Goal: Task Accomplishment & Management: Complete application form

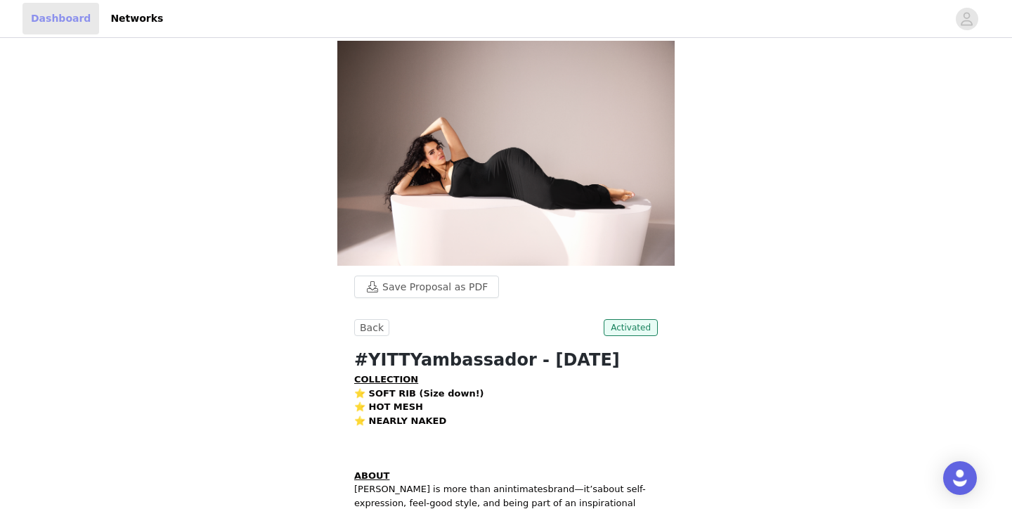
click at [56, 15] on link "Dashboard" at bounding box center [60, 19] width 77 height 32
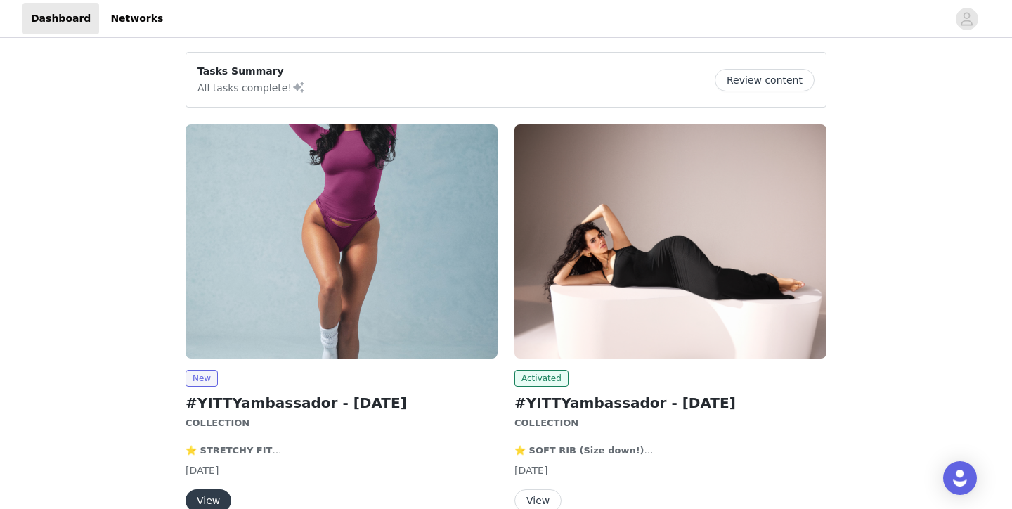
scroll to position [43, 0]
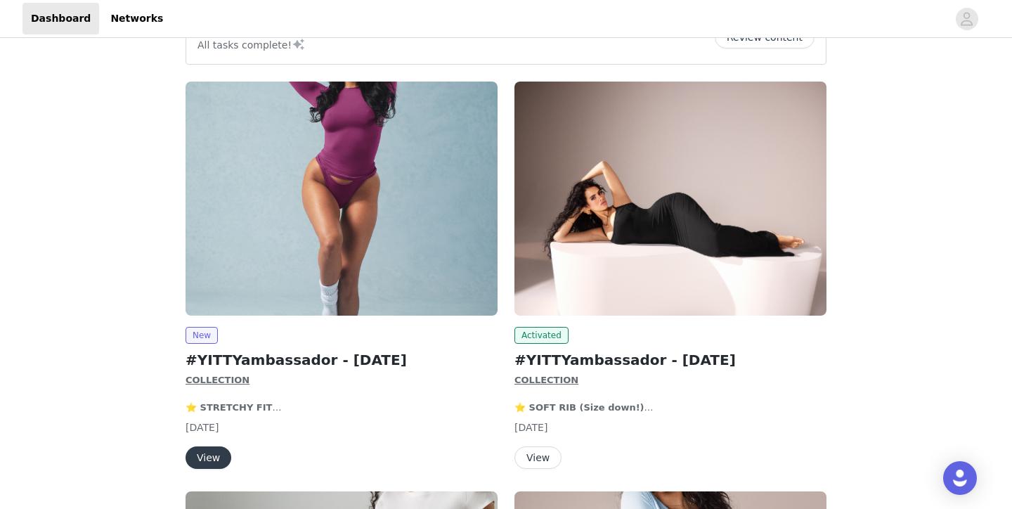
click at [206, 456] on button "View" at bounding box center [209, 457] width 46 height 22
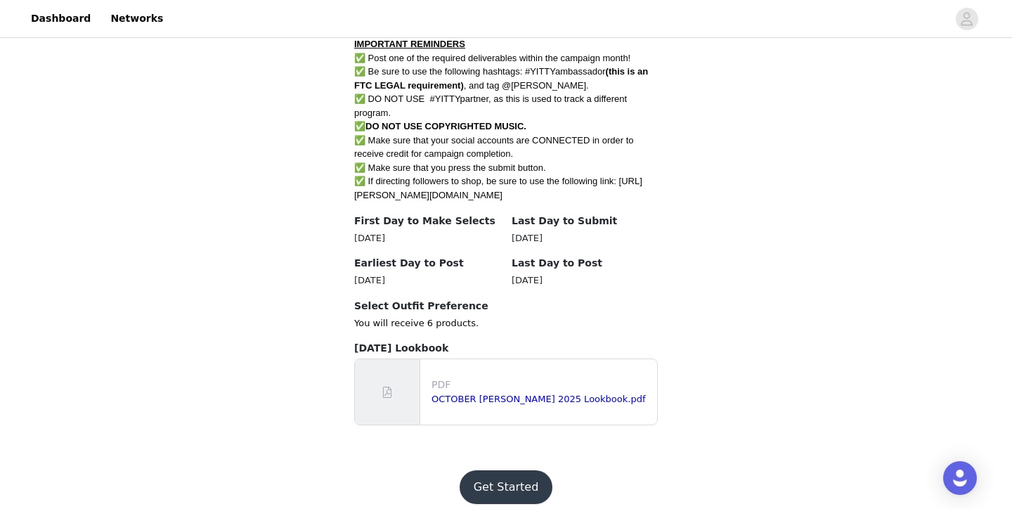
scroll to position [835, 0]
click at [468, 394] on link "OCTOBER [PERSON_NAME] 2025 Lookbook.pdf" at bounding box center [539, 399] width 214 height 11
click at [519, 471] on button "Get Started" at bounding box center [507, 488] width 94 height 34
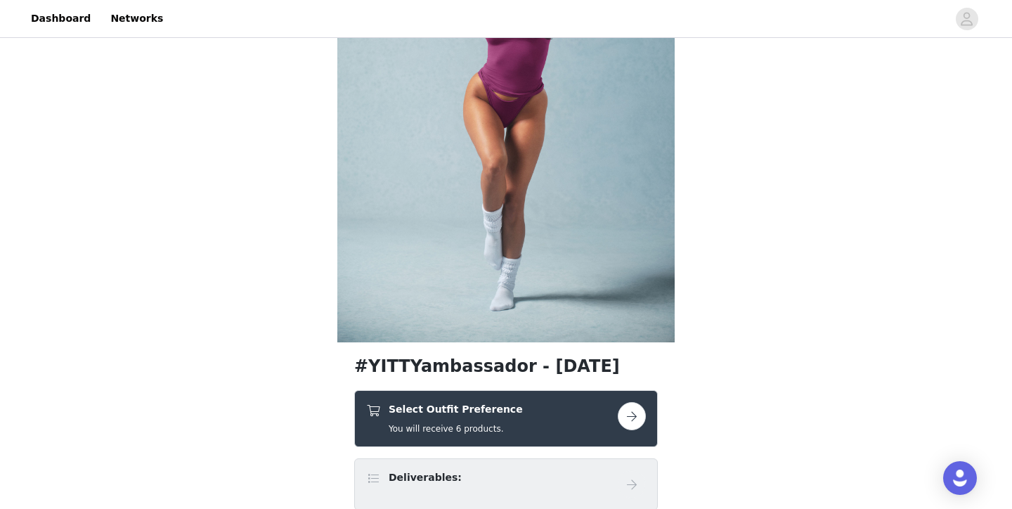
scroll to position [136, 0]
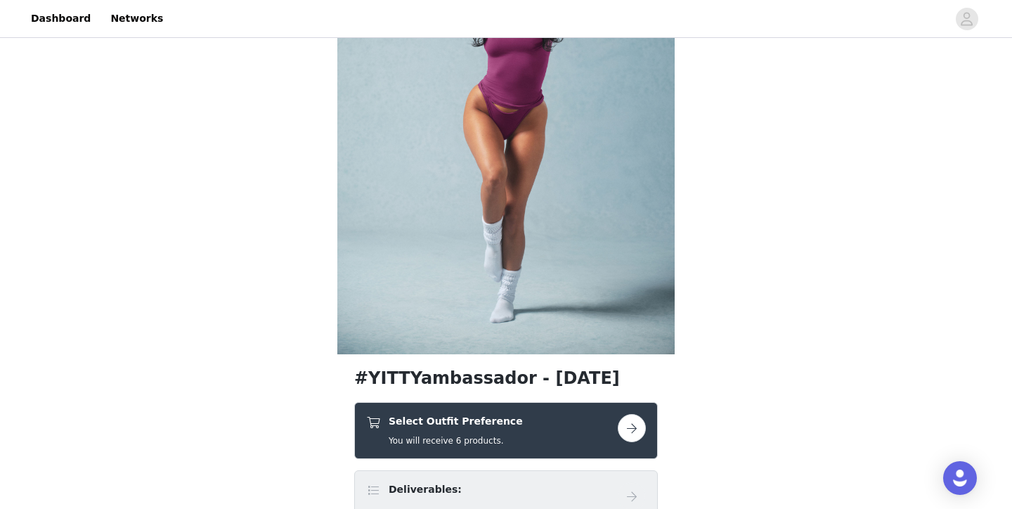
click at [636, 428] on button "button" at bounding box center [632, 428] width 28 height 28
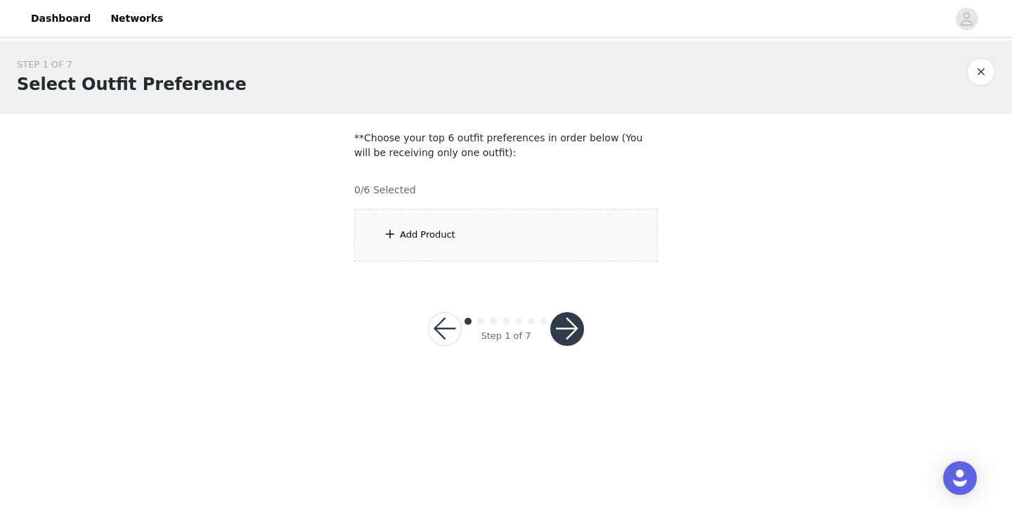
click at [498, 252] on div "Add Product" at bounding box center [506, 235] width 304 height 53
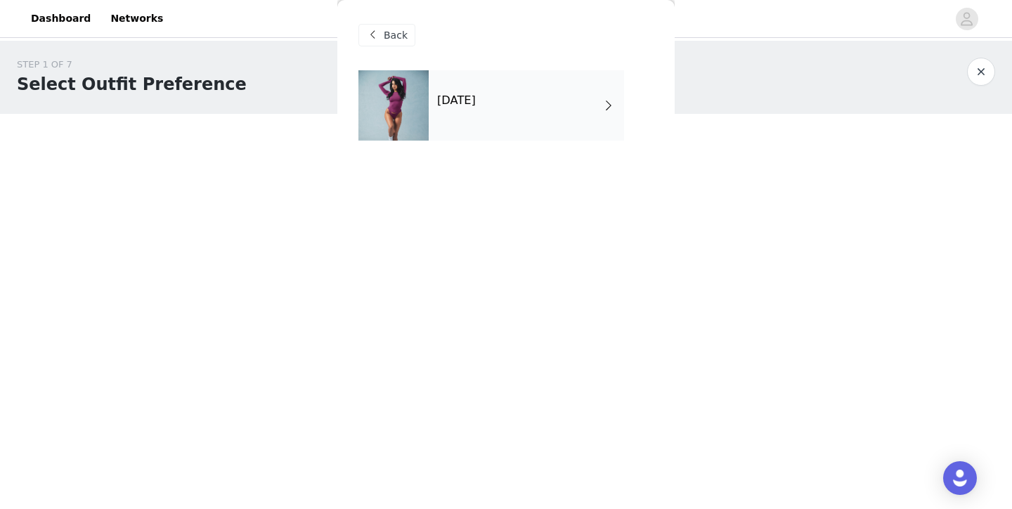
click at [502, 118] on div "[DATE]" at bounding box center [526, 105] width 195 height 70
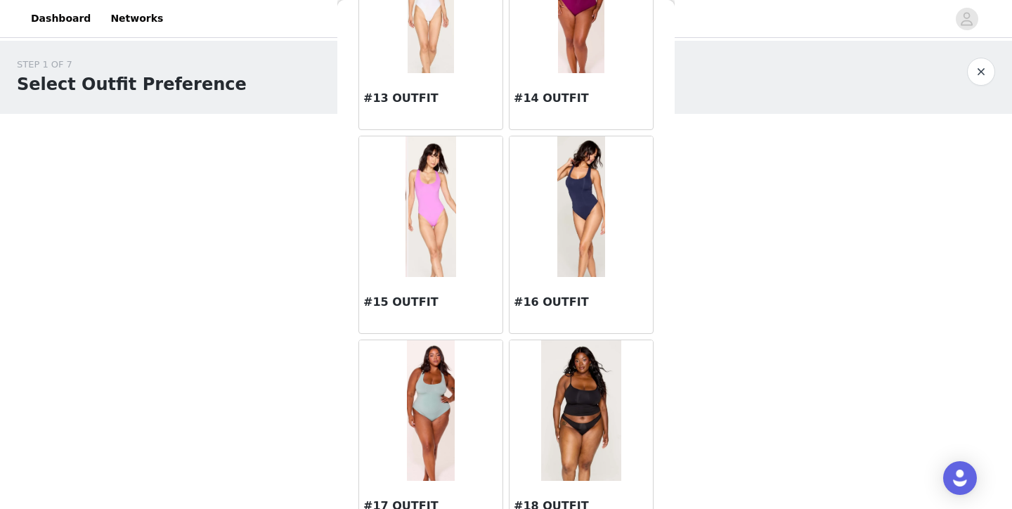
scroll to position [1331, 0]
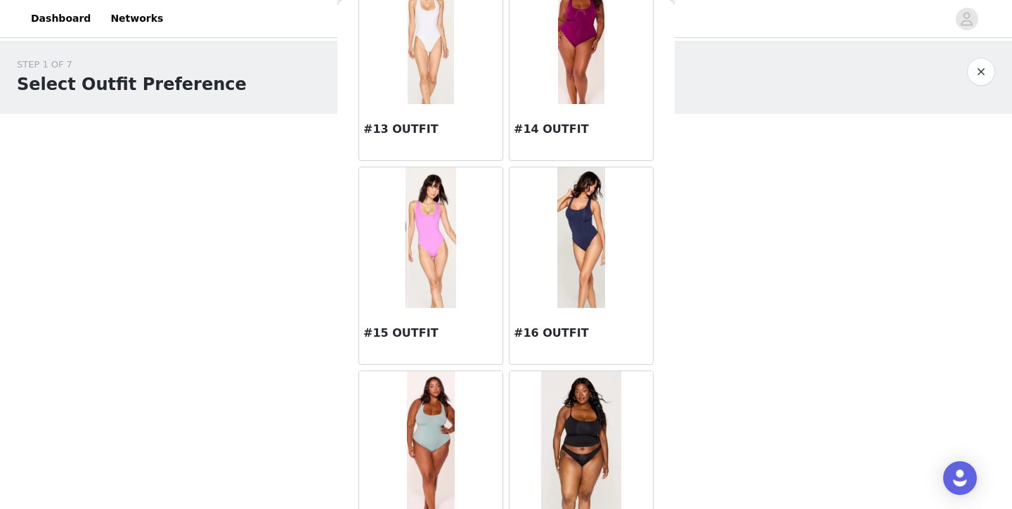
click at [598, 250] on img at bounding box center [582, 237] width 48 height 141
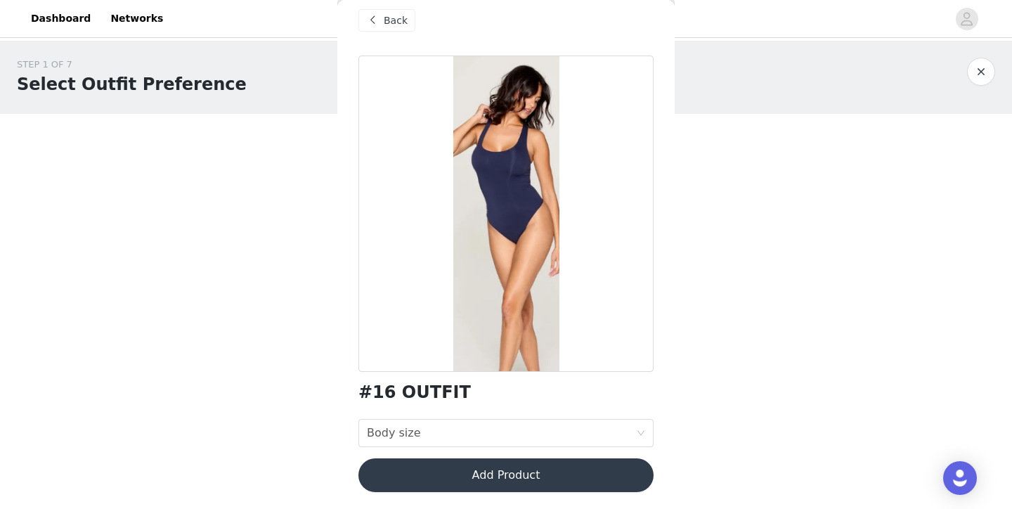
scroll to position [15, 0]
click at [558, 432] on div "Body size Body size" at bounding box center [501, 433] width 269 height 27
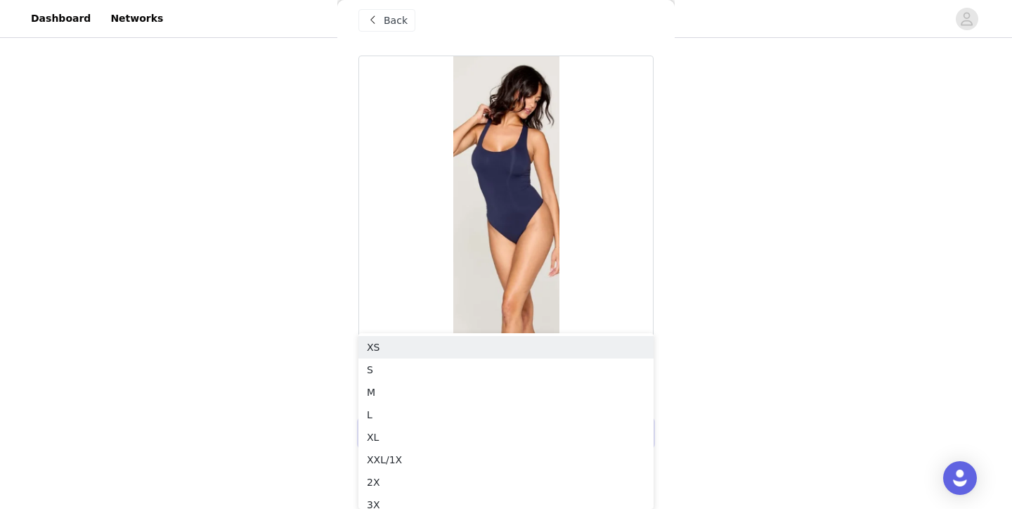
scroll to position [117, 0]
click at [570, 372] on div "S" at bounding box center [506, 369] width 278 height 15
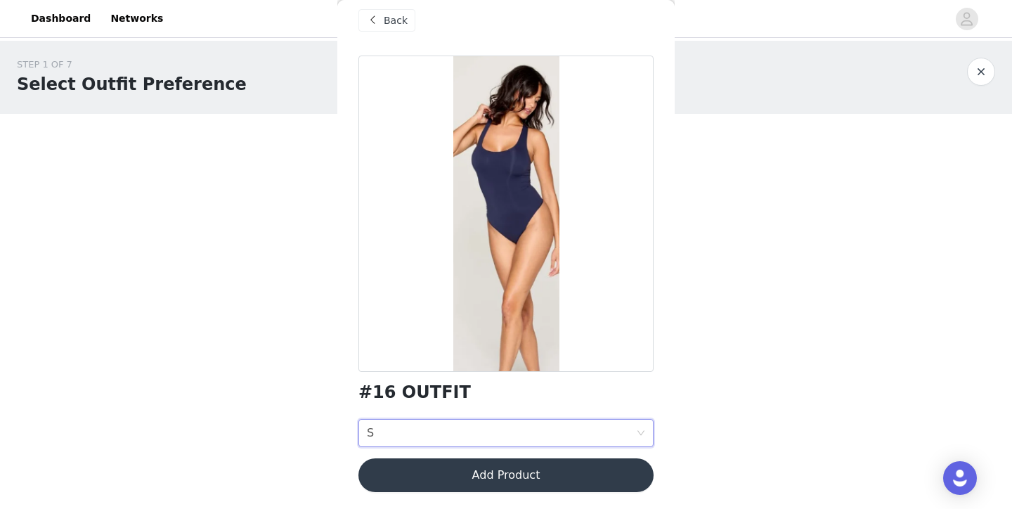
scroll to position [0, 0]
click at [569, 432] on div "Body size S" at bounding box center [501, 433] width 269 height 27
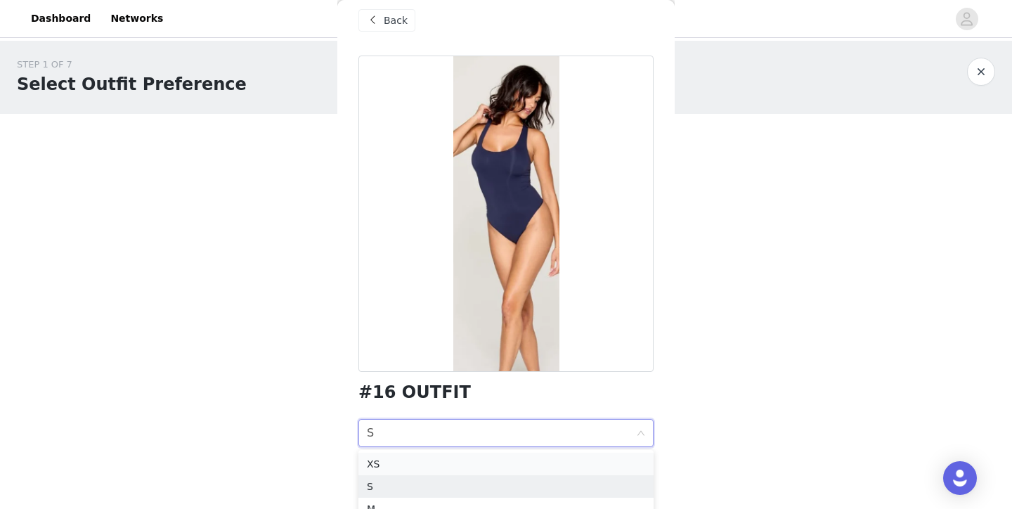
click at [566, 455] on li "XS" at bounding box center [506, 464] width 295 height 22
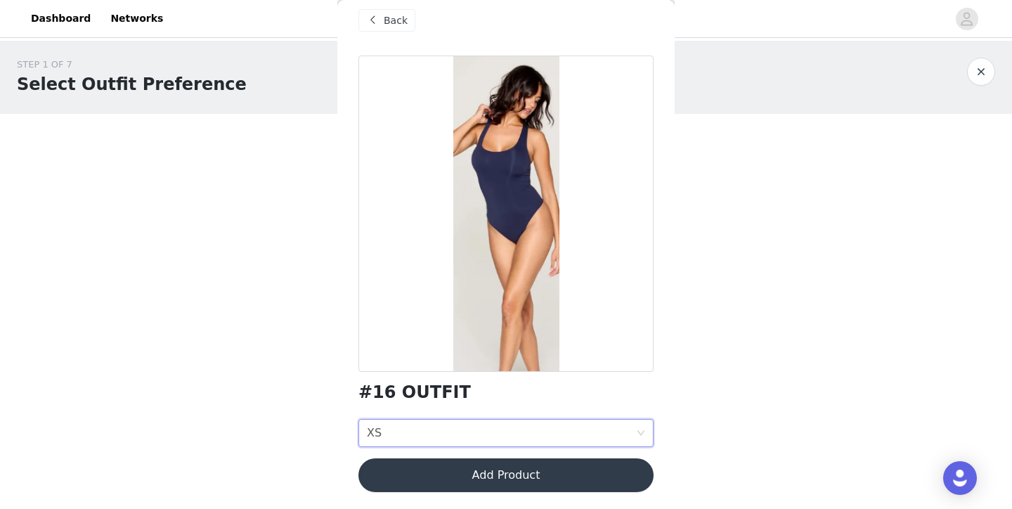
click at [567, 477] on button "Add Product" at bounding box center [506, 475] width 295 height 34
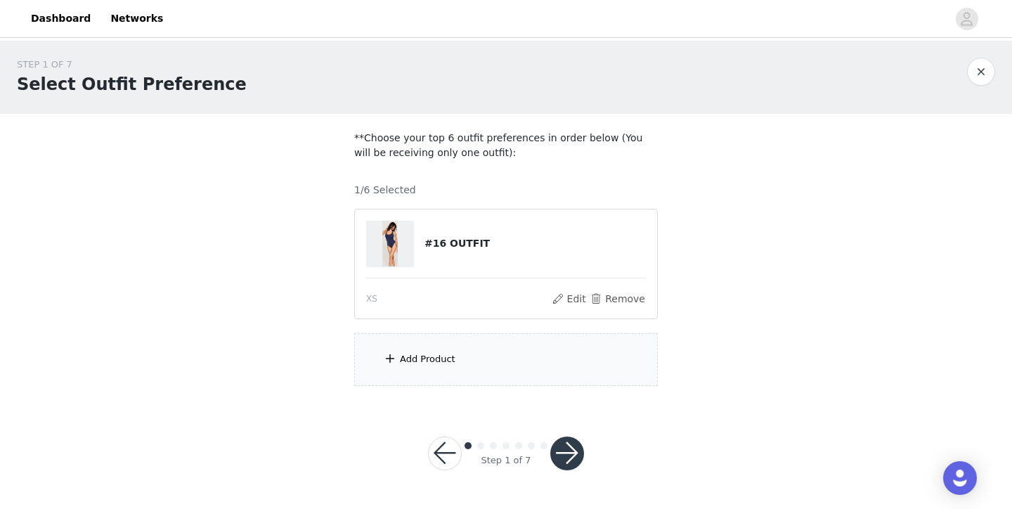
click at [525, 363] on div "Add Product" at bounding box center [506, 359] width 304 height 53
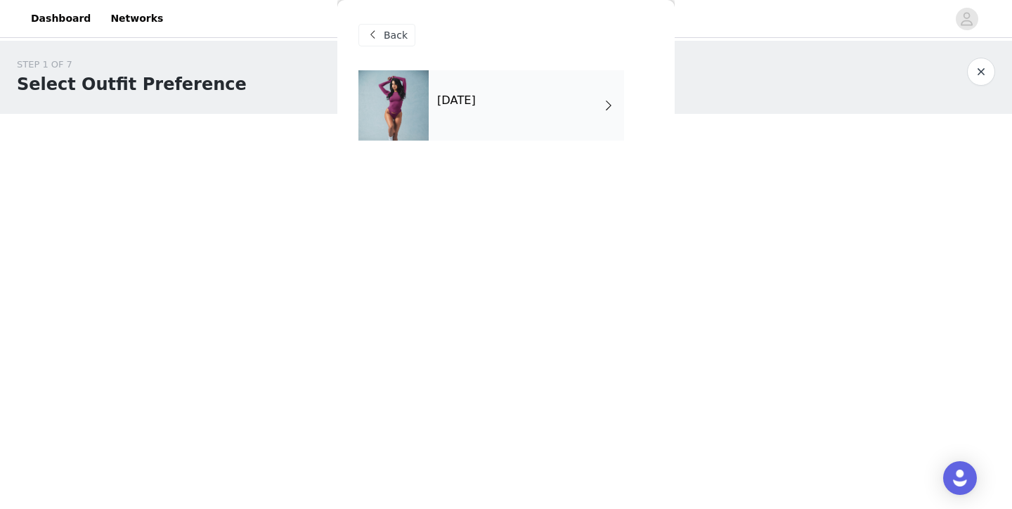
click at [476, 102] on h4 "[DATE]" at bounding box center [456, 100] width 39 height 13
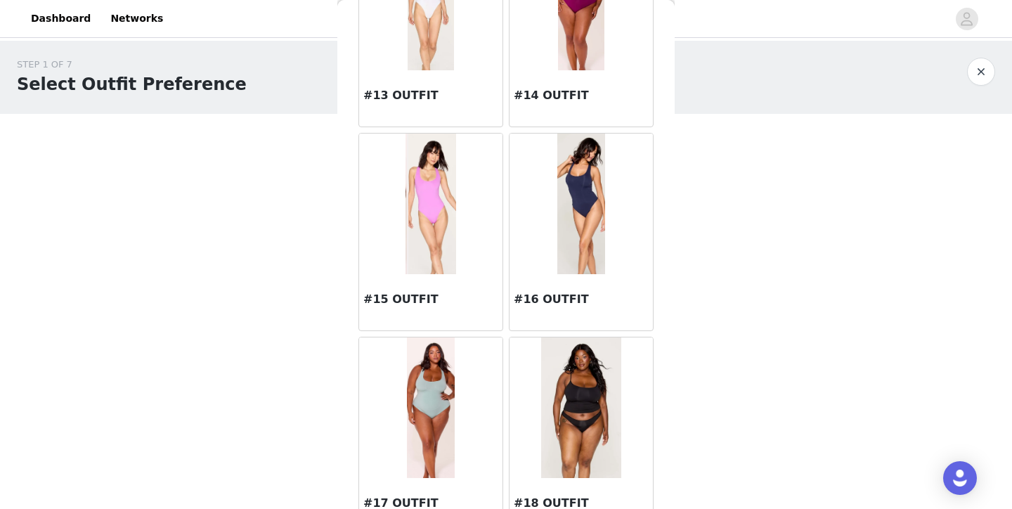
scroll to position [1366, 0]
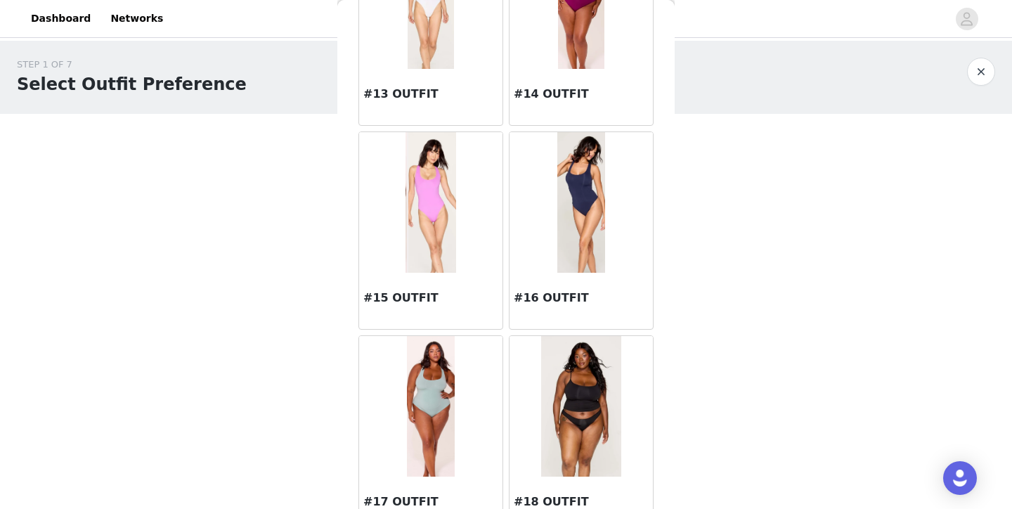
click at [440, 194] on img at bounding box center [431, 202] width 51 height 141
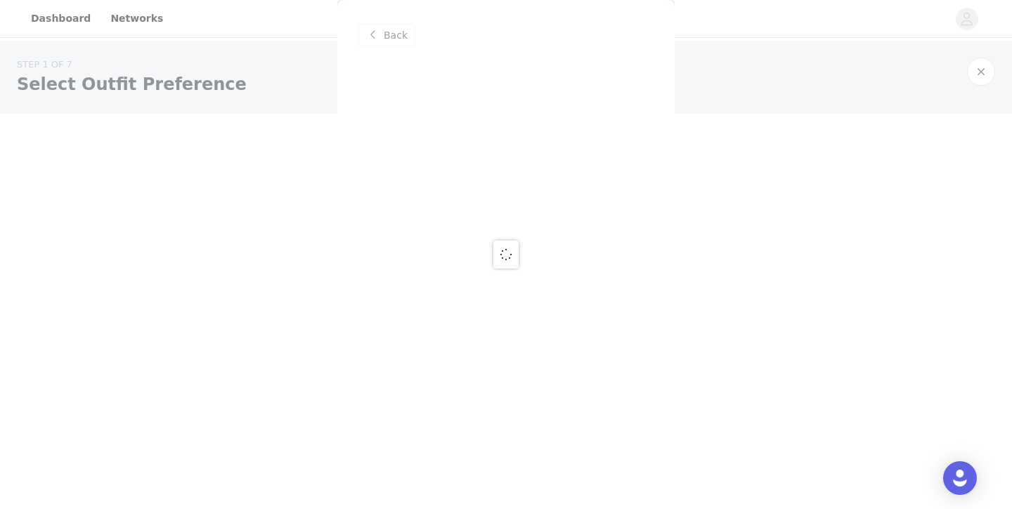
scroll to position [0, 0]
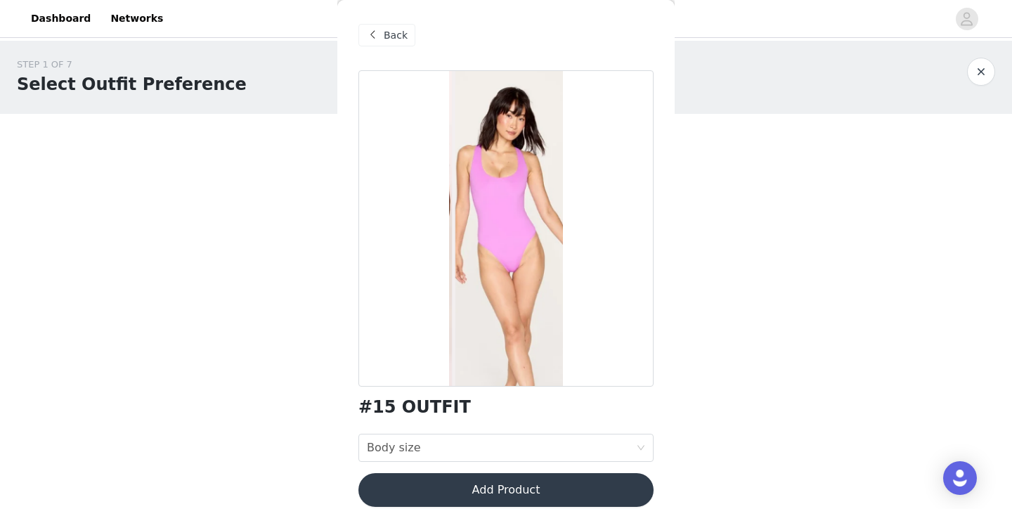
click at [398, 26] on div "Back" at bounding box center [387, 35] width 57 height 22
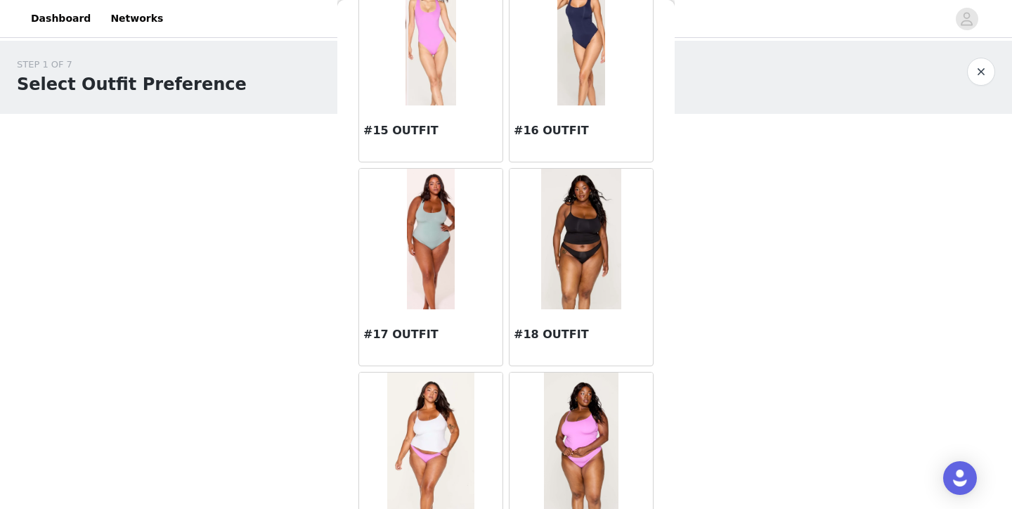
scroll to position [1535, 0]
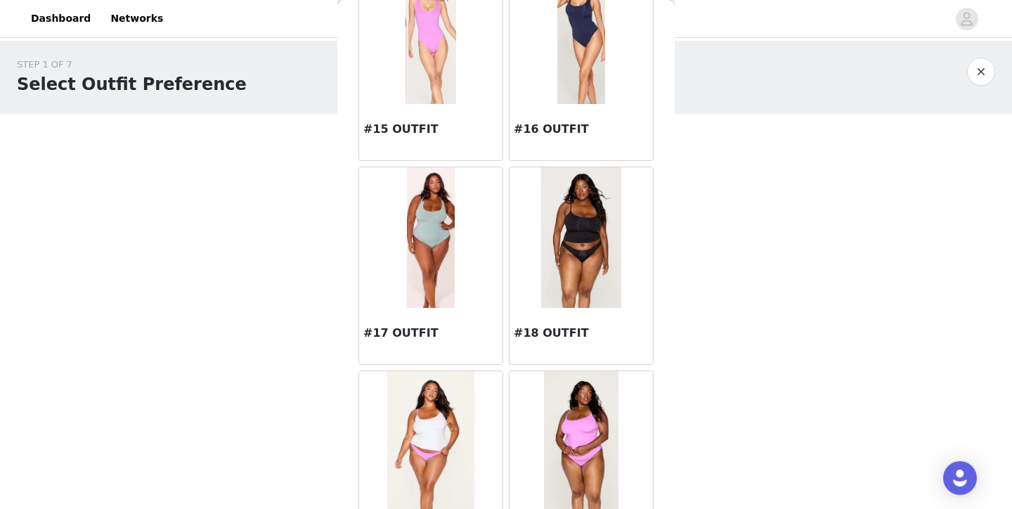
click at [442, 276] on img at bounding box center [430, 237] width 47 height 141
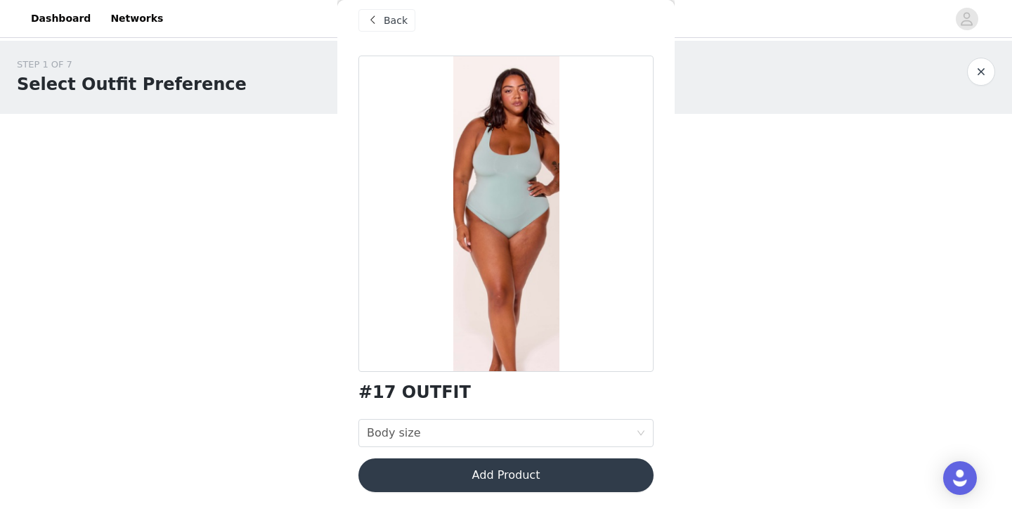
scroll to position [15, 0]
click at [479, 432] on div "Body size Body size" at bounding box center [501, 433] width 269 height 27
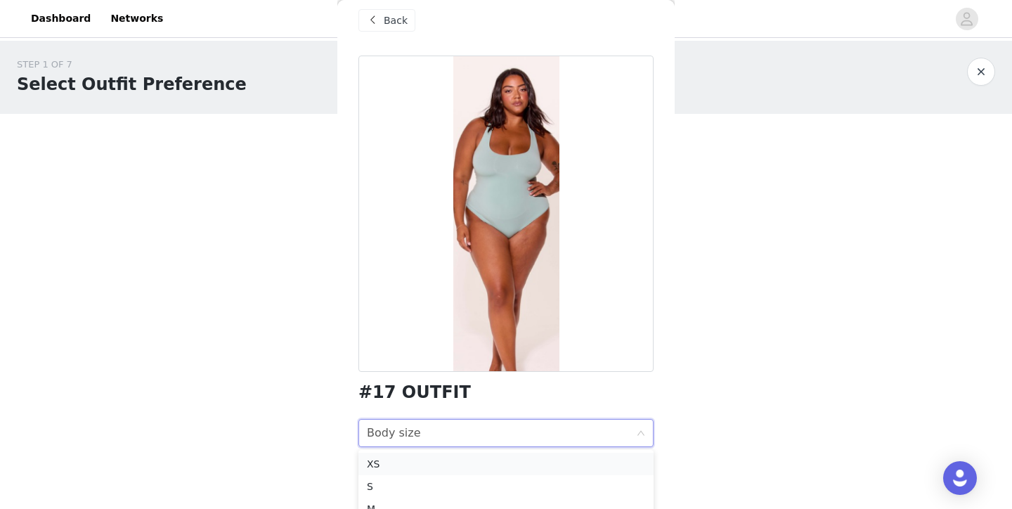
click at [482, 462] on div "XS" at bounding box center [506, 463] width 278 height 15
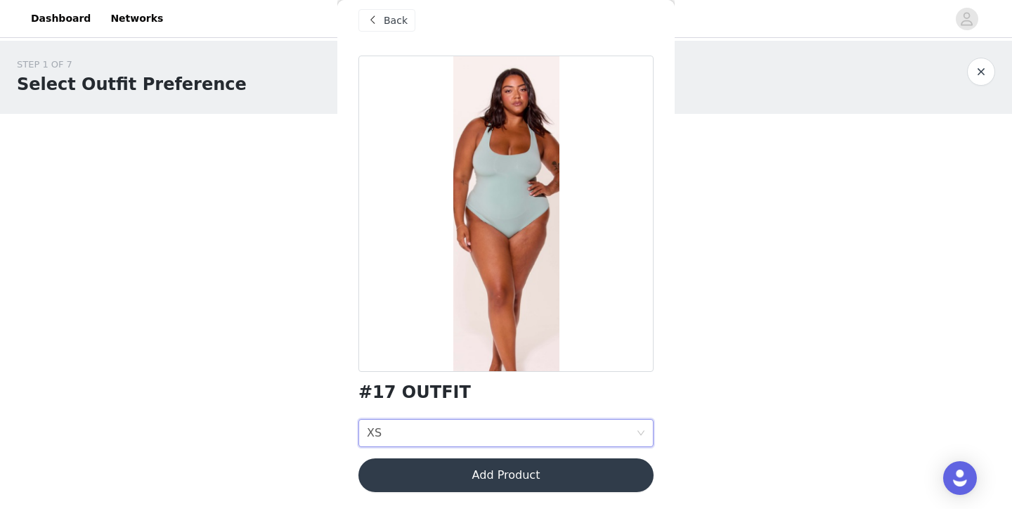
click at [489, 470] on button "Add Product" at bounding box center [506, 475] width 295 height 34
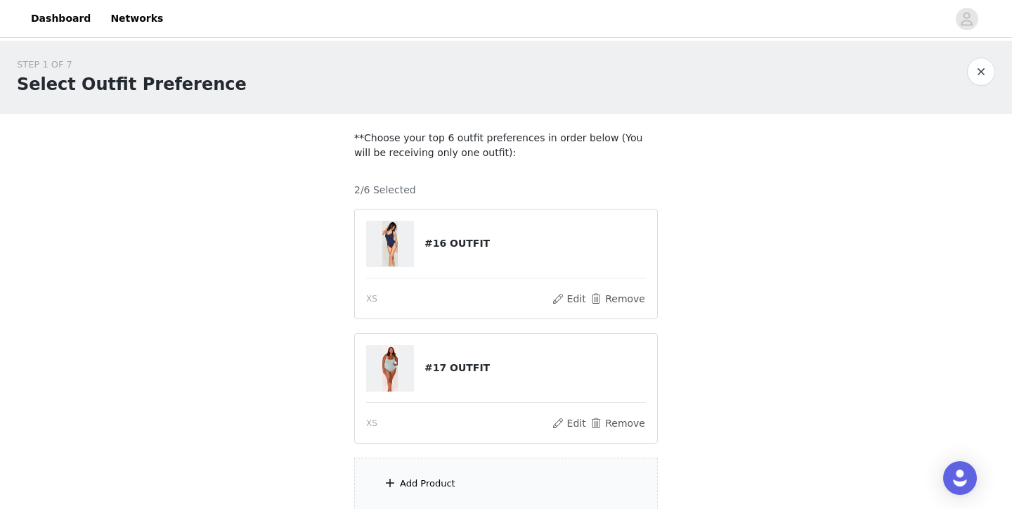
click at [469, 479] on div "Add Product" at bounding box center [506, 484] width 304 height 53
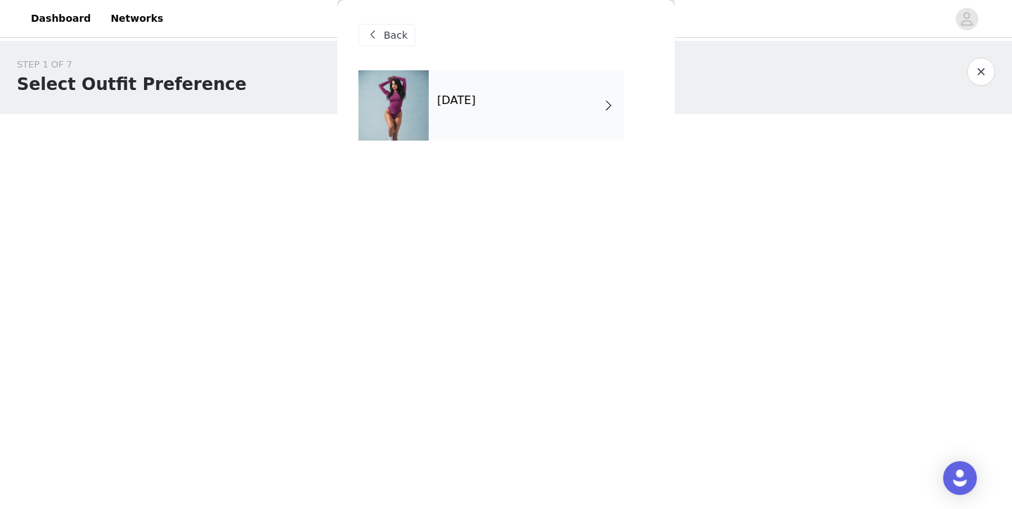
click at [568, 107] on div "[DATE]" at bounding box center [526, 105] width 195 height 70
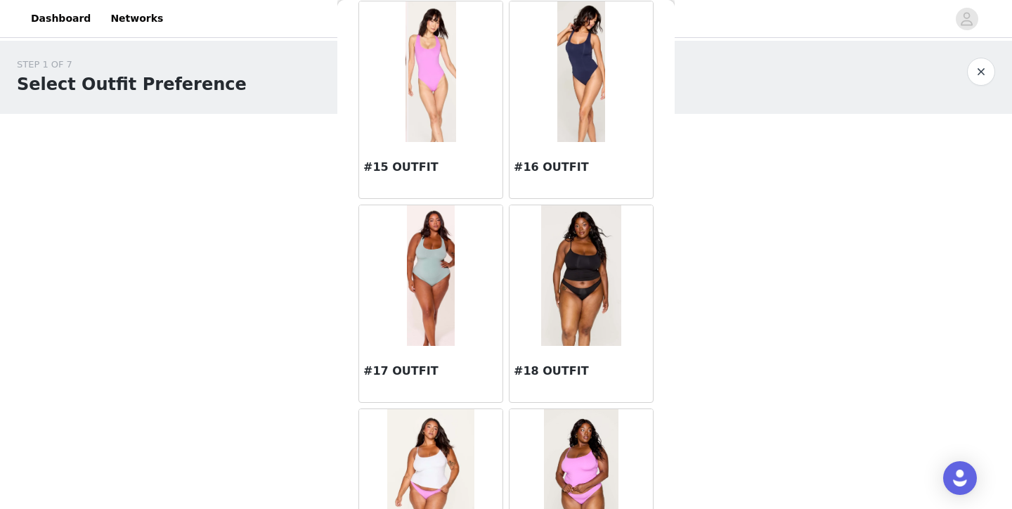
scroll to position [1505, 0]
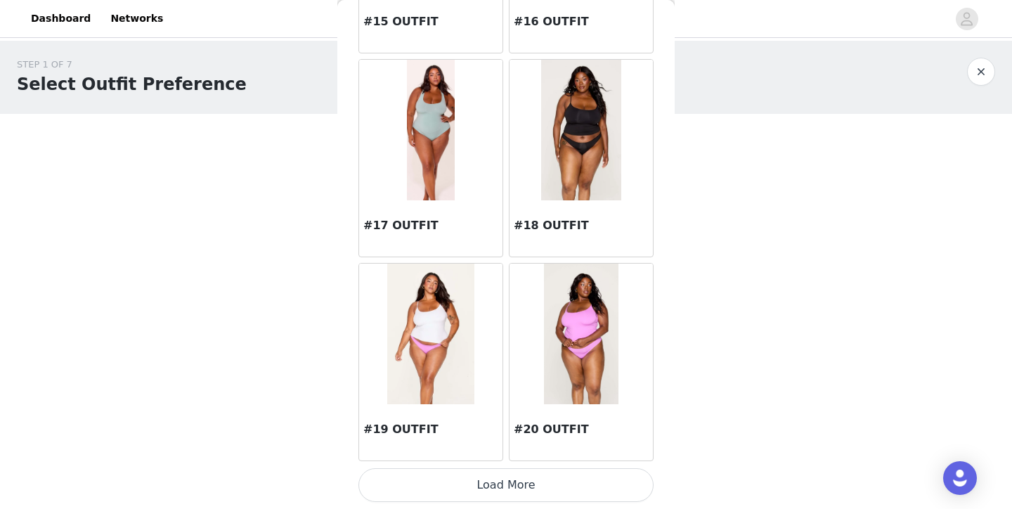
click at [491, 487] on button "Load More" at bounding box center [506, 485] width 295 height 34
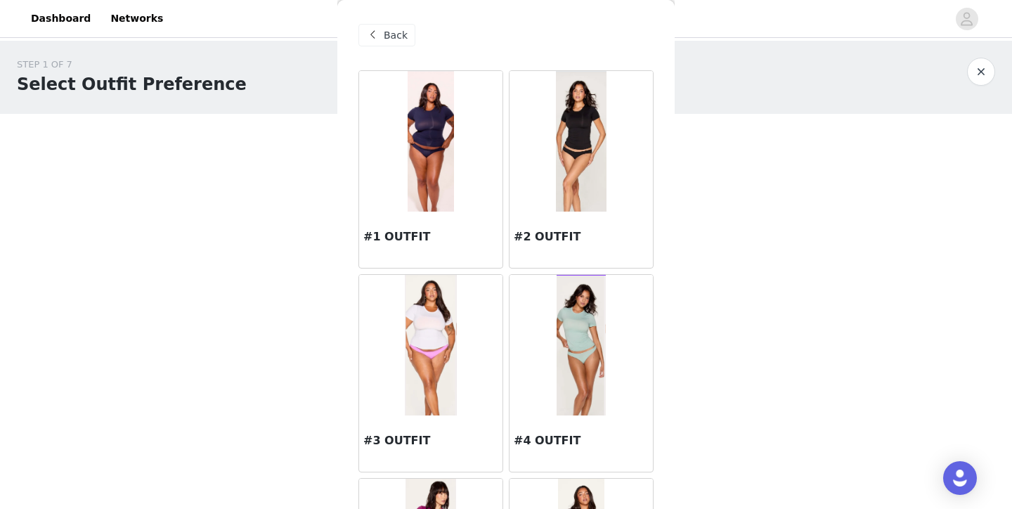
scroll to position [0, 0]
click at [451, 118] on img at bounding box center [431, 141] width 46 height 141
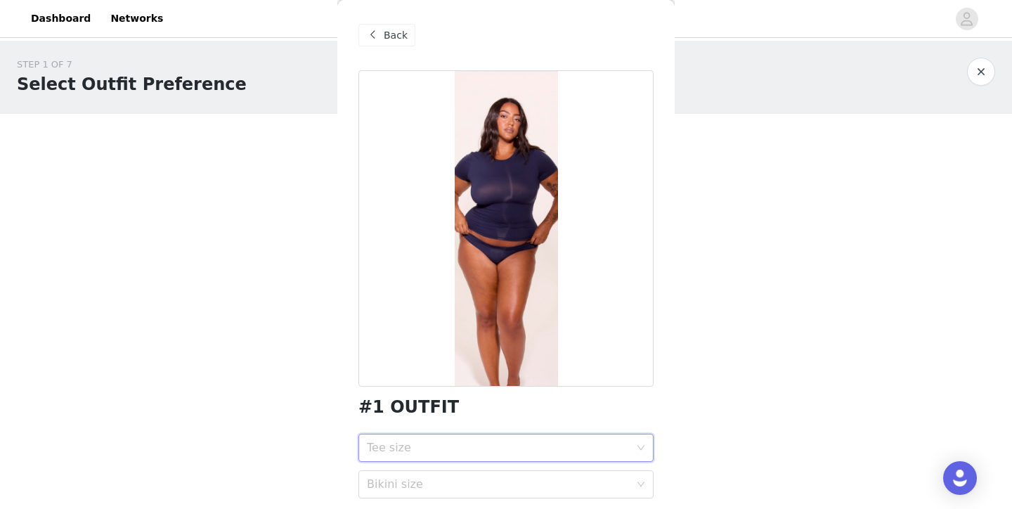
click at [515, 435] on div "Tee size" at bounding box center [501, 448] width 269 height 27
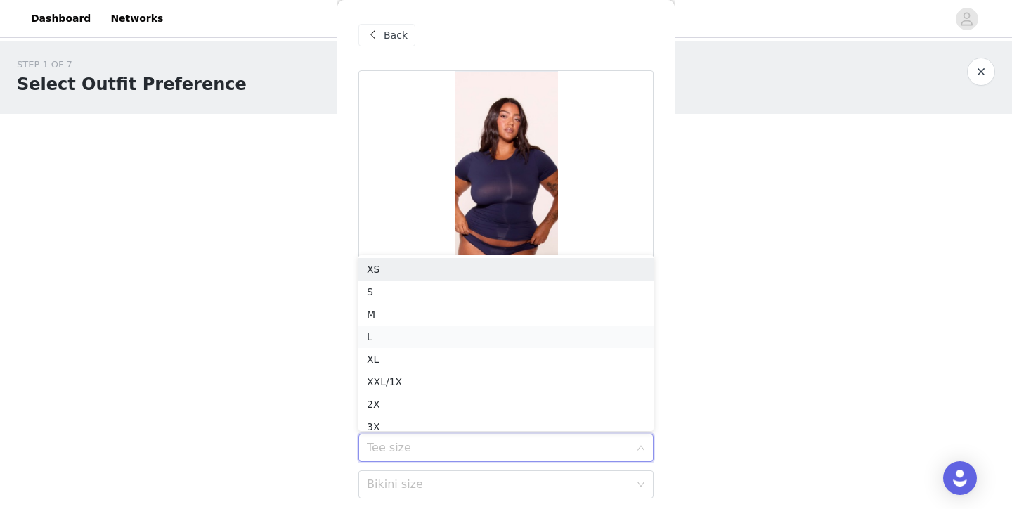
scroll to position [7, 0]
click at [512, 281] on div "S" at bounding box center [506, 284] width 278 height 15
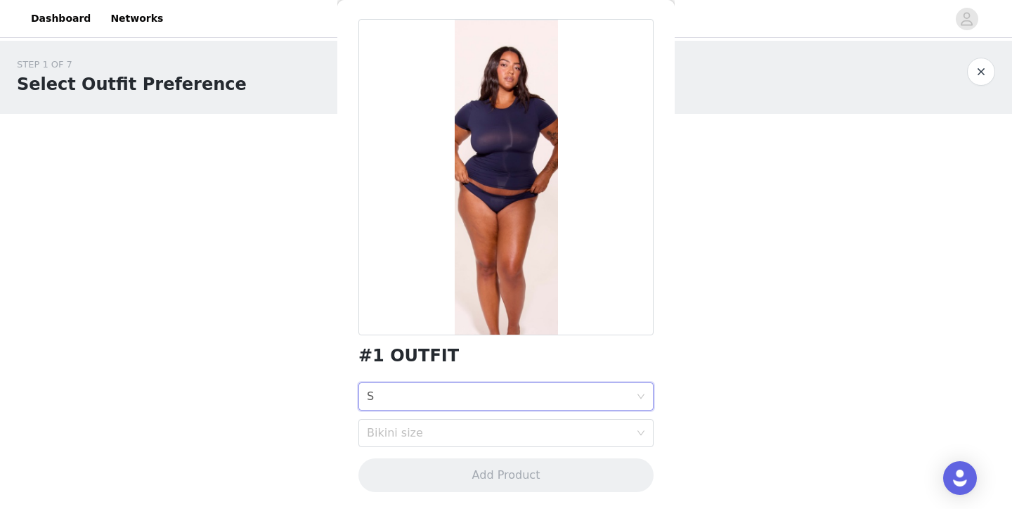
scroll to position [51, 0]
click at [489, 426] on div "Bikini size" at bounding box center [498, 433] width 263 height 14
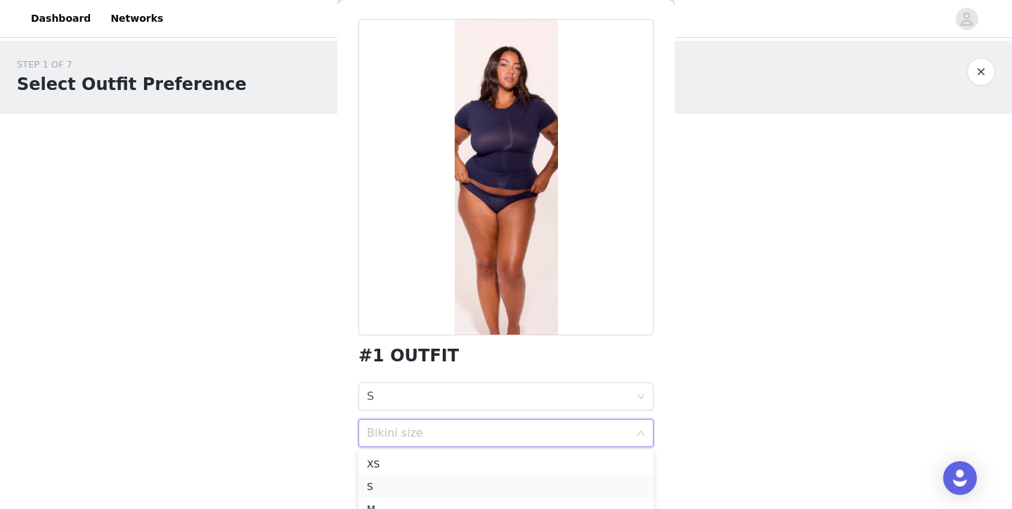
click at [487, 481] on div "S" at bounding box center [506, 486] width 278 height 15
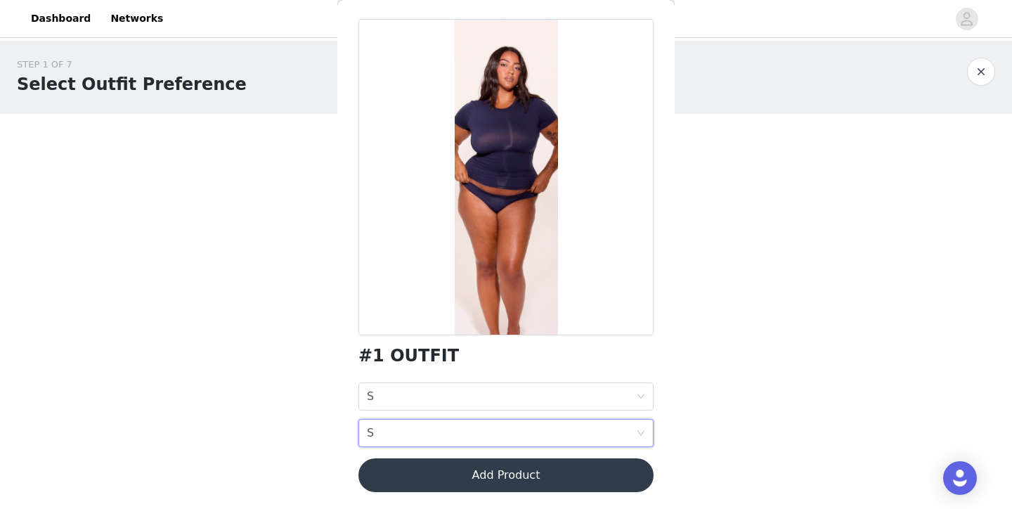
click at [598, 468] on button "Add Product" at bounding box center [506, 475] width 295 height 34
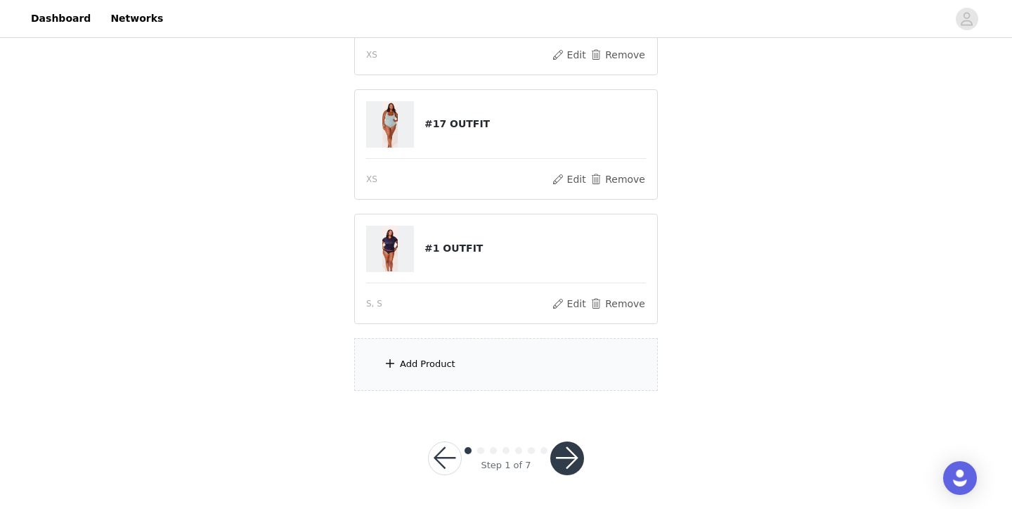
scroll to position [243, 0]
click at [533, 375] on div "Add Product" at bounding box center [506, 365] width 304 height 53
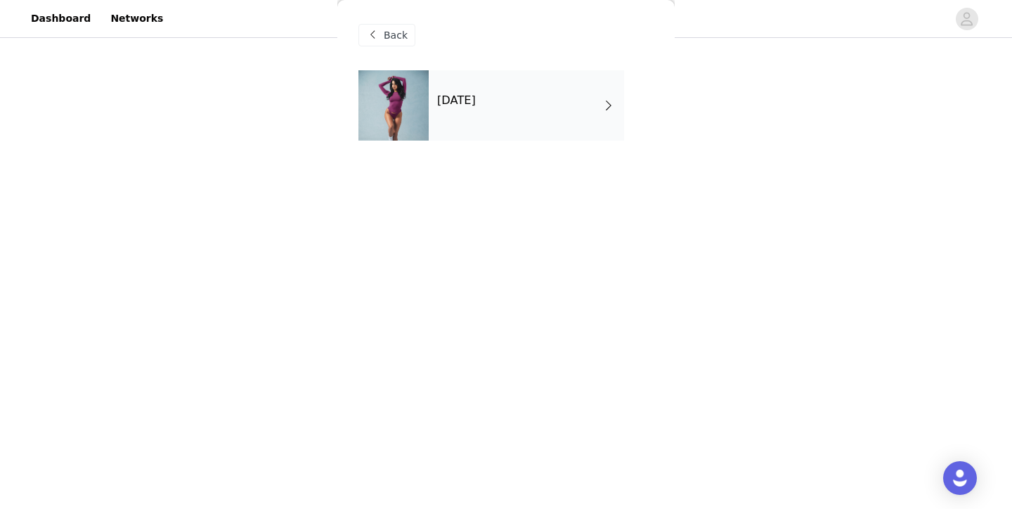
click at [488, 120] on div "October 2025" at bounding box center [526, 105] width 195 height 70
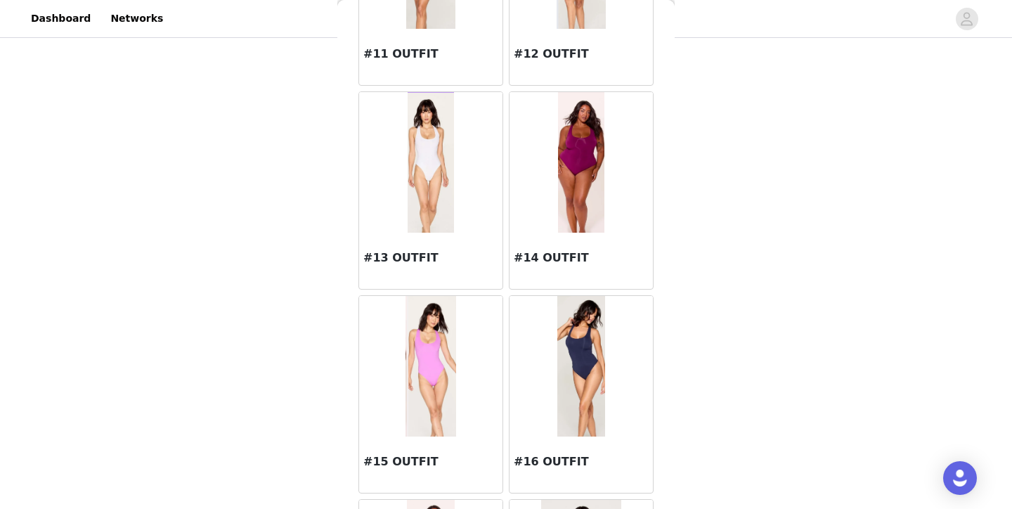
scroll to position [1211, 0]
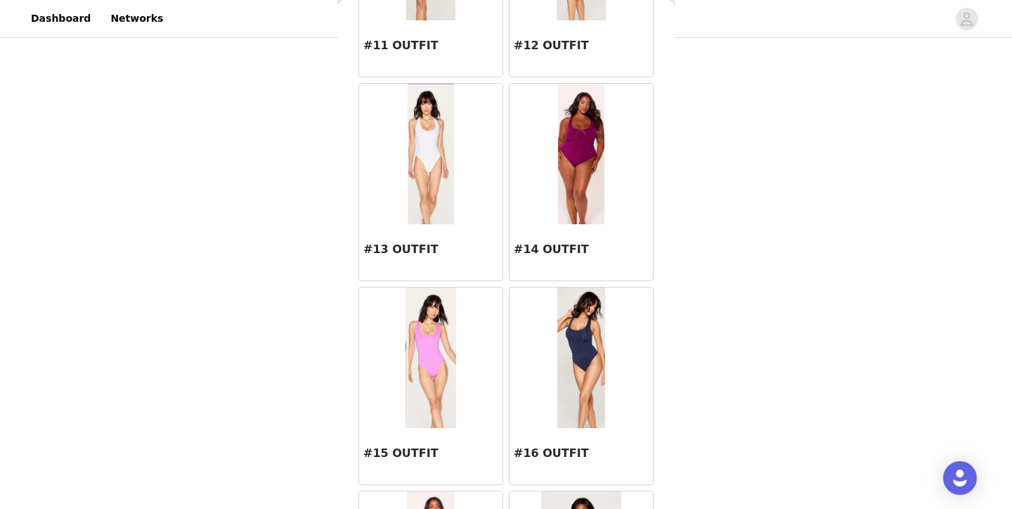
click at [450, 365] on img at bounding box center [431, 358] width 51 height 141
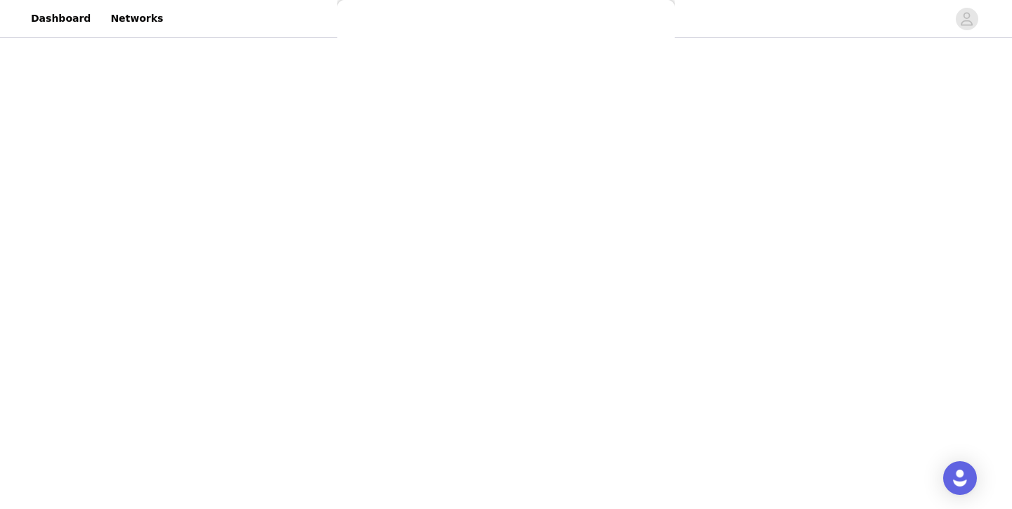
scroll to position [15, 0]
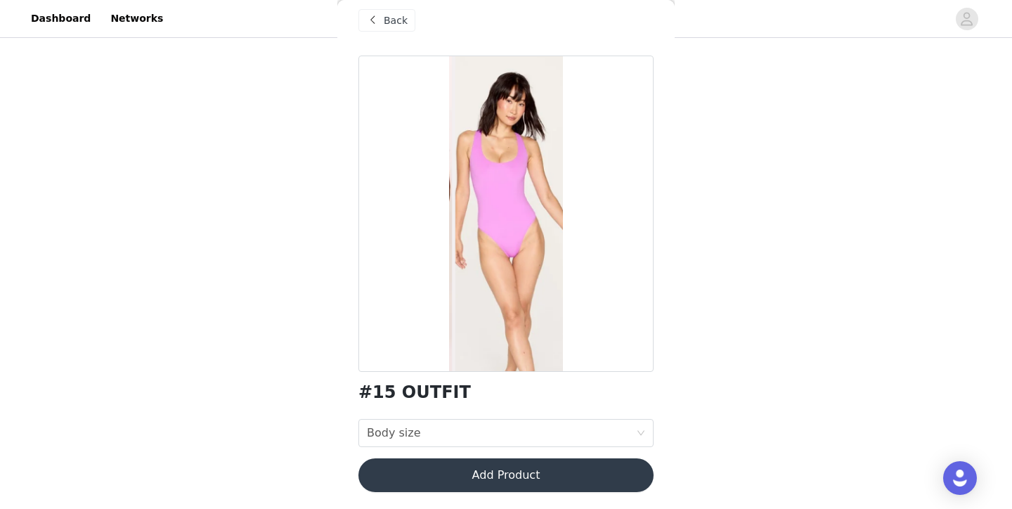
click at [382, 18] on div "Back" at bounding box center [387, 20] width 57 height 22
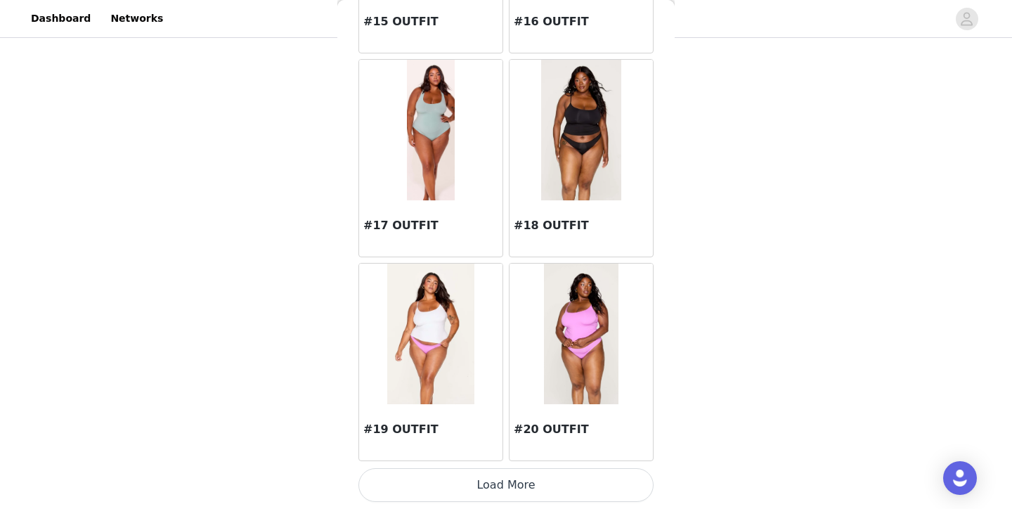
click at [491, 492] on button "Load More" at bounding box center [506, 485] width 295 height 34
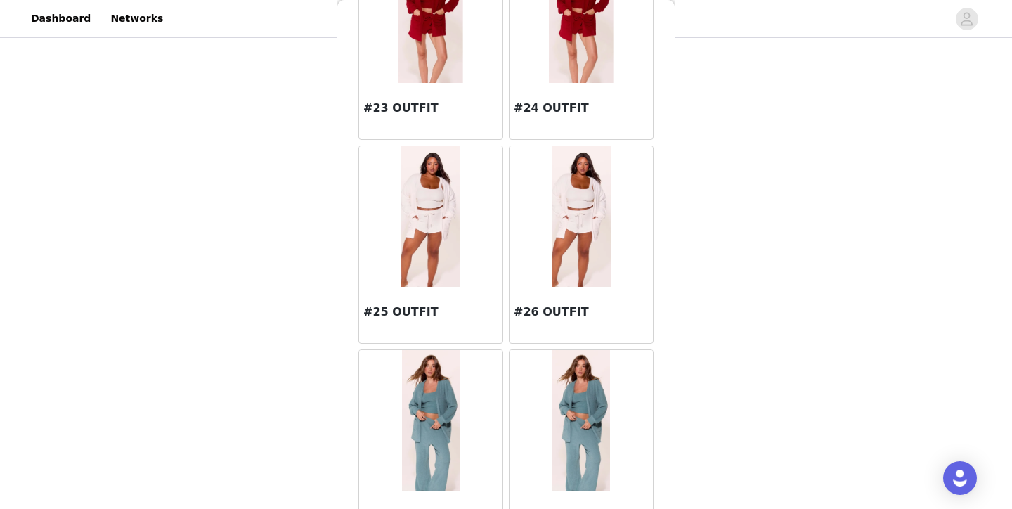
scroll to position [2353, 0]
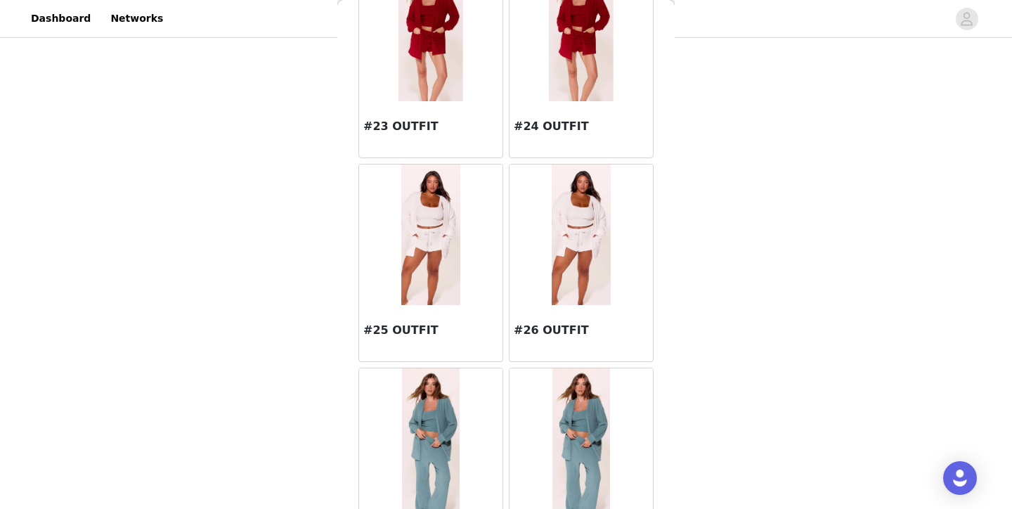
click at [581, 262] on img at bounding box center [581, 235] width 59 height 141
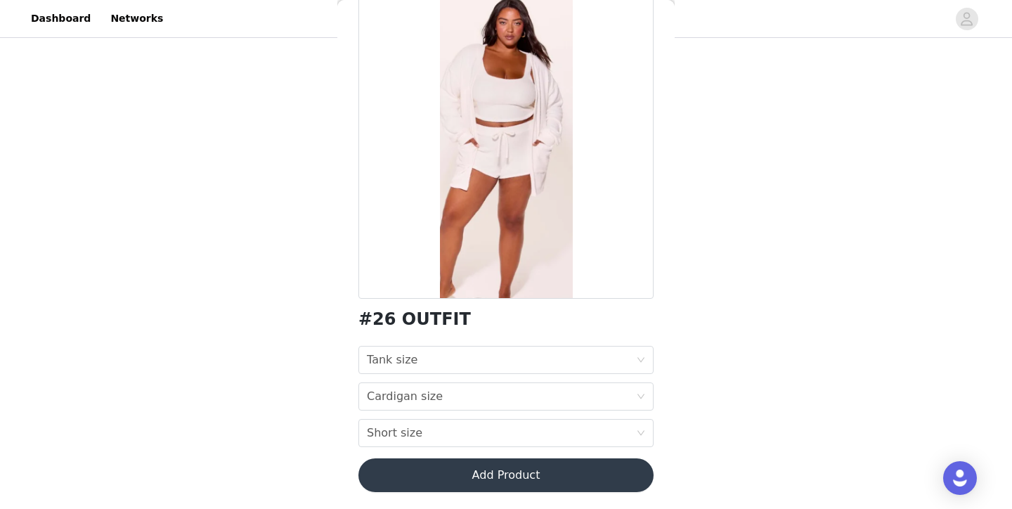
scroll to position [88, 0]
click at [615, 361] on div "Tank size Tank size" at bounding box center [501, 360] width 269 height 27
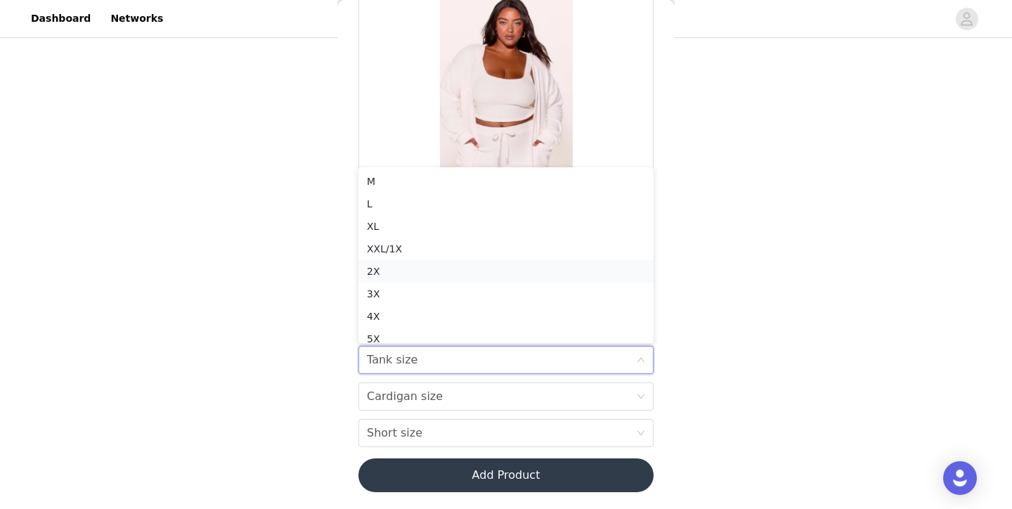
scroll to position [0, 0]
click at [554, 176] on div "M" at bounding box center [506, 181] width 278 height 15
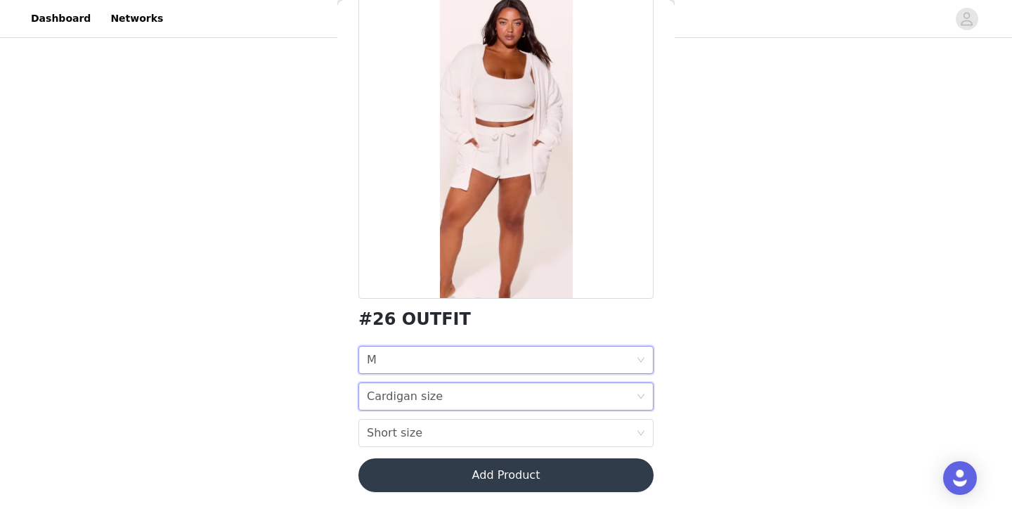
click at [520, 395] on div "Cardigan size Cardigan size" at bounding box center [501, 396] width 269 height 27
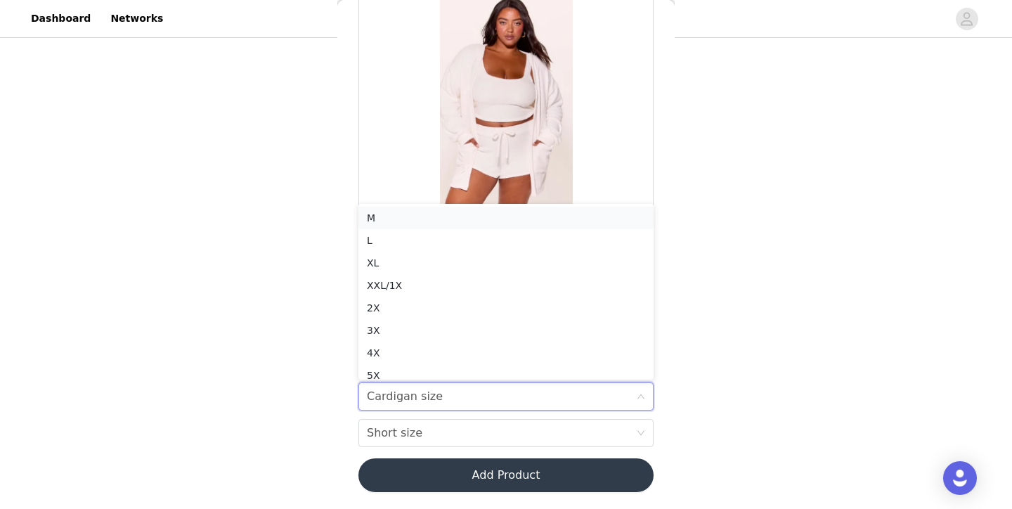
click at [498, 213] on div "M" at bounding box center [506, 217] width 278 height 15
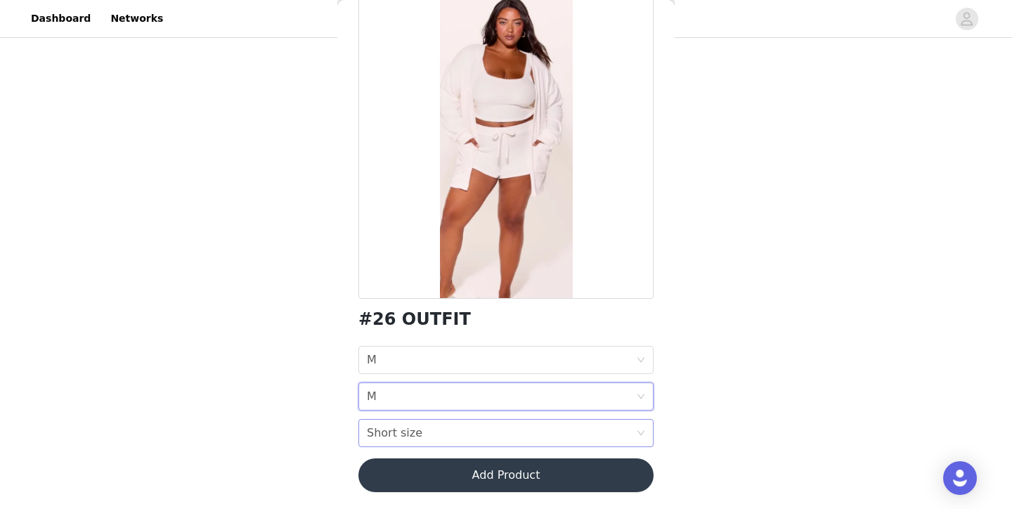
click at [564, 432] on div "Short size Short size" at bounding box center [501, 433] width 269 height 27
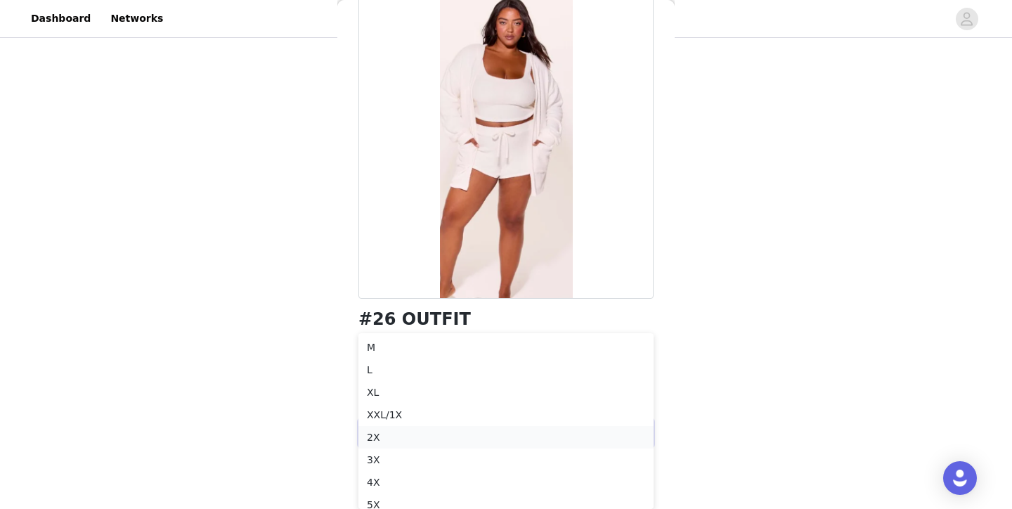
scroll to position [360, 0]
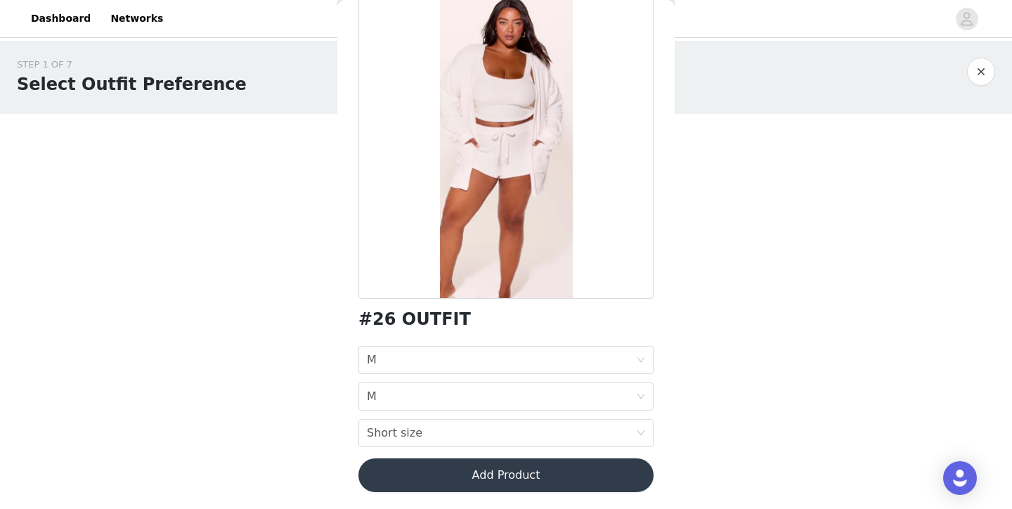
scroll to position [0, 0]
click at [981, 75] on button "button" at bounding box center [981, 72] width 28 height 28
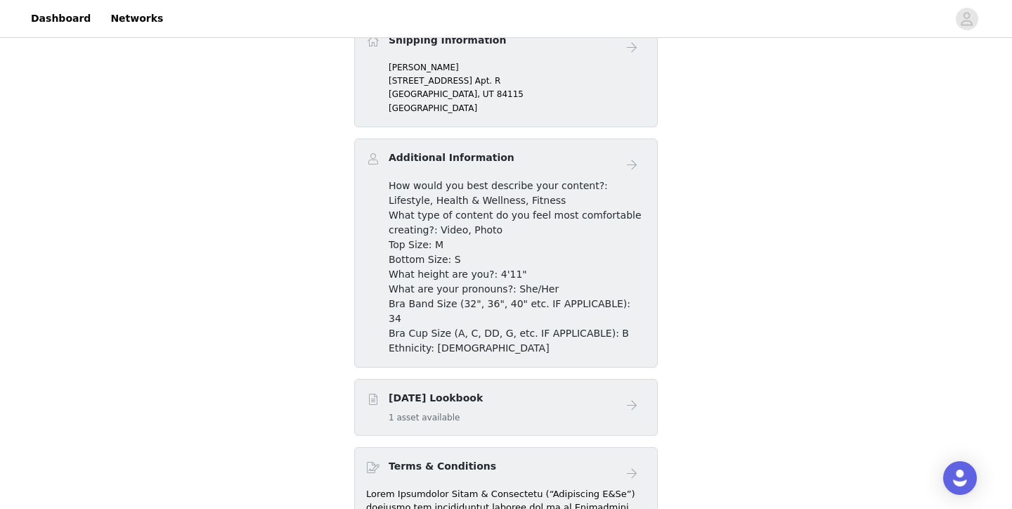
scroll to position [386, 0]
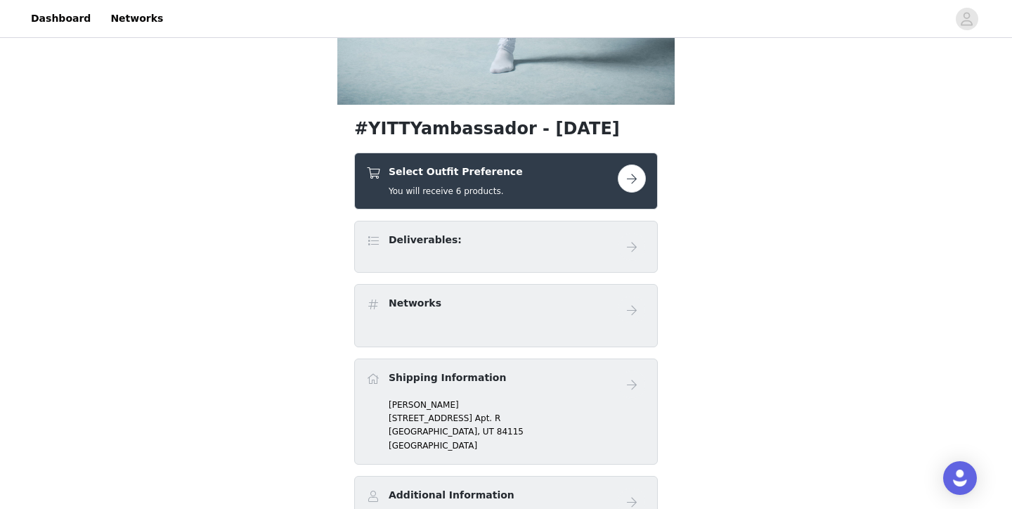
click at [630, 175] on button "button" at bounding box center [632, 179] width 28 height 28
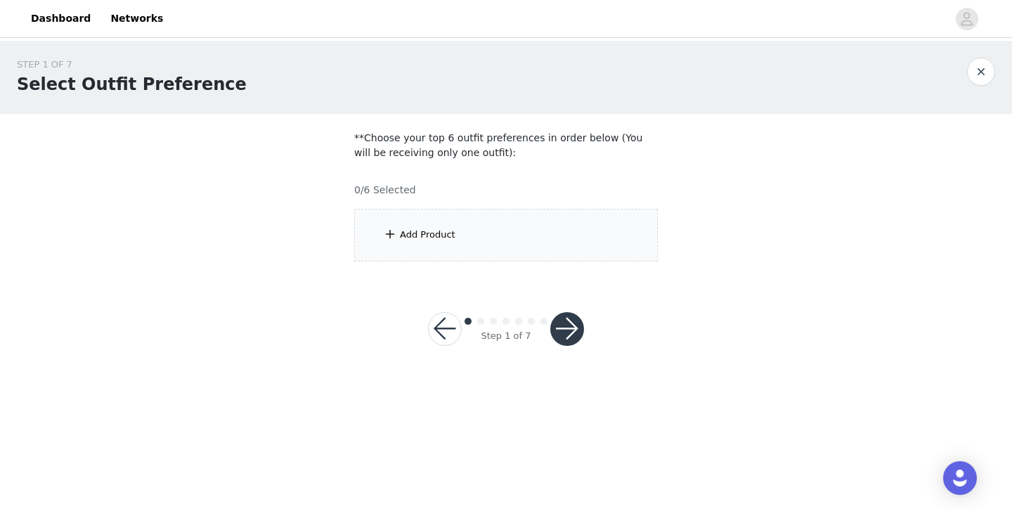
click at [579, 237] on div "Add Product" at bounding box center [506, 235] width 304 height 53
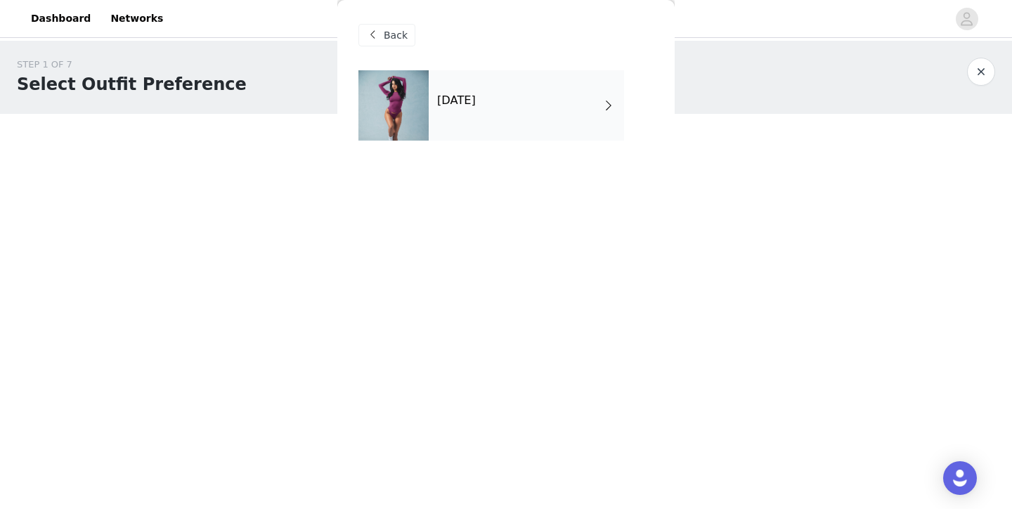
click at [502, 112] on div "October 2025" at bounding box center [526, 105] width 195 height 70
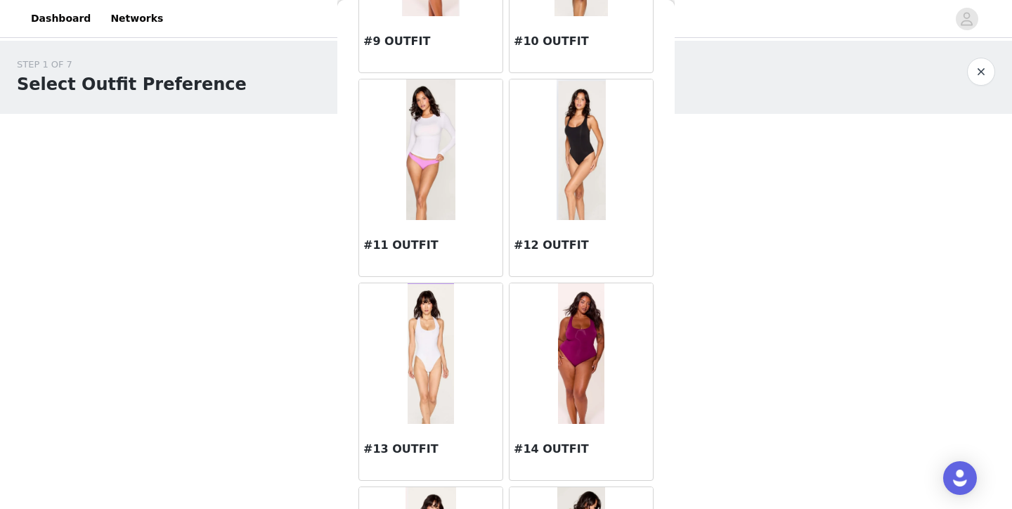
scroll to position [1015, 0]
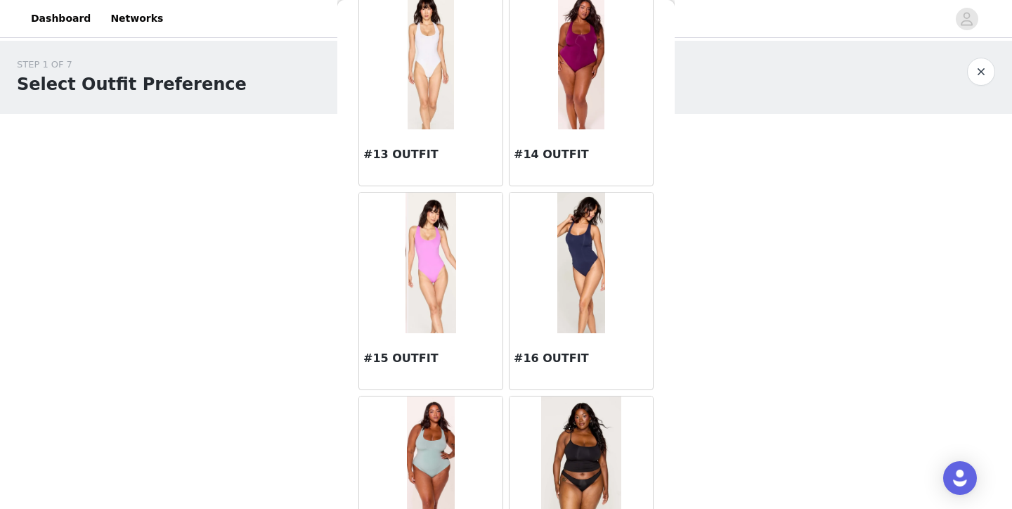
click at [572, 276] on img at bounding box center [582, 263] width 48 height 141
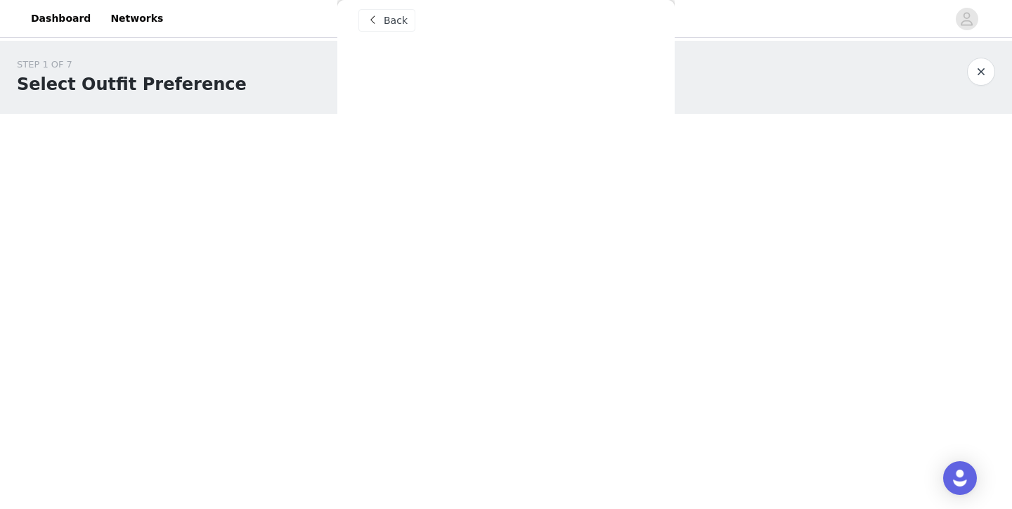
scroll to position [15, 0]
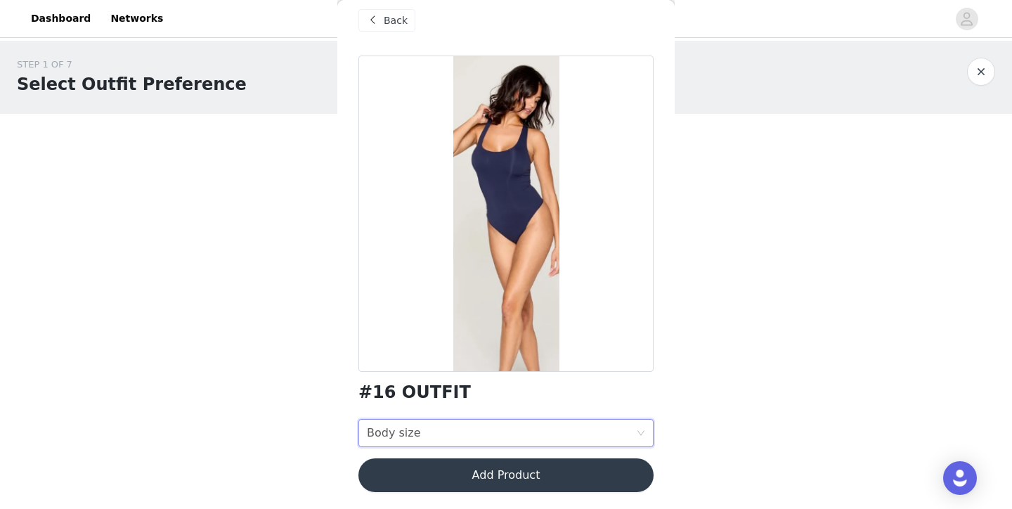
click at [517, 425] on div "Body size Body size" at bounding box center [501, 433] width 269 height 27
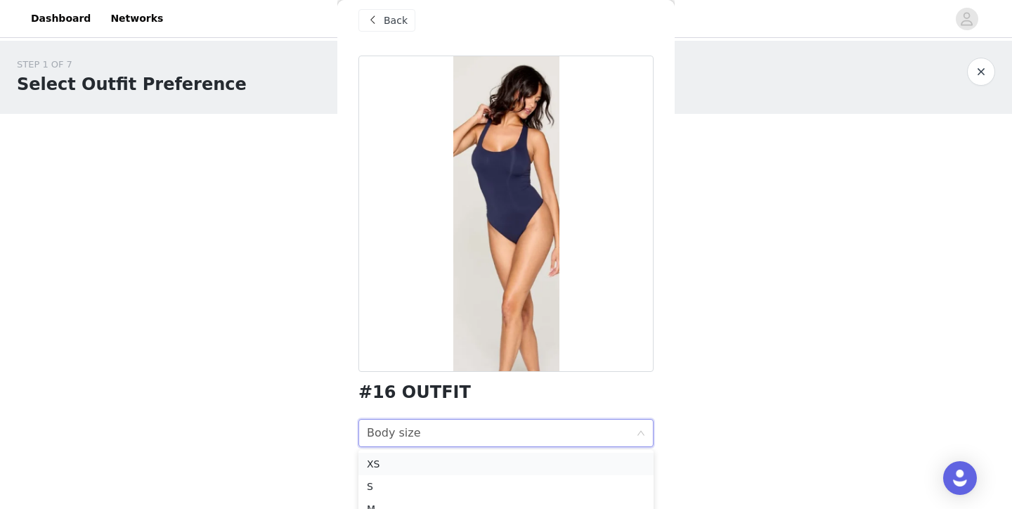
click at [517, 456] on li "XS" at bounding box center [506, 464] width 295 height 22
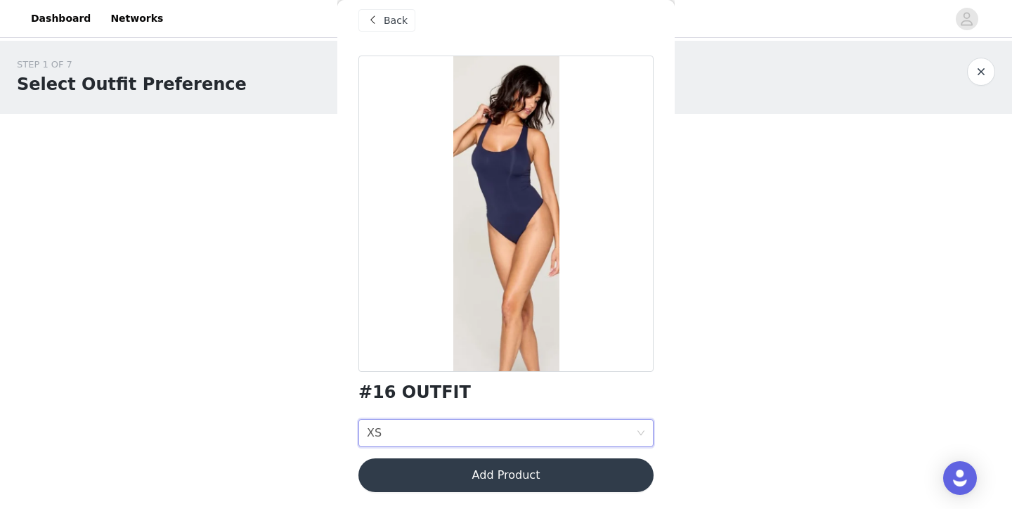
click at [522, 476] on button "Add Product" at bounding box center [506, 475] width 295 height 34
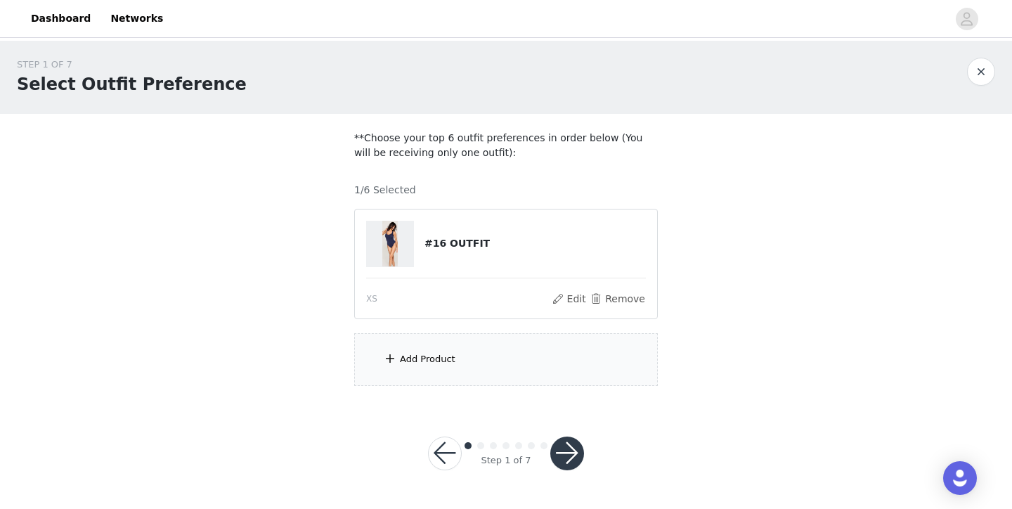
click at [506, 327] on section "**Choose your top 6 outfit preferences in order below (You will be receiving on…" at bounding box center [505, 258] width 337 height 289
click at [510, 361] on div "Add Product" at bounding box center [506, 359] width 304 height 53
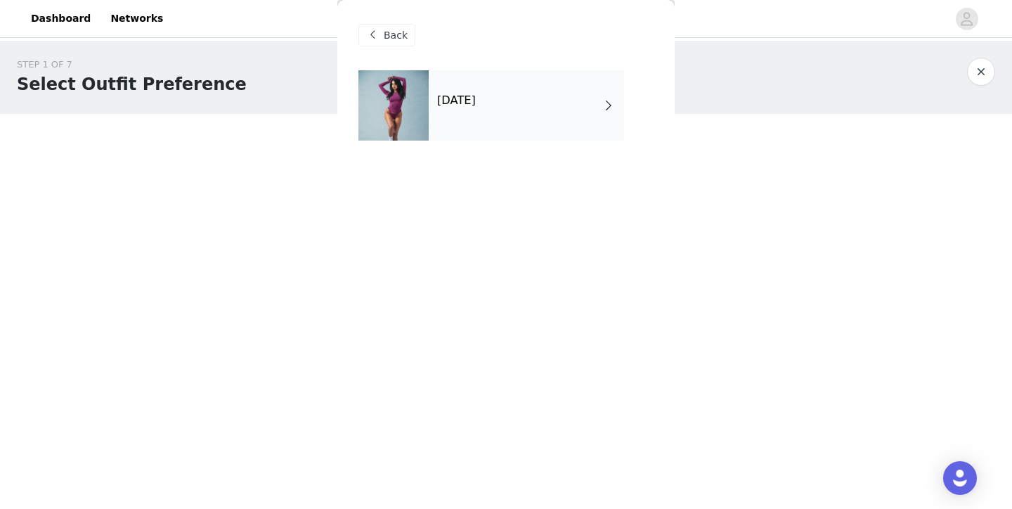
click at [524, 112] on div "October 2025" at bounding box center [526, 105] width 195 height 70
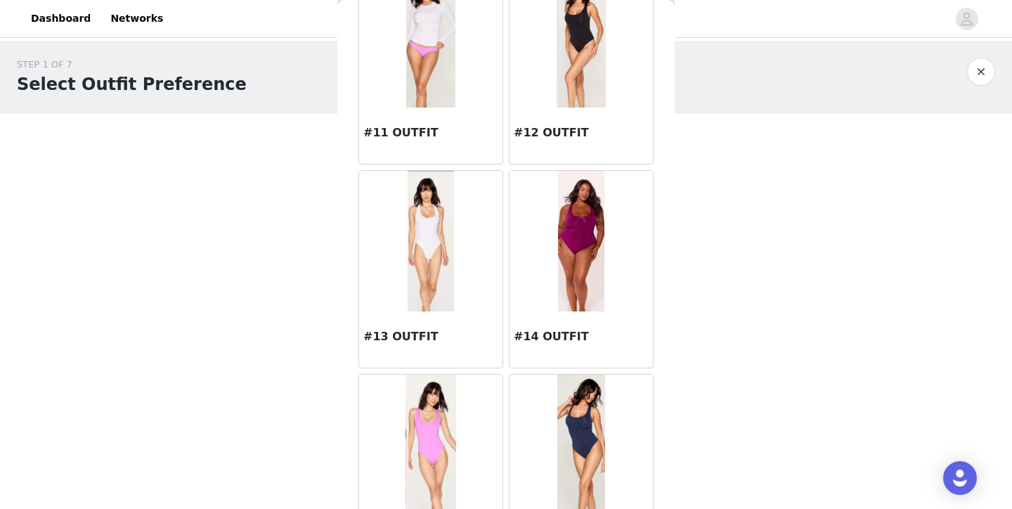
scroll to position [1185, 0]
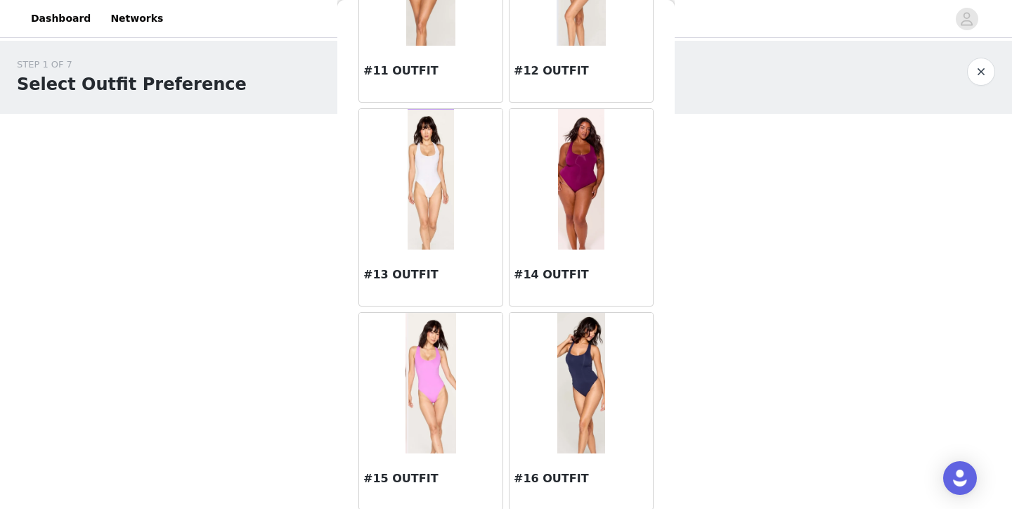
click at [422, 349] on img at bounding box center [431, 383] width 51 height 141
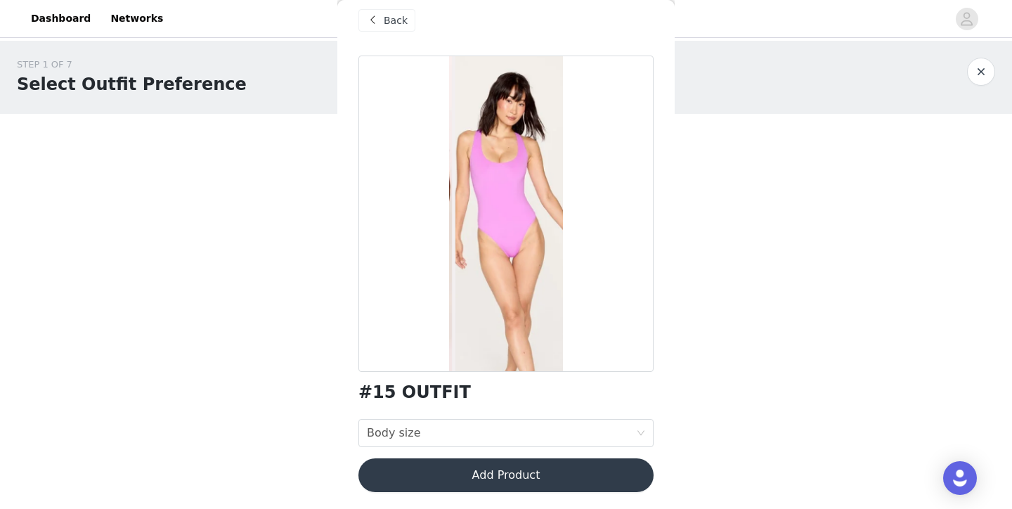
scroll to position [15, 0]
click at [437, 437] on div "Body size Body size" at bounding box center [501, 433] width 269 height 27
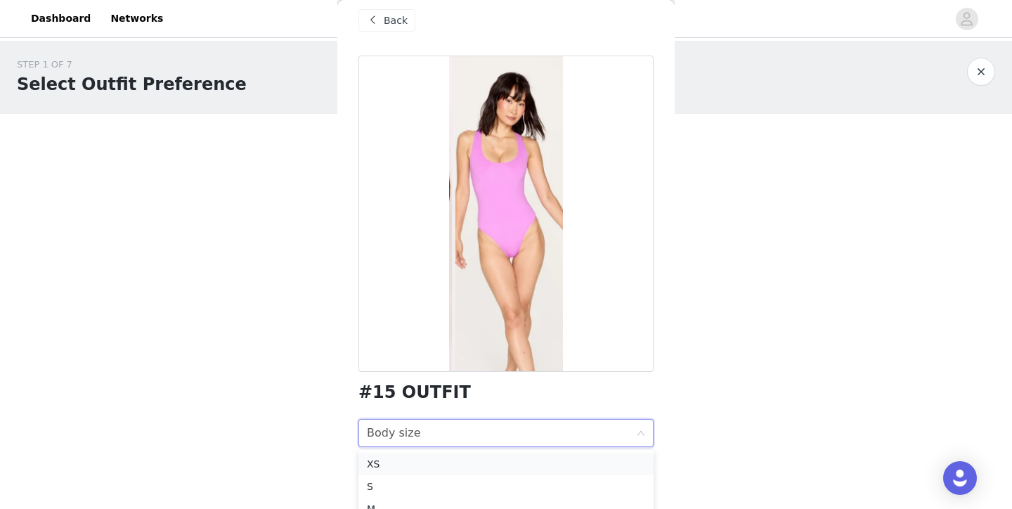
click at [443, 453] on li "XS" at bounding box center [506, 464] width 295 height 22
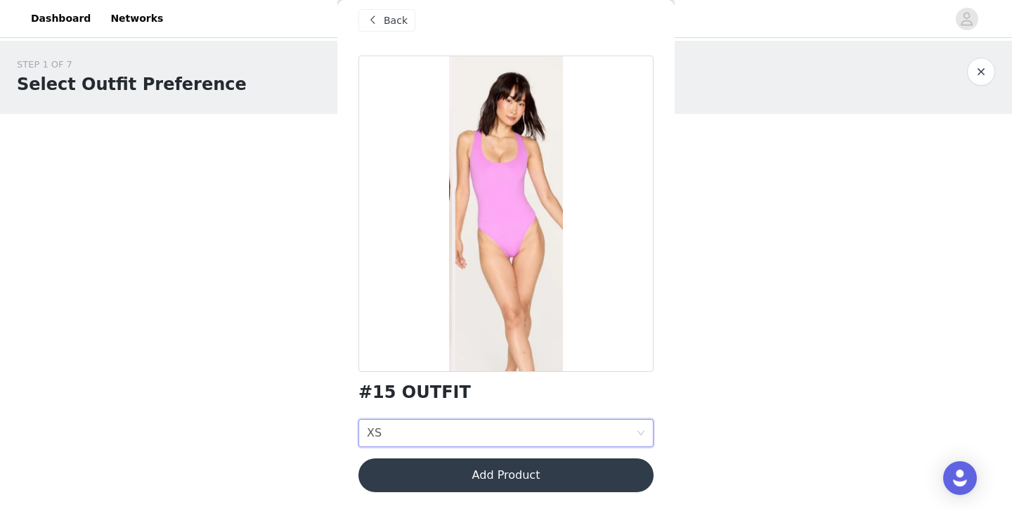
click at [445, 470] on button "Add Product" at bounding box center [506, 475] width 295 height 34
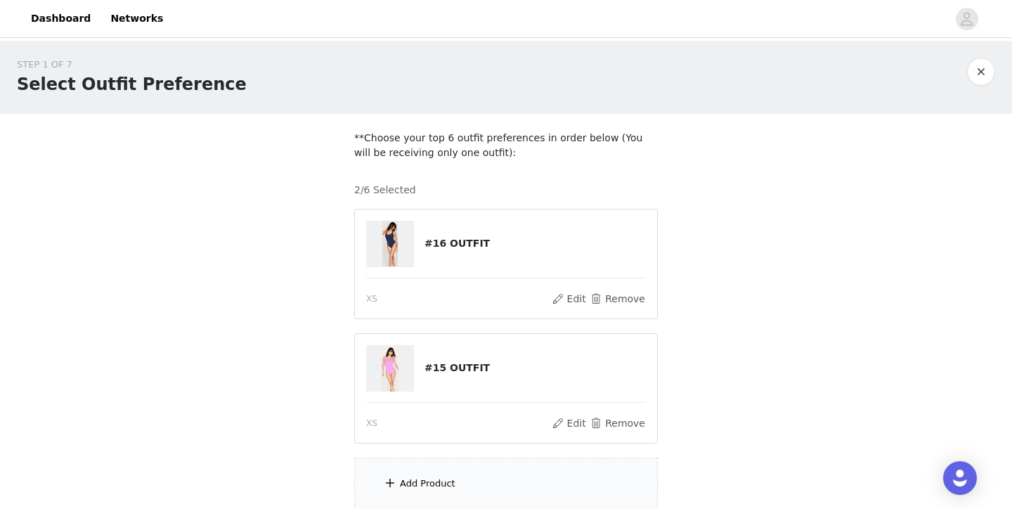
click at [445, 470] on div "Add Product" at bounding box center [506, 484] width 304 height 53
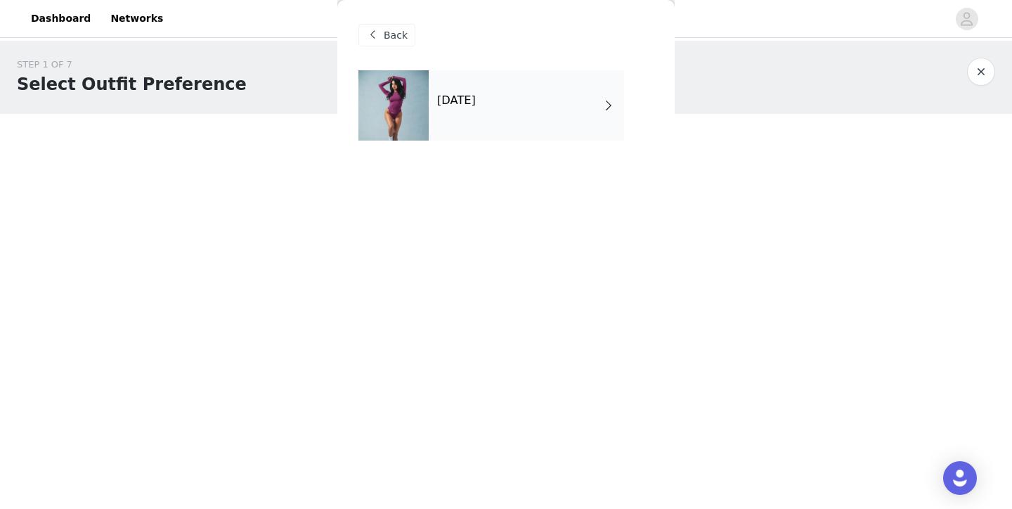
click at [463, 120] on div "October 2025" at bounding box center [526, 105] width 195 height 70
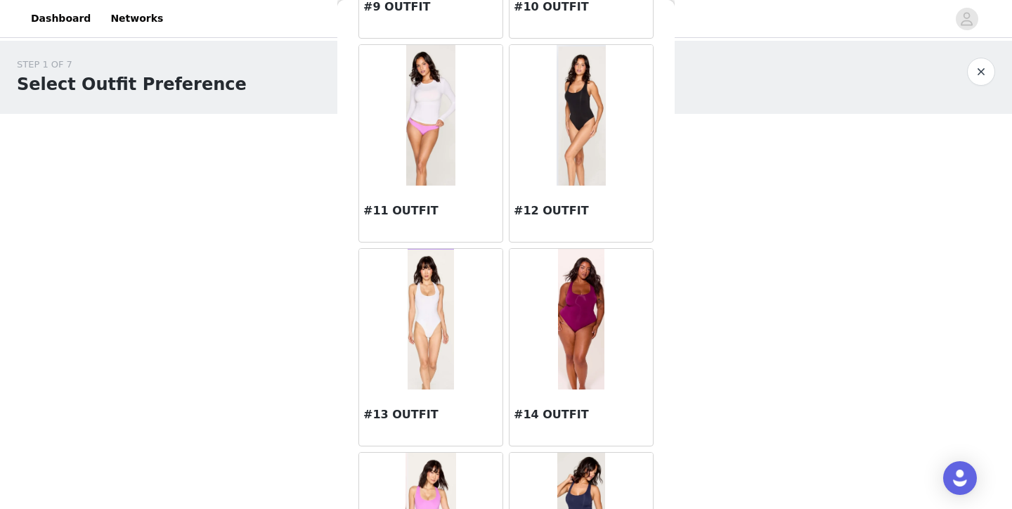
scroll to position [1048, 0]
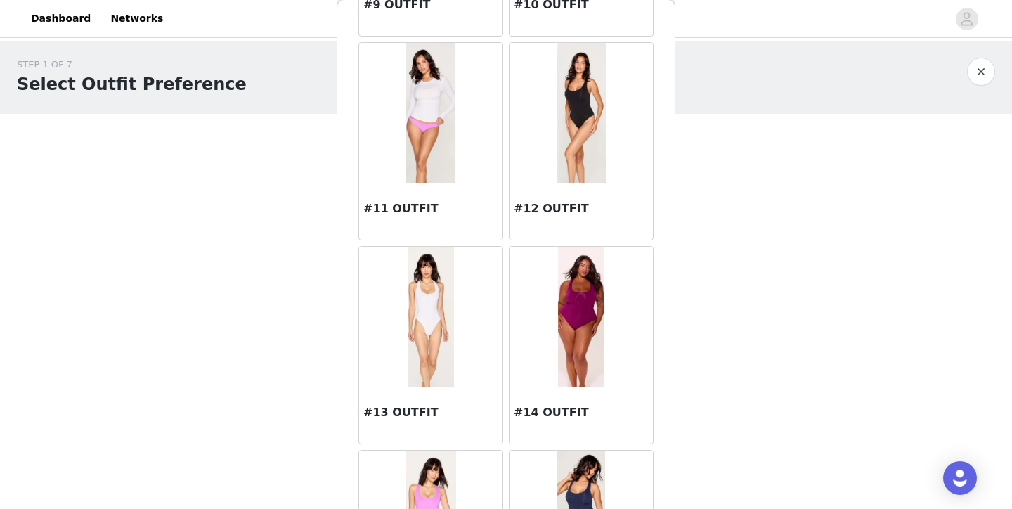
click at [568, 184] on div "#12 OUTFIT" at bounding box center [581, 212] width 143 height 56
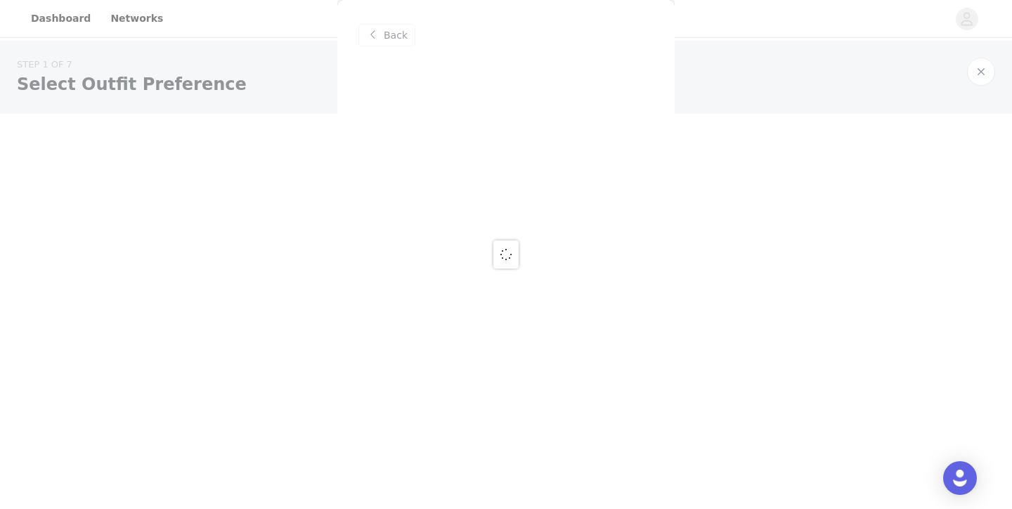
scroll to position [0, 0]
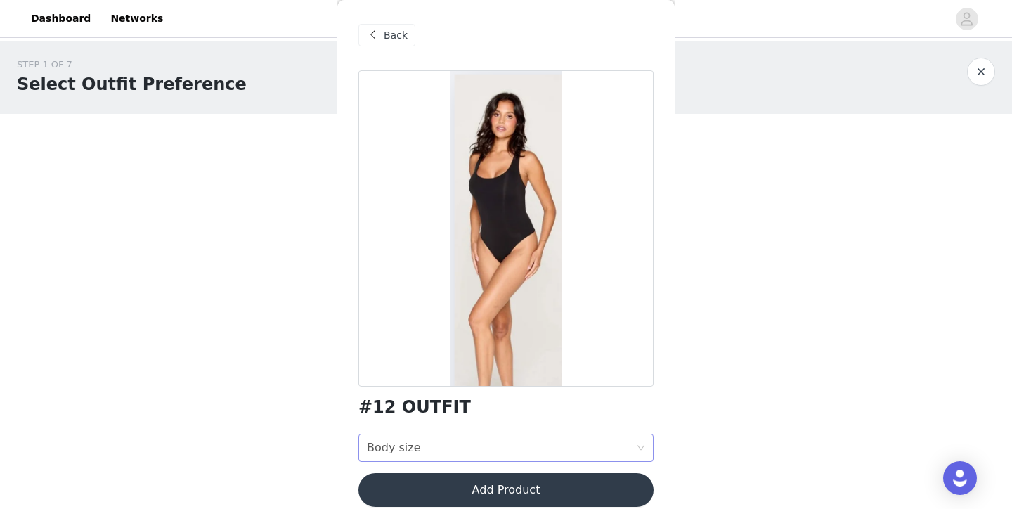
click at [458, 456] on div "Body size Body size" at bounding box center [501, 448] width 269 height 27
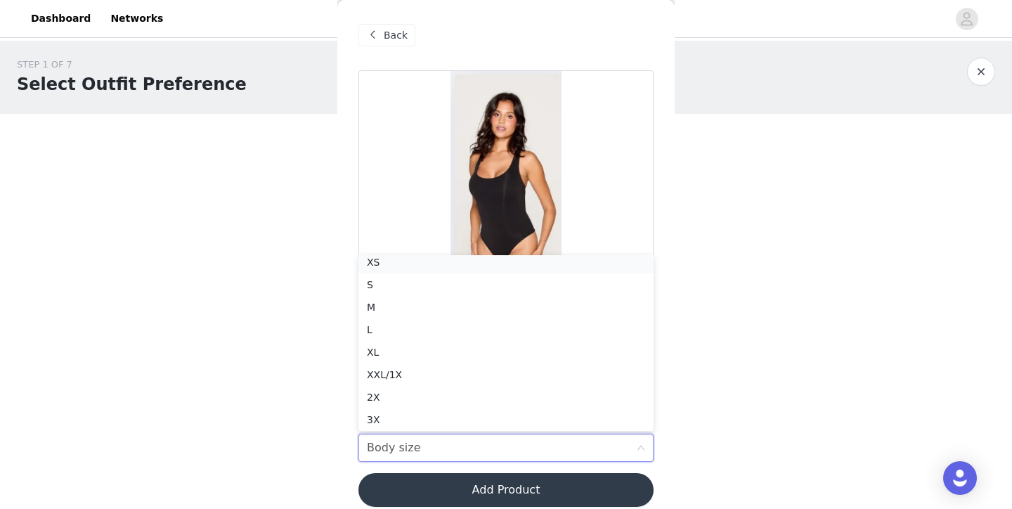
scroll to position [3, 0]
click at [404, 270] on div "XS" at bounding box center [506, 266] width 278 height 15
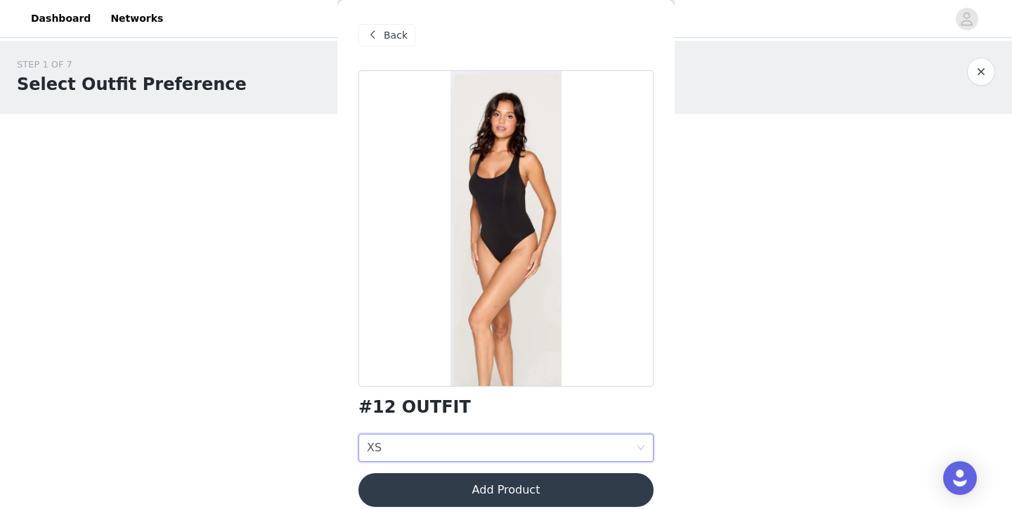
click at [435, 491] on button "Add Product" at bounding box center [506, 490] width 295 height 34
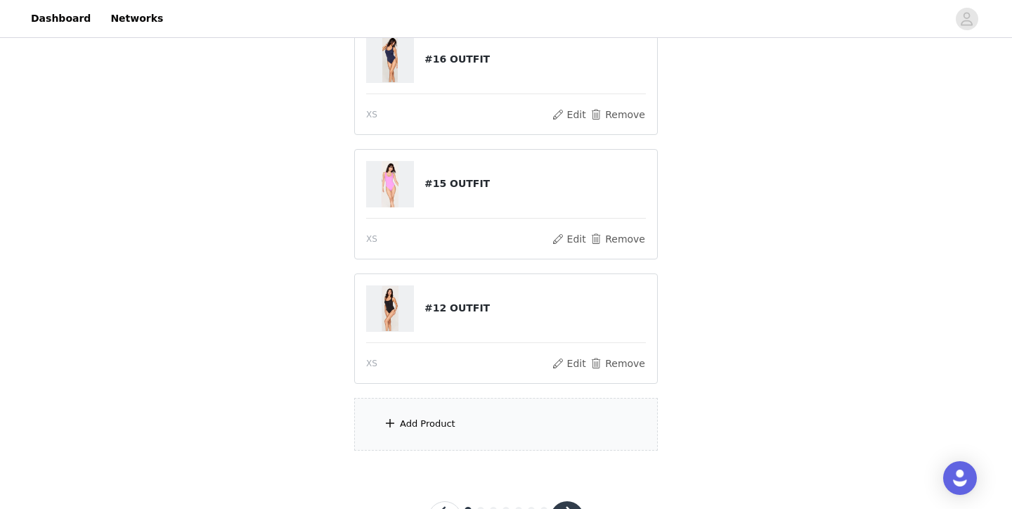
scroll to position [216, 0]
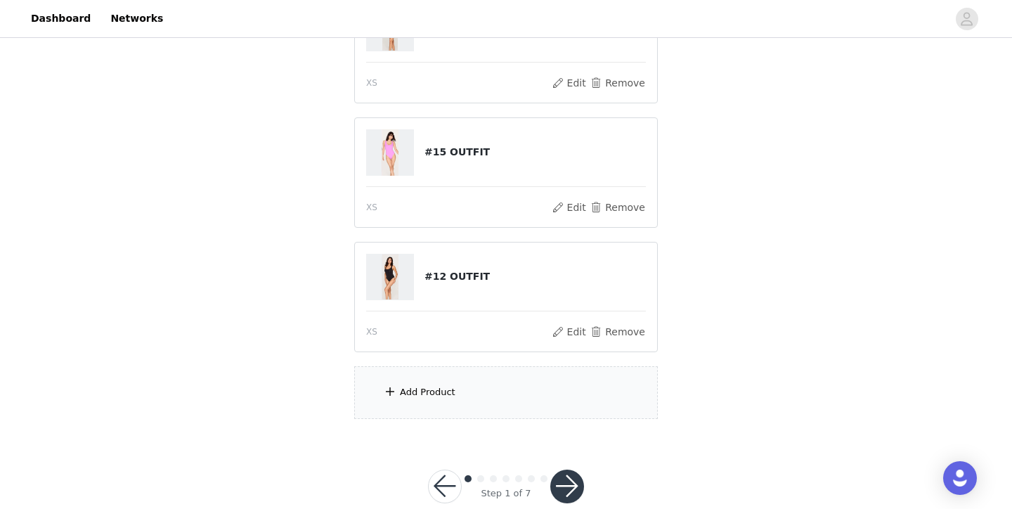
click at [485, 380] on div "Add Product" at bounding box center [506, 392] width 304 height 53
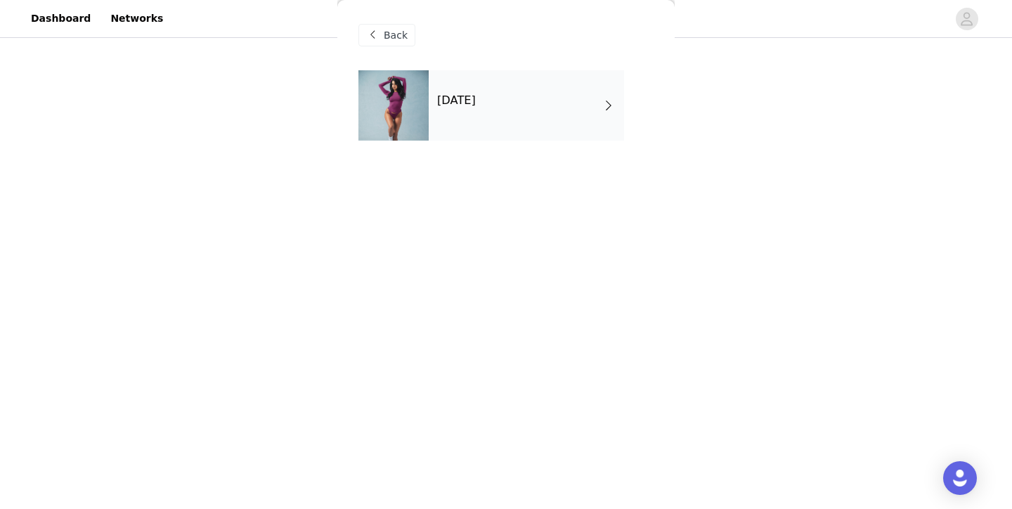
click at [469, 131] on div "October 2025" at bounding box center [526, 105] width 195 height 70
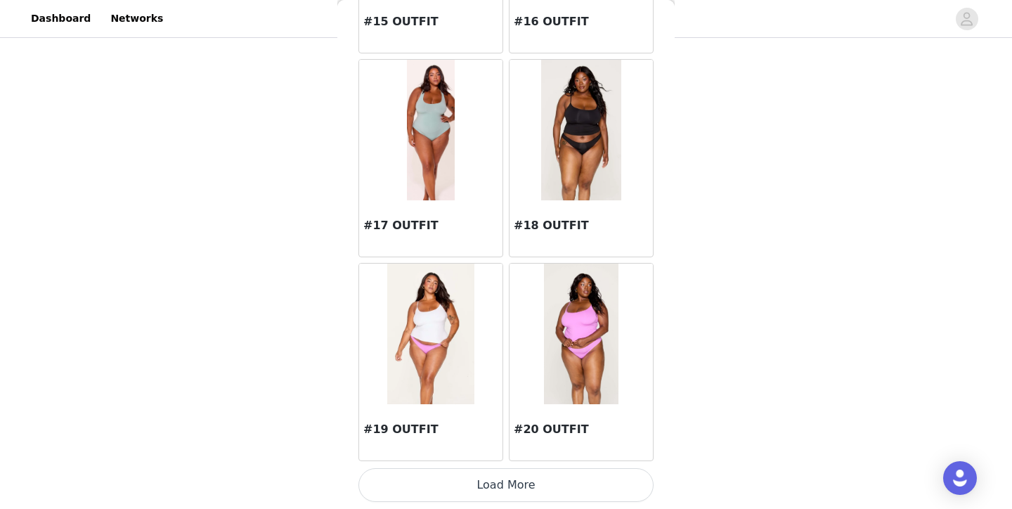
scroll to position [243, 0]
click at [465, 487] on button "Load More" at bounding box center [506, 485] width 295 height 34
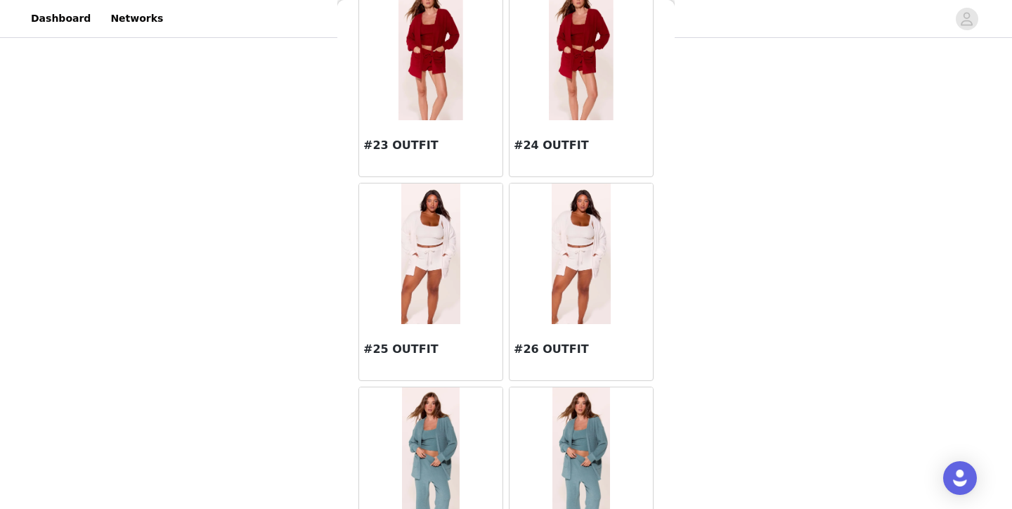
scroll to position [2315, 0]
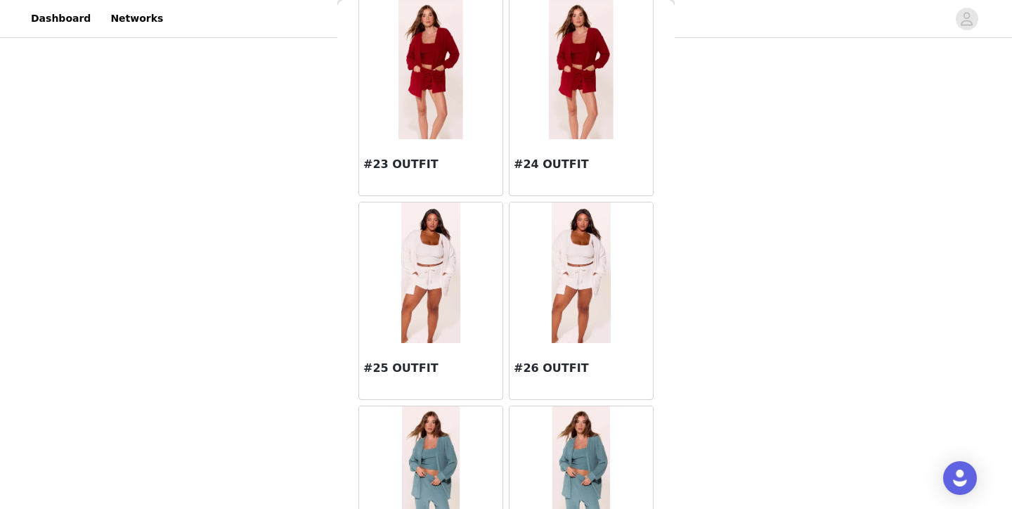
click at [484, 271] on div at bounding box center [430, 272] width 143 height 141
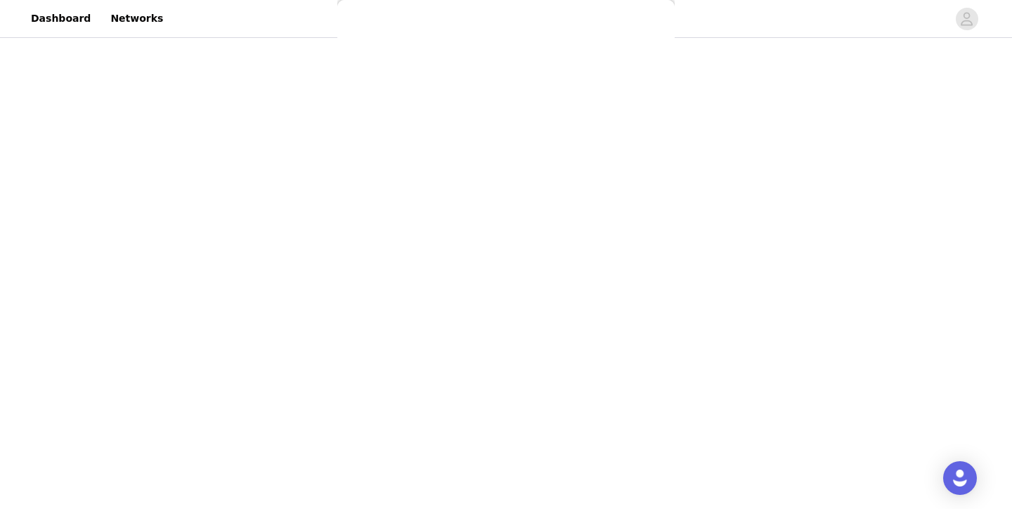
scroll to position [0, 0]
click at [385, 39] on div at bounding box center [506, 254] width 1012 height 509
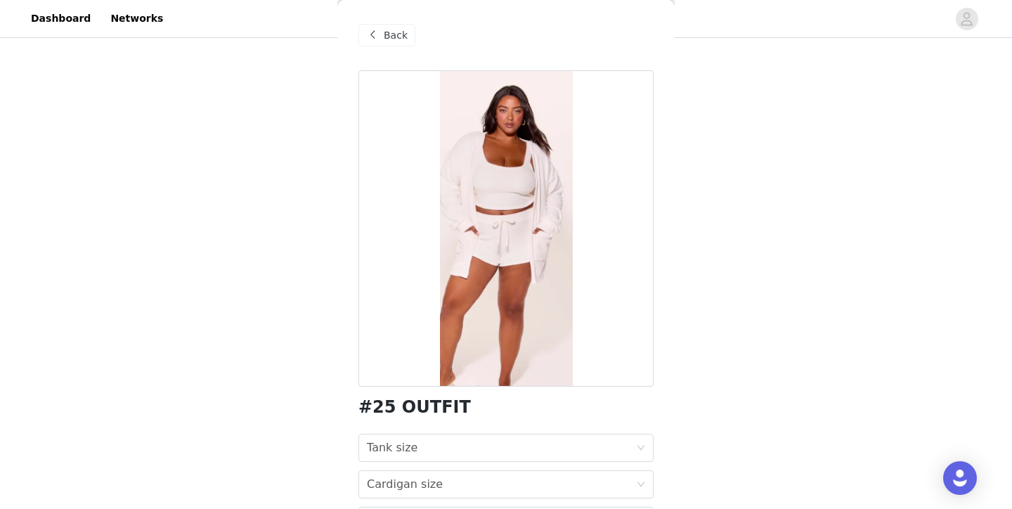
click at [392, 25] on div "Back" at bounding box center [387, 35] width 57 height 22
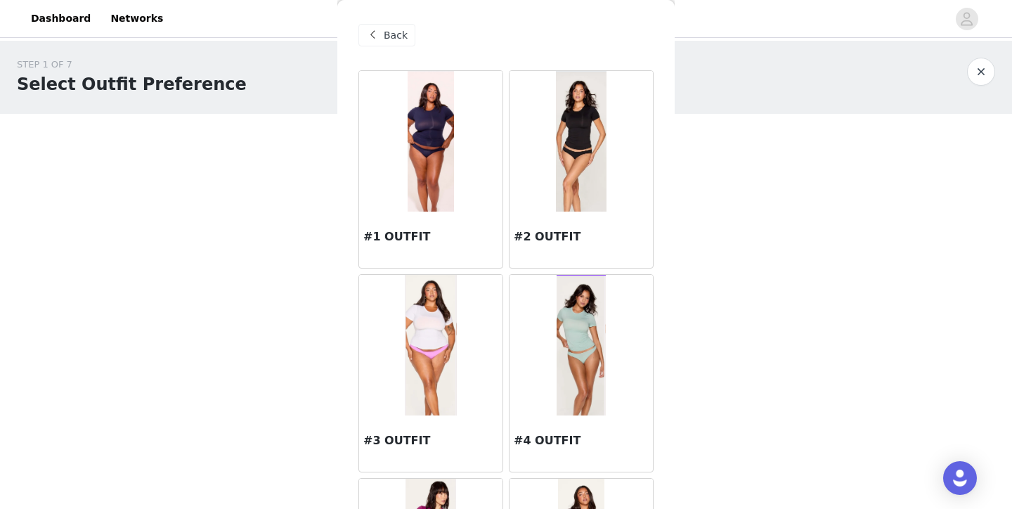
click at [446, 210] on img at bounding box center [431, 141] width 46 height 141
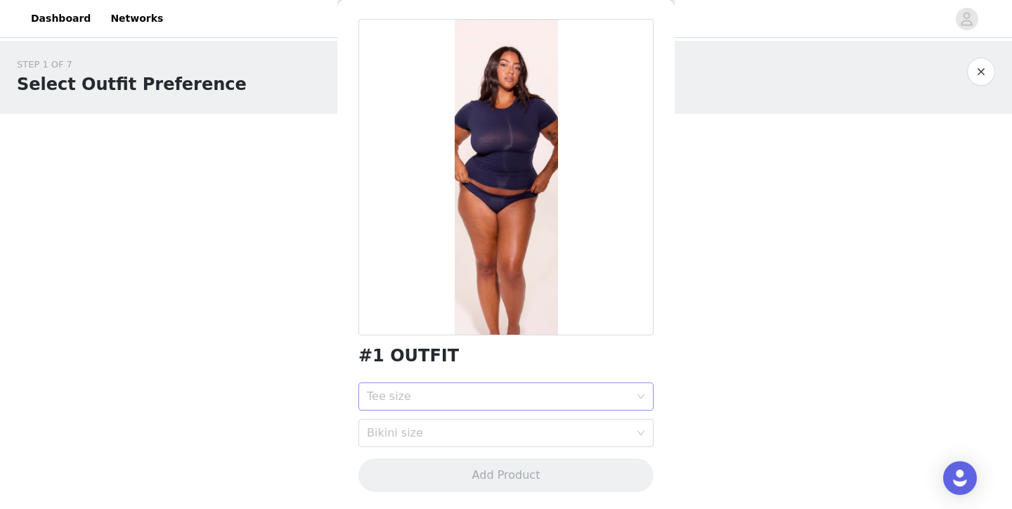
scroll to position [51, 0]
click at [477, 394] on div "Tee size" at bounding box center [498, 397] width 263 height 14
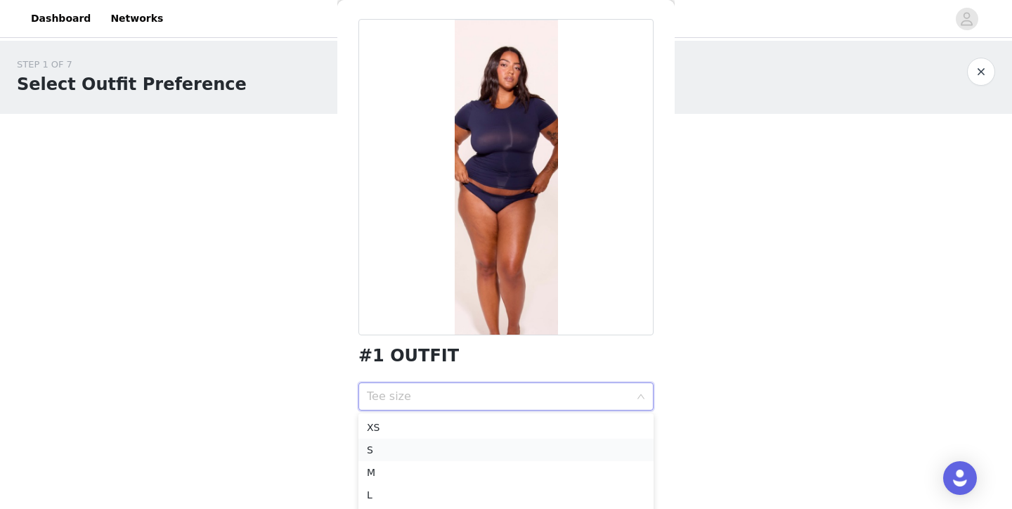
click at [465, 446] on div "S" at bounding box center [506, 449] width 278 height 15
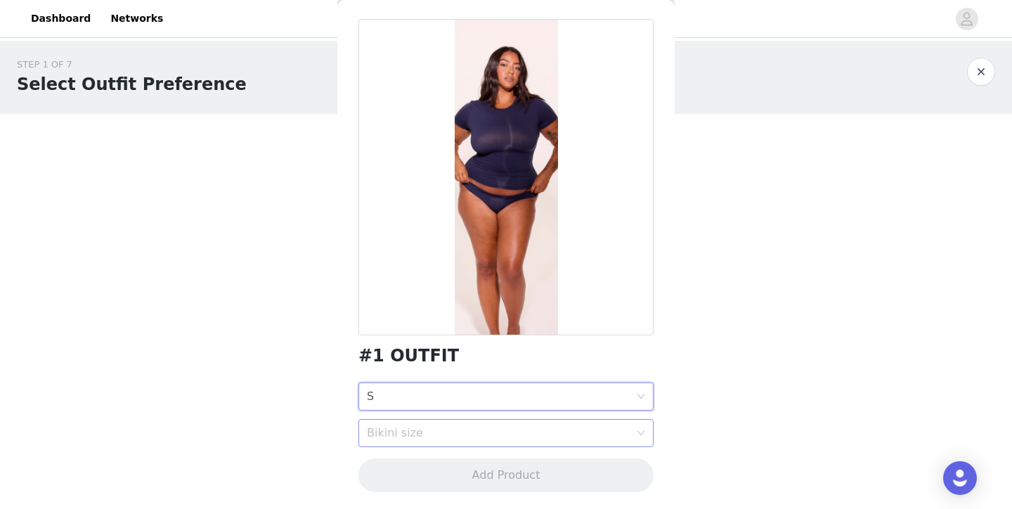
click at [461, 437] on div "Bikini size" at bounding box center [498, 433] width 263 height 14
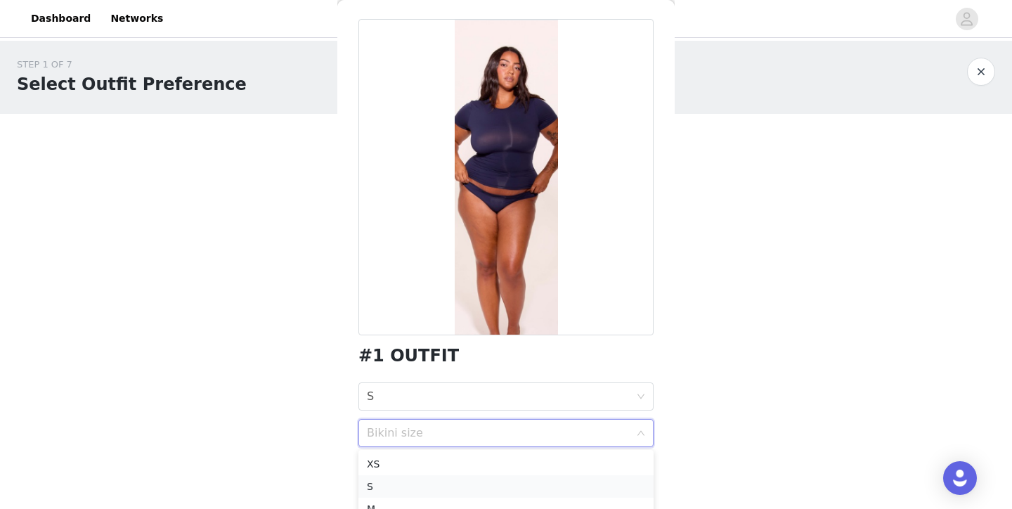
click at [465, 487] on div "S" at bounding box center [506, 486] width 278 height 15
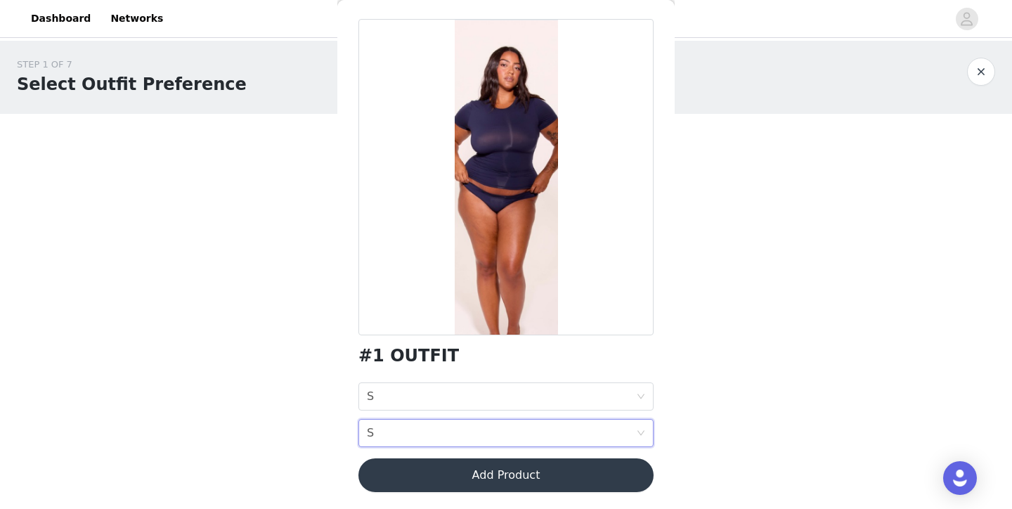
click at [532, 472] on button "Add Product" at bounding box center [506, 475] width 295 height 34
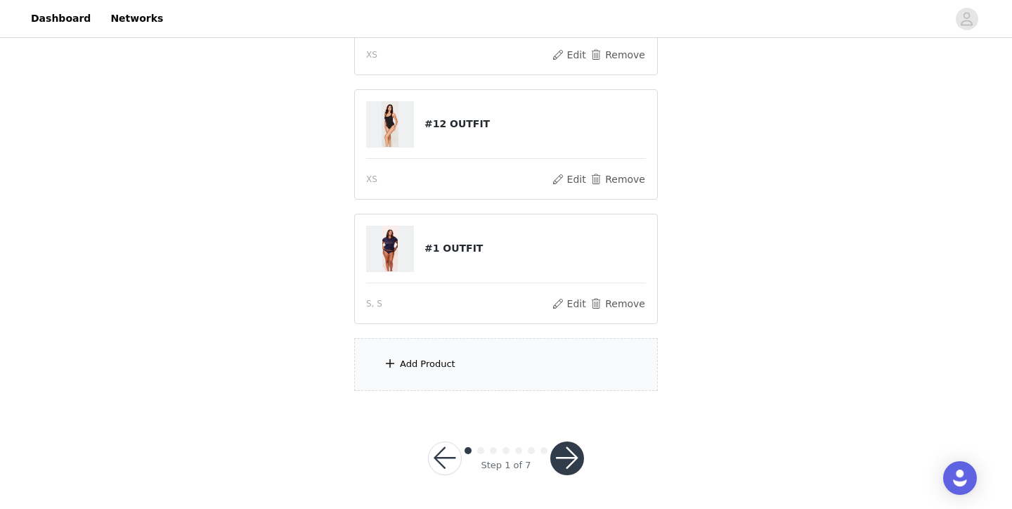
scroll to position [368, 0]
click at [524, 380] on div "Add Product" at bounding box center [506, 365] width 304 height 53
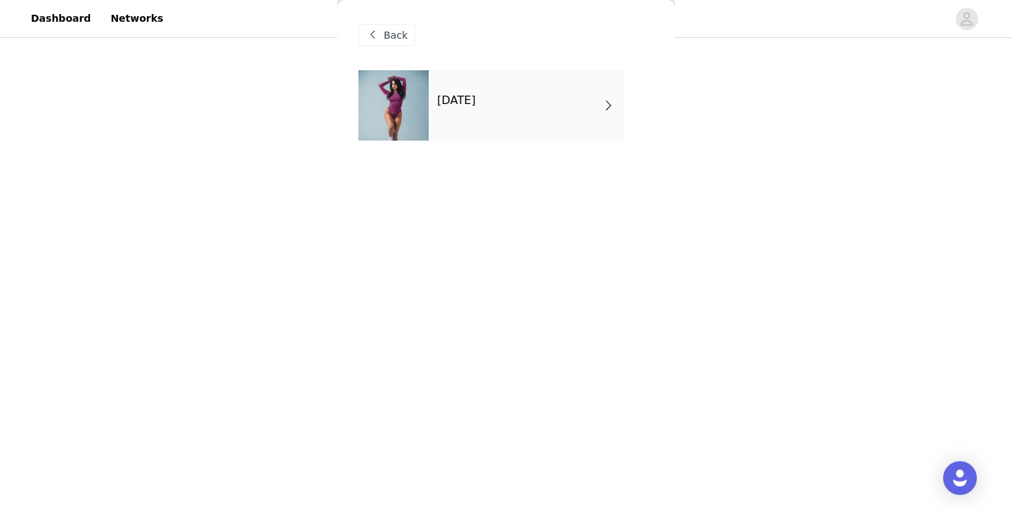
click at [508, 111] on div "October 2025" at bounding box center [526, 105] width 195 height 70
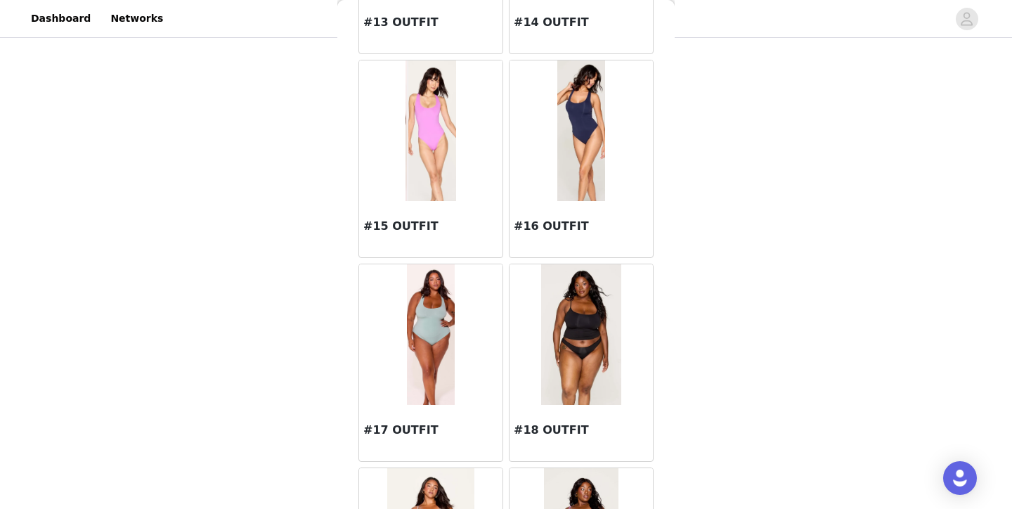
scroll to position [1460, 0]
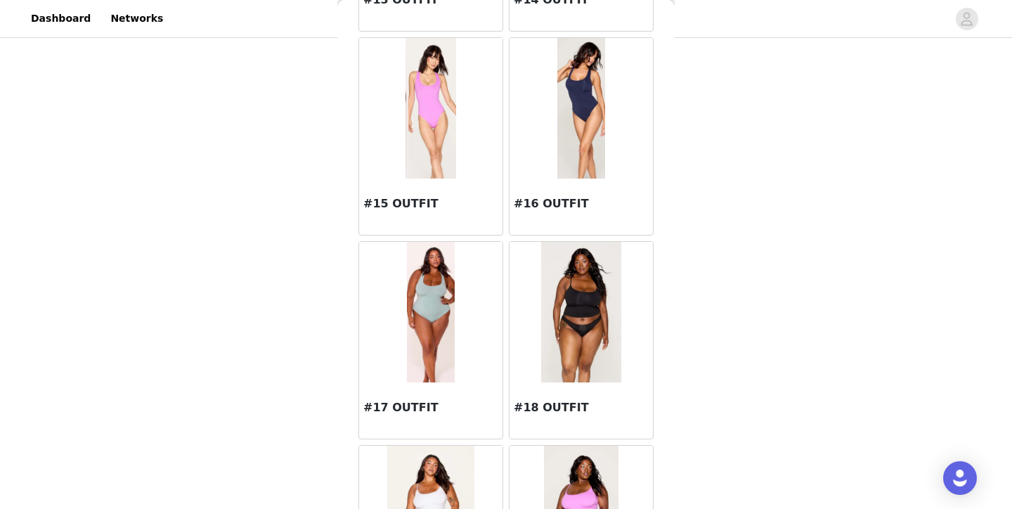
click at [435, 317] on img at bounding box center [430, 312] width 47 height 141
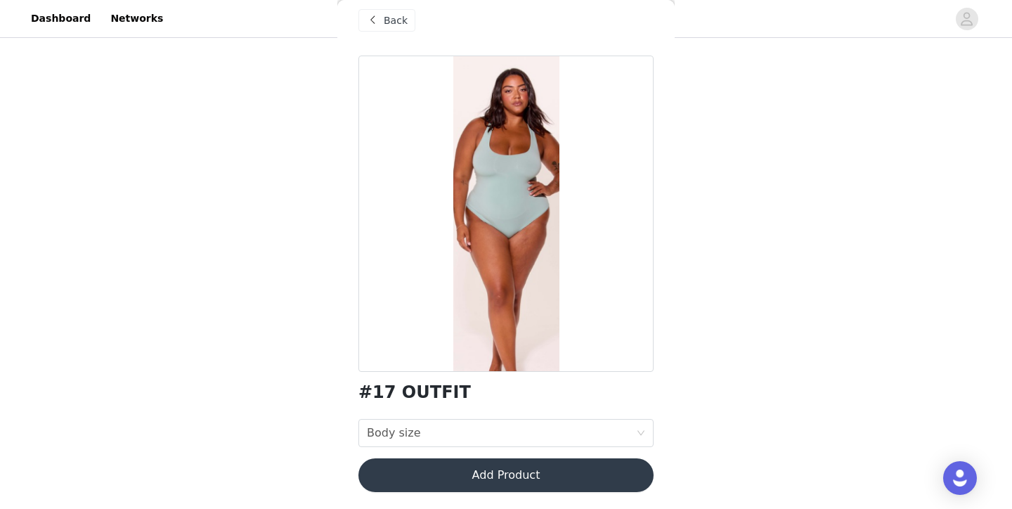
scroll to position [15, 0]
click at [426, 433] on div "Body size Body size" at bounding box center [501, 433] width 269 height 27
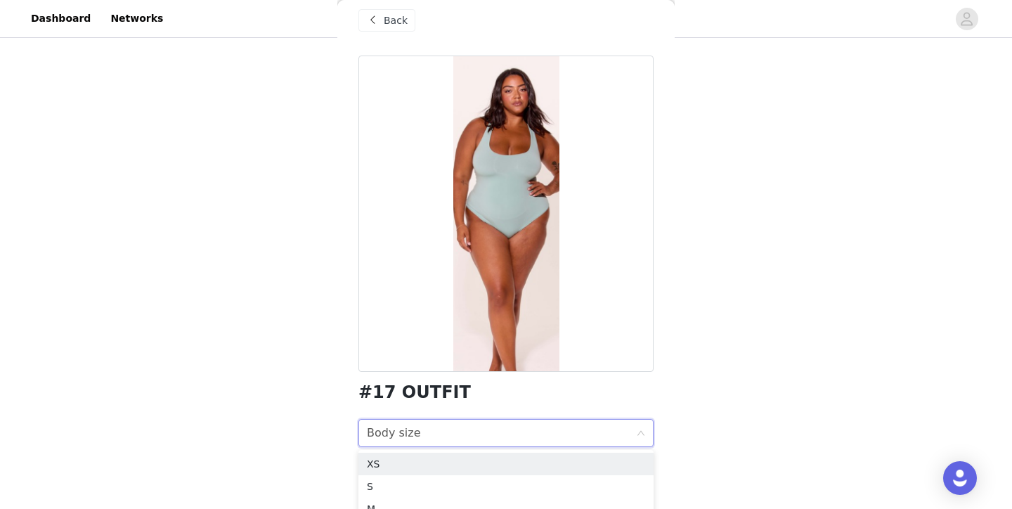
click at [432, 463] on div "XS" at bounding box center [506, 463] width 278 height 15
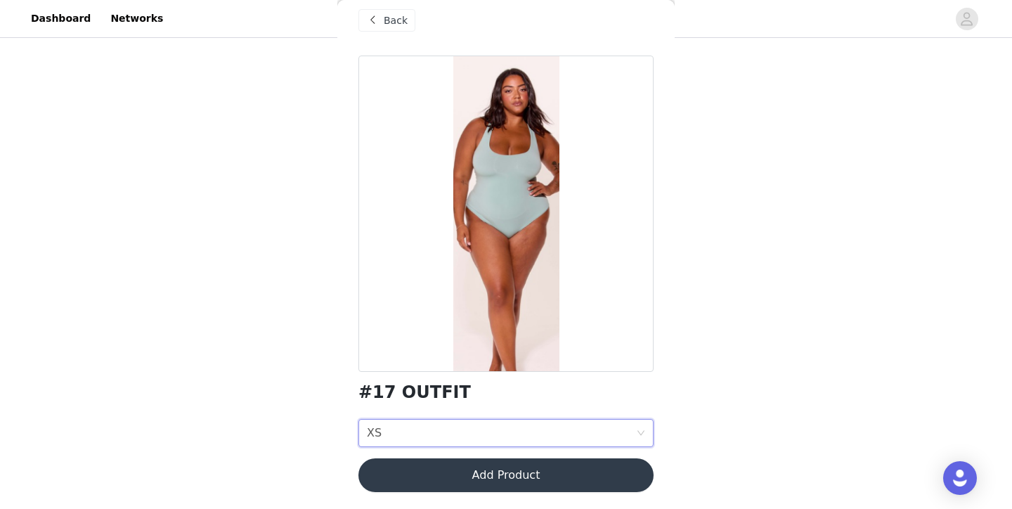
click at [437, 469] on button "Add Product" at bounding box center [506, 475] width 295 height 34
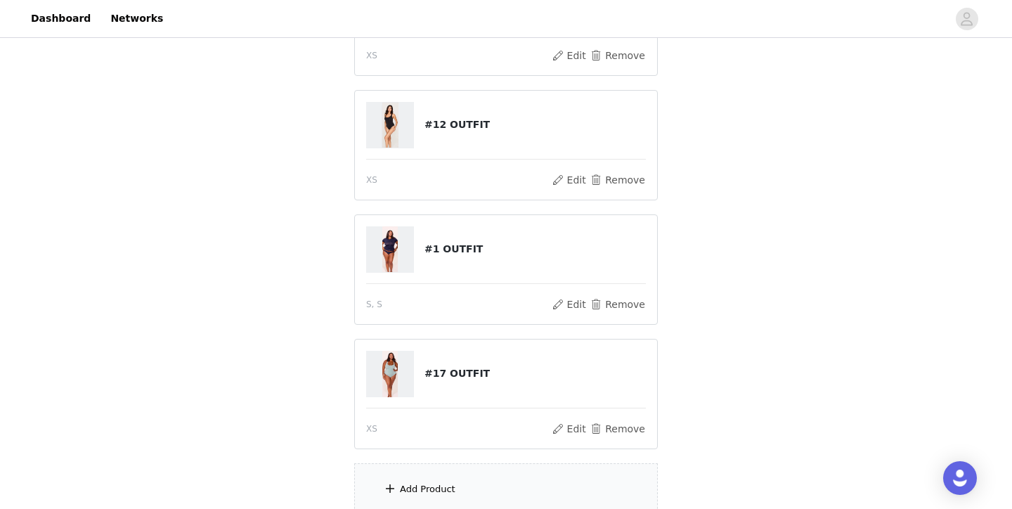
click at [453, 483] on div "Add Product" at bounding box center [506, 489] width 304 height 53
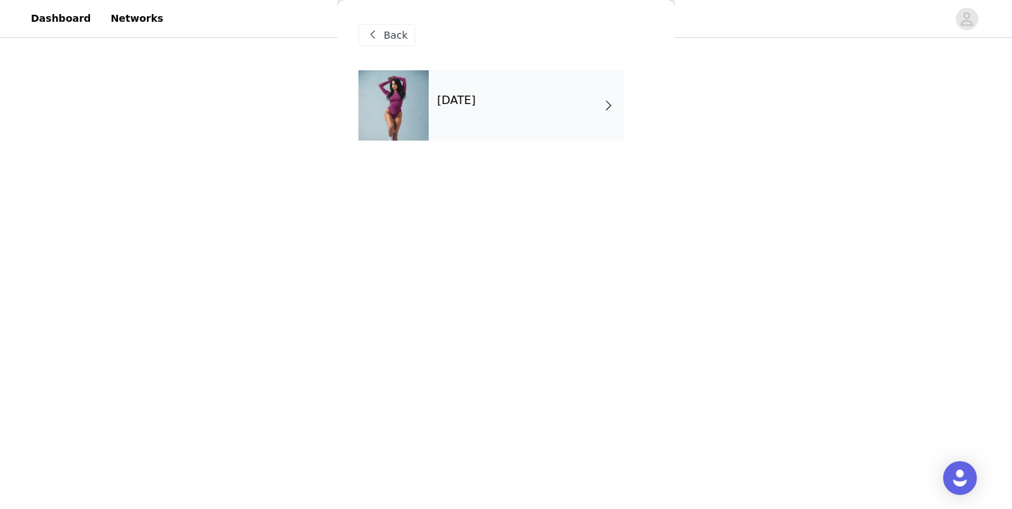
click at [453, 125] on div "October 2025" at bounding box center [526, 105] width 195 height 70
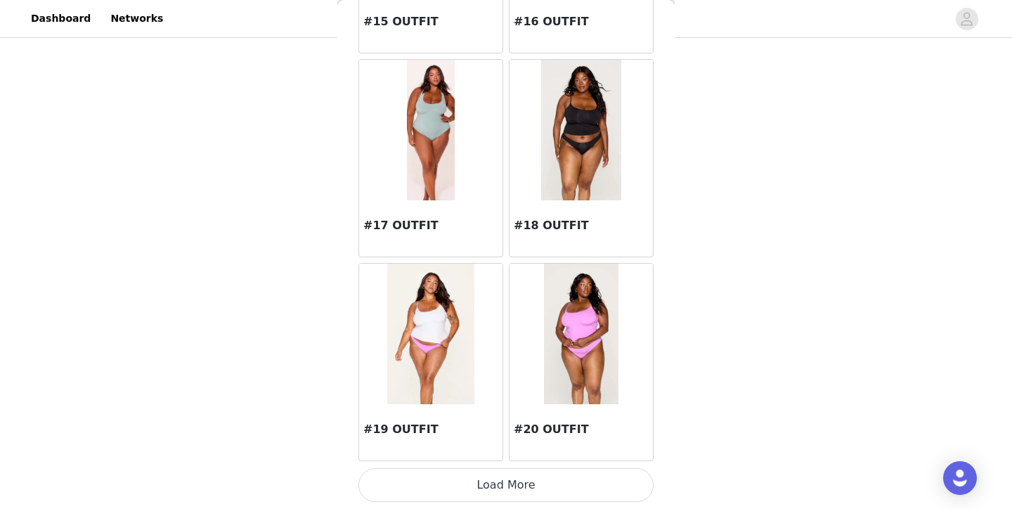
scroll to position [392, 0]
click at [451, 476] on button "Load More" at bounding box center [506, 485] width 295 height 34
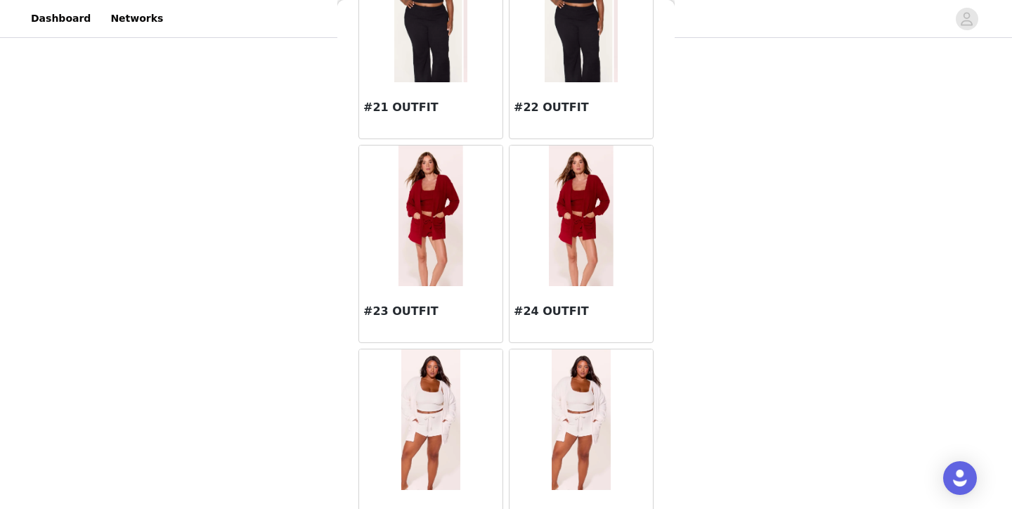
scroll to position [2222, 0]
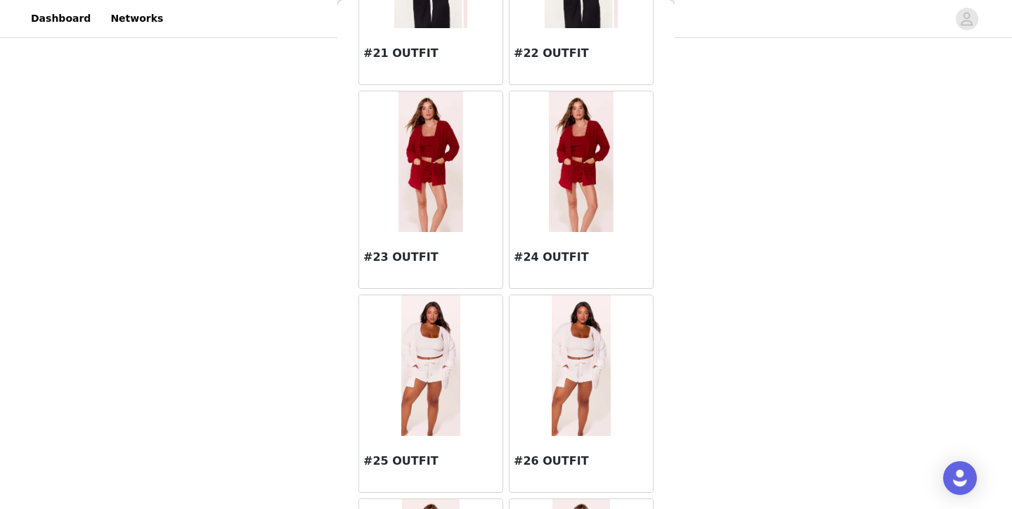
click at [454, 398] on img at bounding box center [430, 365] width 59 height 141
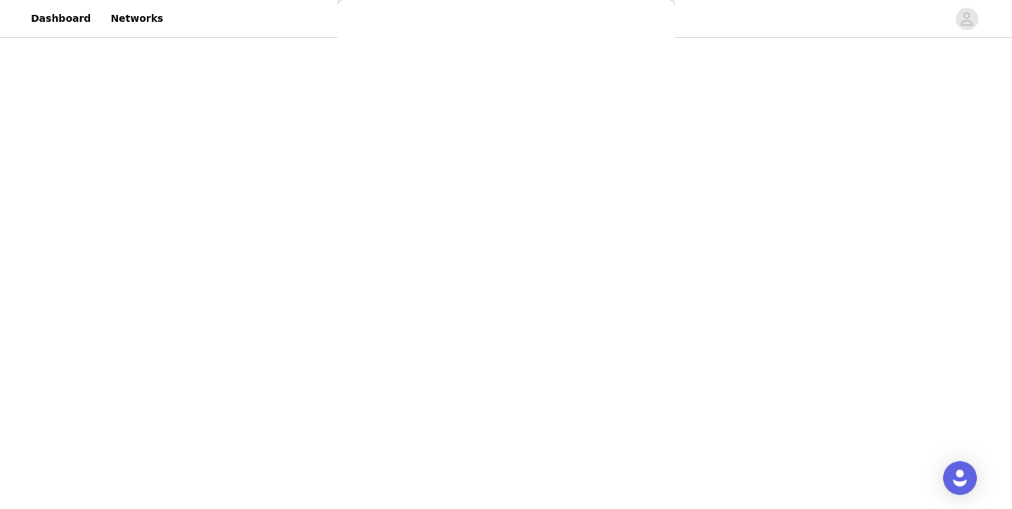
scroll to position [88, 0]
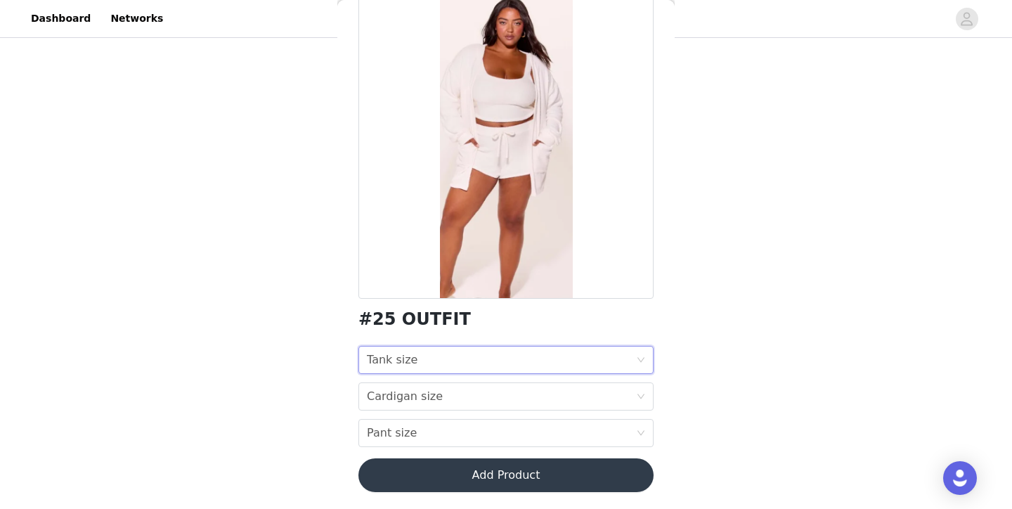
click at [477, 356] on div "Tank size Tank size" at bounding box center [501, 360] width 269 height 27
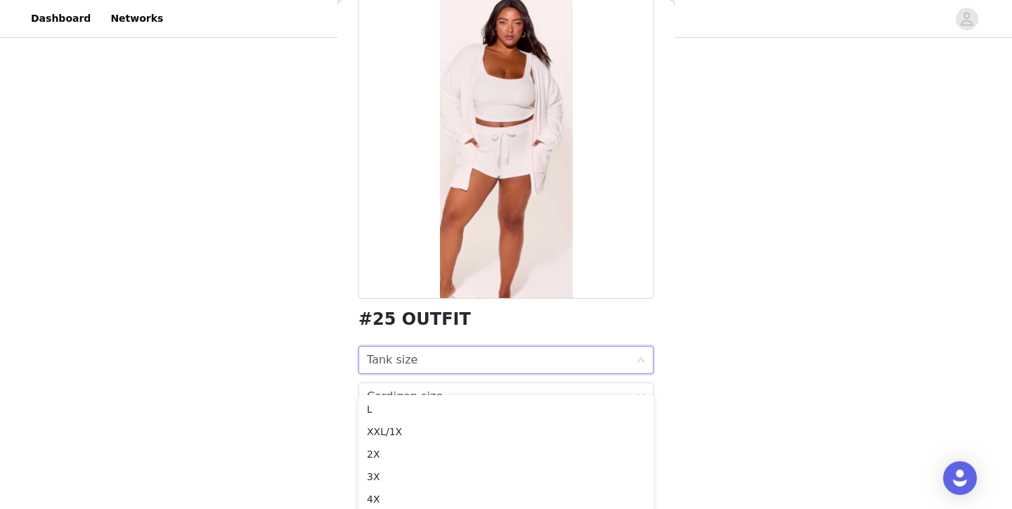
scroll to position [356, 0]
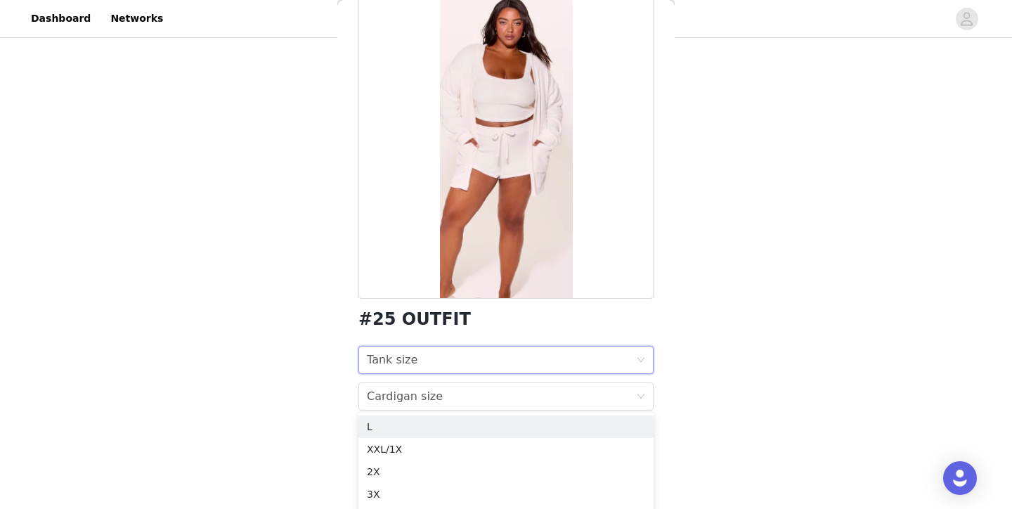
click at [785, 153] on div "STEP 1 OF 7 Select Outfit Preference **Choose your top 6 outfit preferences in …" at bounding box center [506, 115] width 1012 height 860
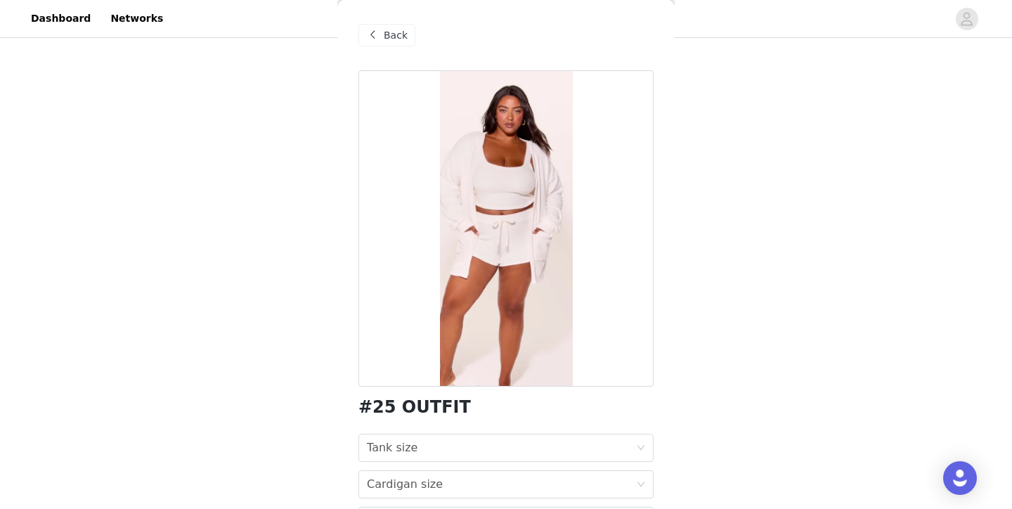
scroll to position [0, 0]
click at [390, 37] on span "Back" at bounding box center [396, 35] width 24 height 15
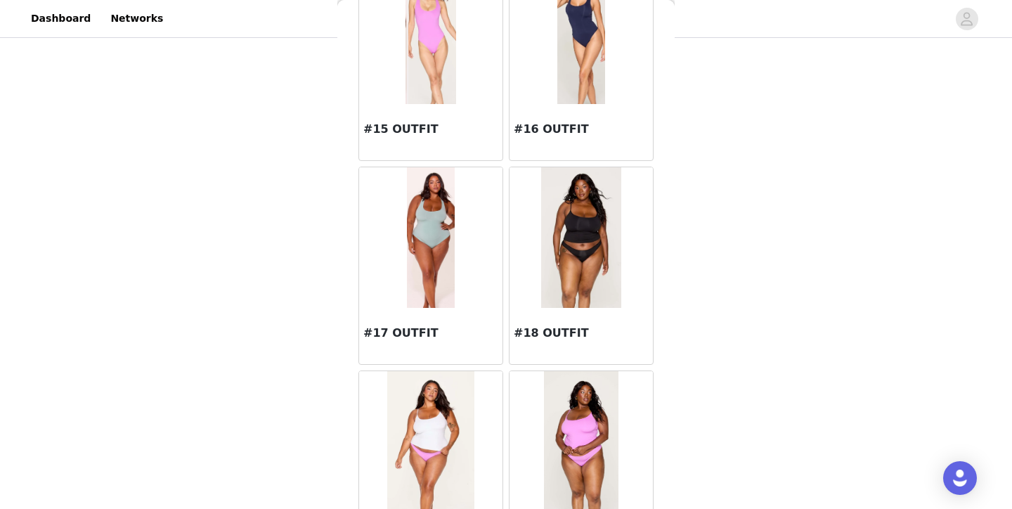
scroll to position [1519, 0]
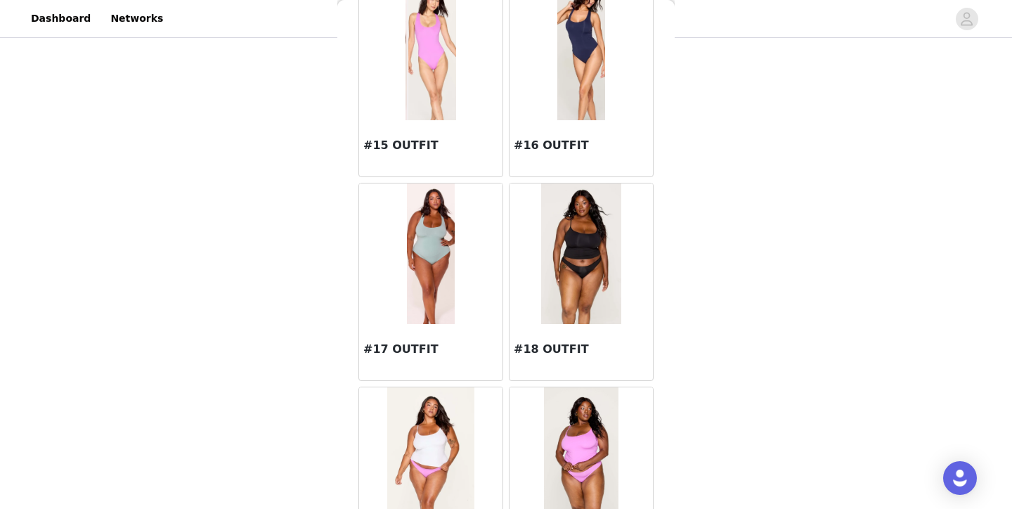
click at [556, 252] on img at bounding box center [581, 254] width 81 height 141
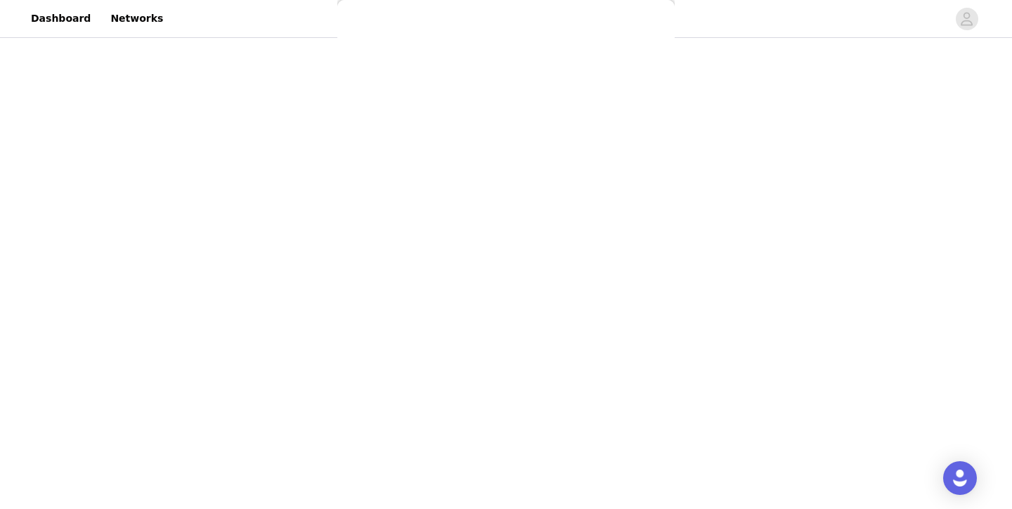
scroll to position [0, 0]
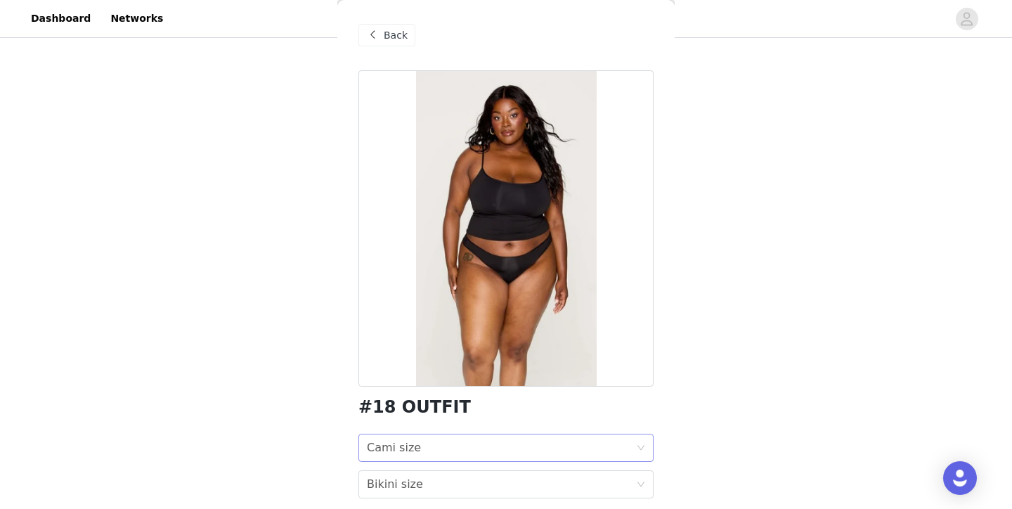
click at [397, 450] on div "Cami size" at bounding box center [394, 448] width 54 height 27
click at [397, 496] on div "S" at bounding box center [506, 501] width 278 height 15
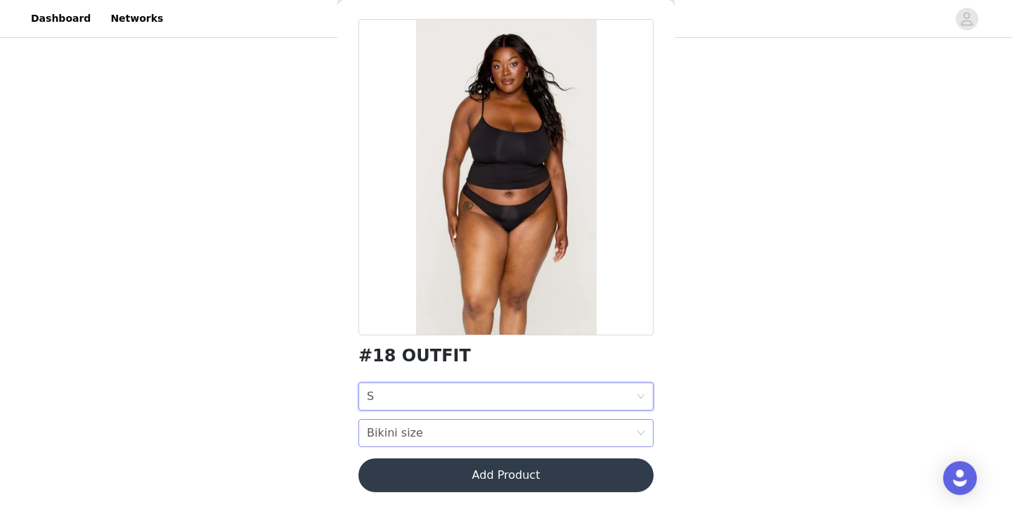
scroll to position [51, 0]
click at [406, 433] on div "Bikini size" at bounding box center [395, 433] width 56 height 27
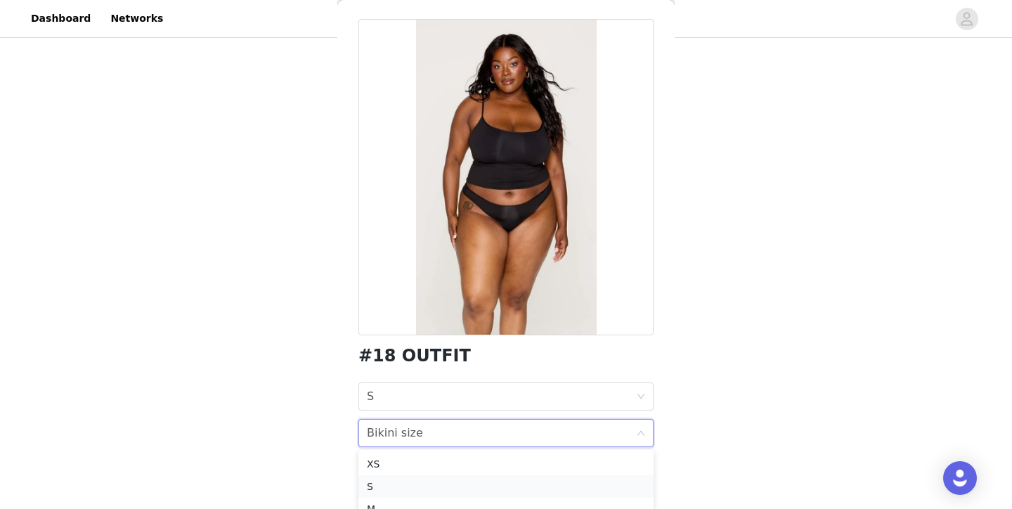
click at [402, 481] on div "S" at bounding box center [506, 486] width 278 height 15
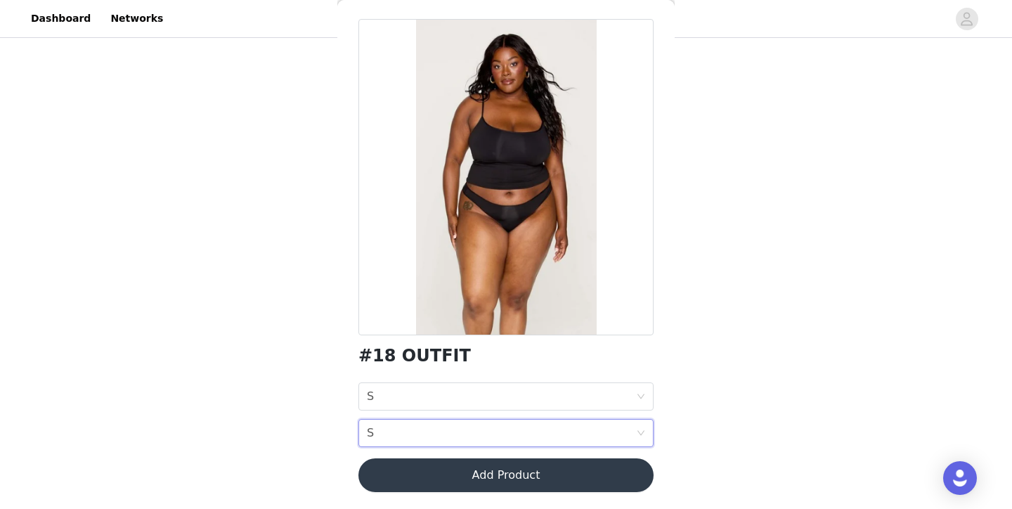
click at [424, 479] on button "Add Product" at bounding box center [506, 475] width 295 height 34
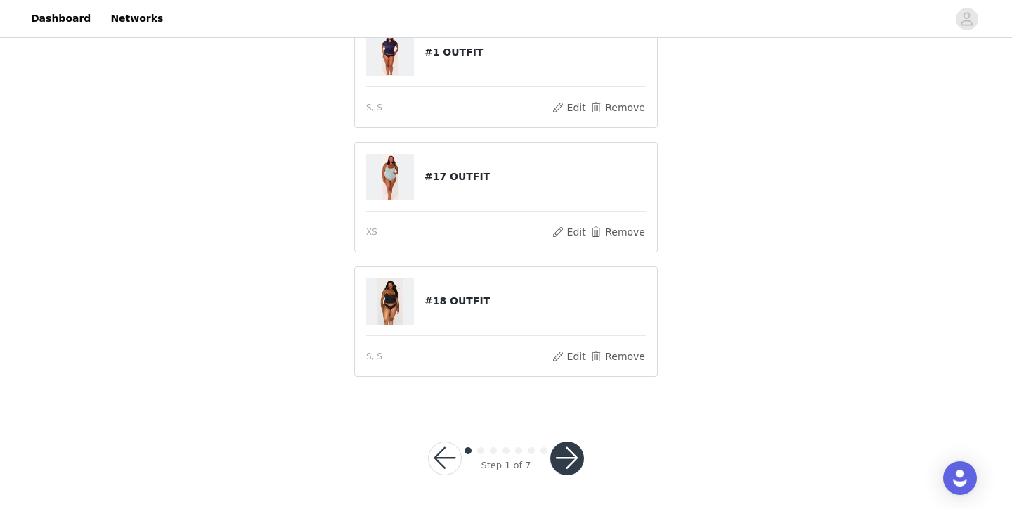
scroll to position [526, 0]
click at [579, 456] on button "button" at bounding box center [568, 459] width 34 height 34
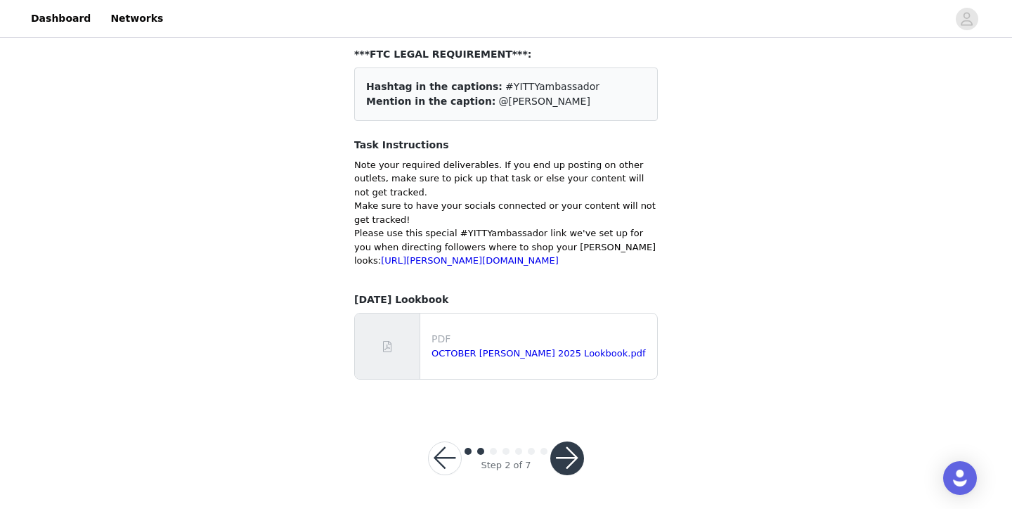
scroll to position [94, 0]
click at [573, 461] on button "button" at bounding box center [568, 459] width 34 height 34
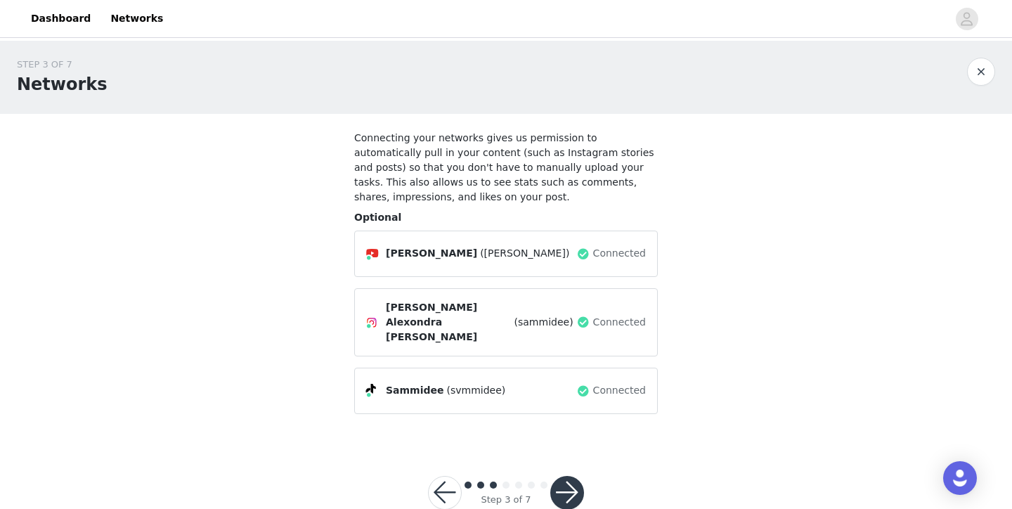
click at [572, 476] on button "button" at bounding box center [568, 493] width 34 height 34
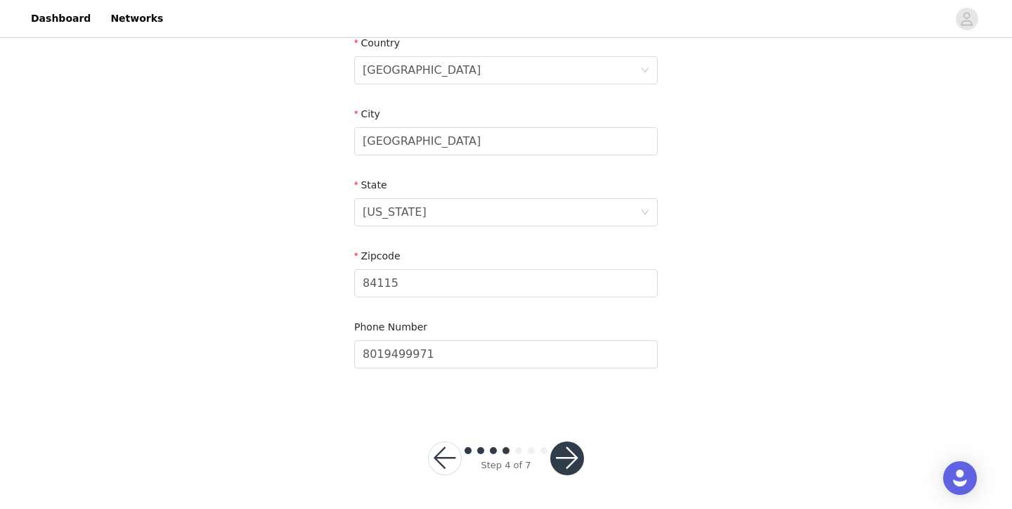
scroll to position [464, 0]
click at [576, 460] on button "button" at bounding box center [568, 459] width 34 height 34
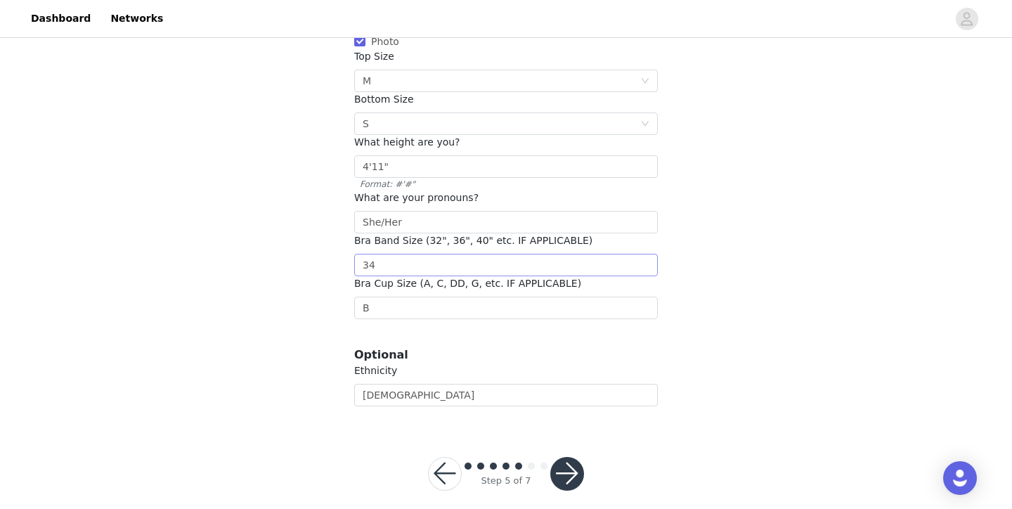
scroll to position [330, 0]
click at [577, 460] on button "button" at bounding box center [568, 475] width 34 height 34
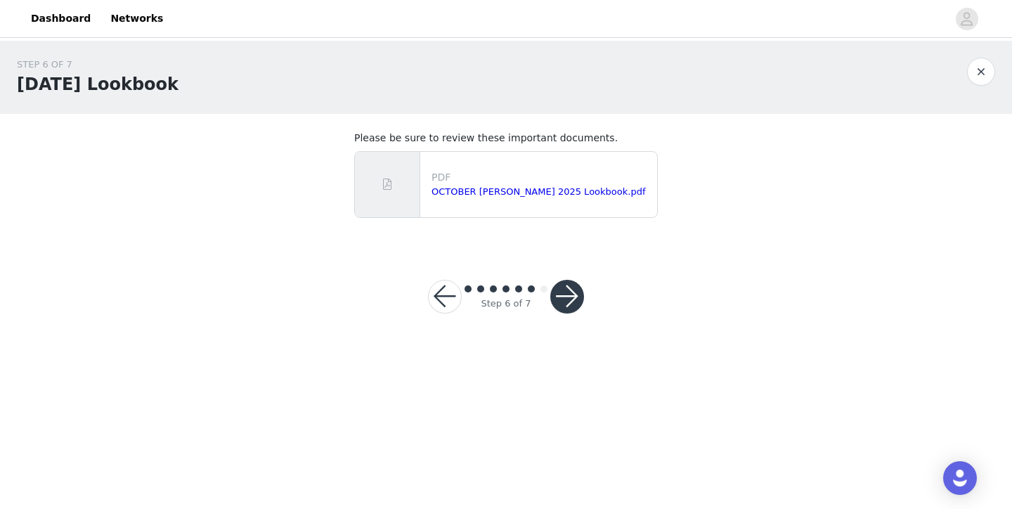
click at [578, 295] on button "button" at bounding box center [568, 297] width 34 height 34
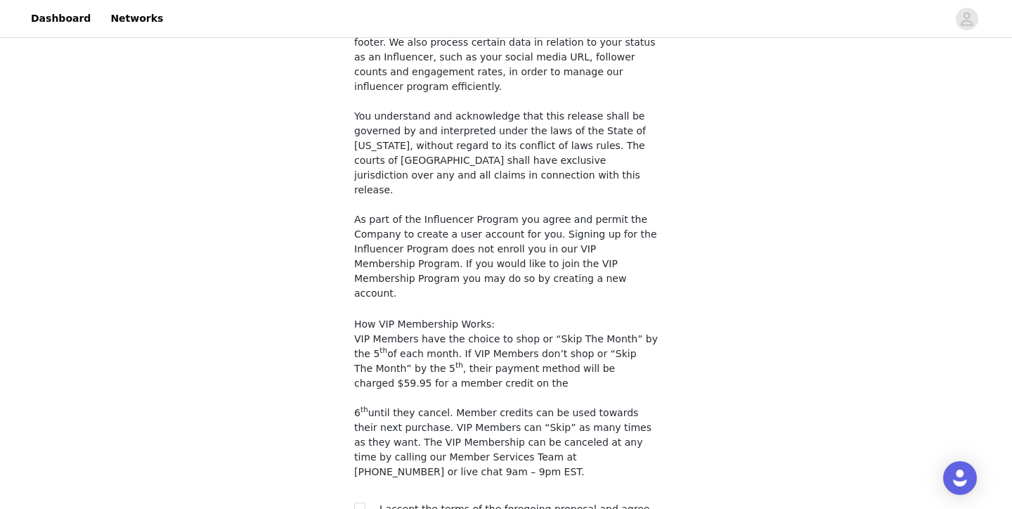
scroll to position [1249, 0]
click at [362, 503] on input "checkbox" at bounding box center [359, 508] width 10 height 10
checkbox input "true"
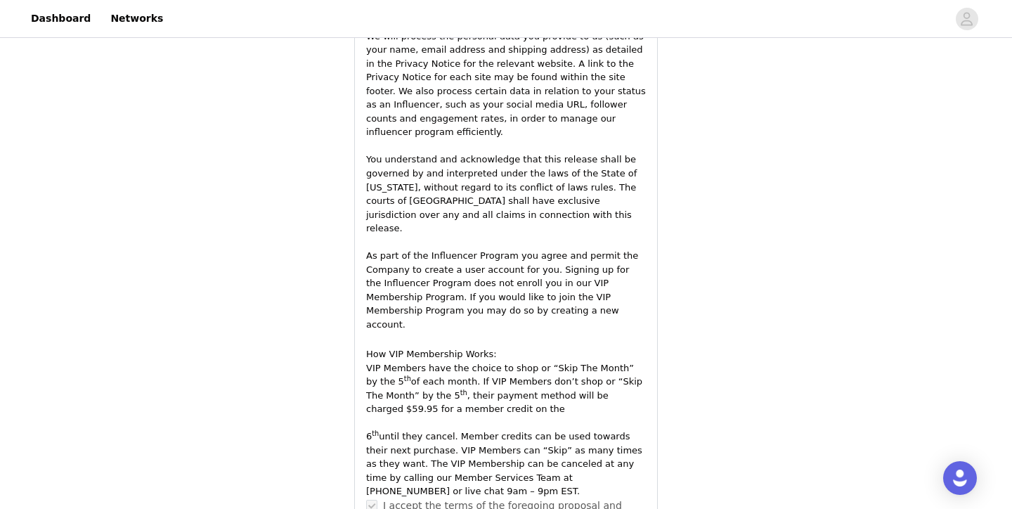
scroll to position [2612, 0]
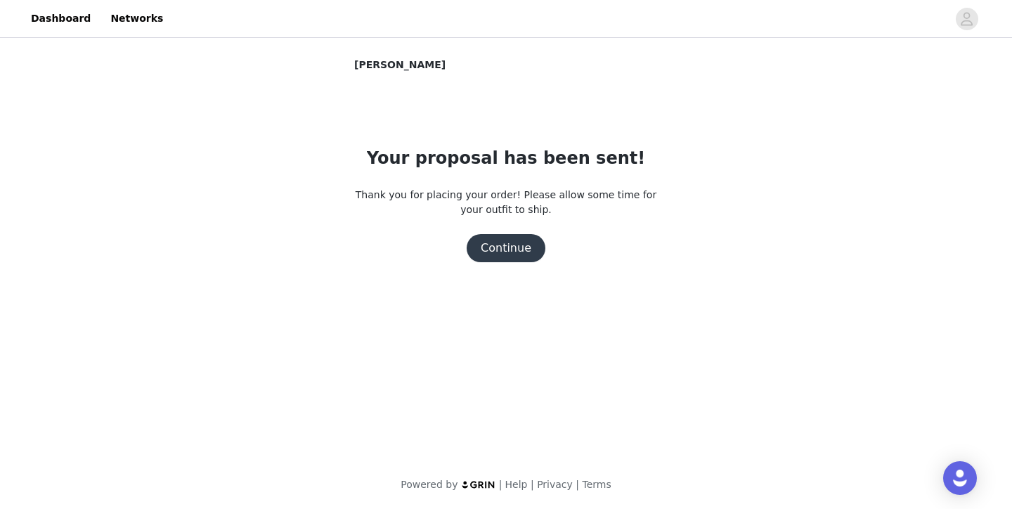
scroll to position [0, 0]
click at [513, 242] on button "Continue" at bounding box center [506, 248] width 79 height 28
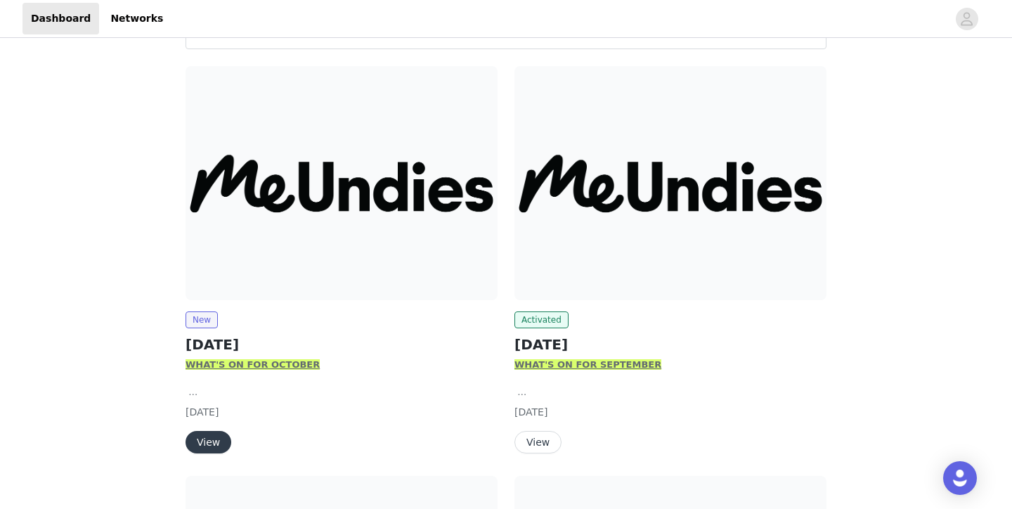
scroll to position [162, 0]
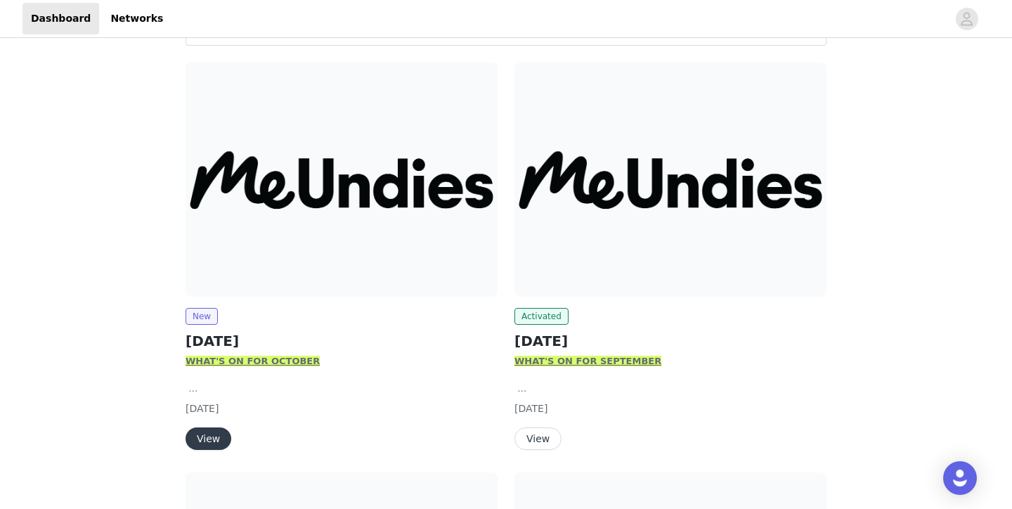
click at [209, 438] on button "View" at bounding box center [209, 438] width 46 height 22
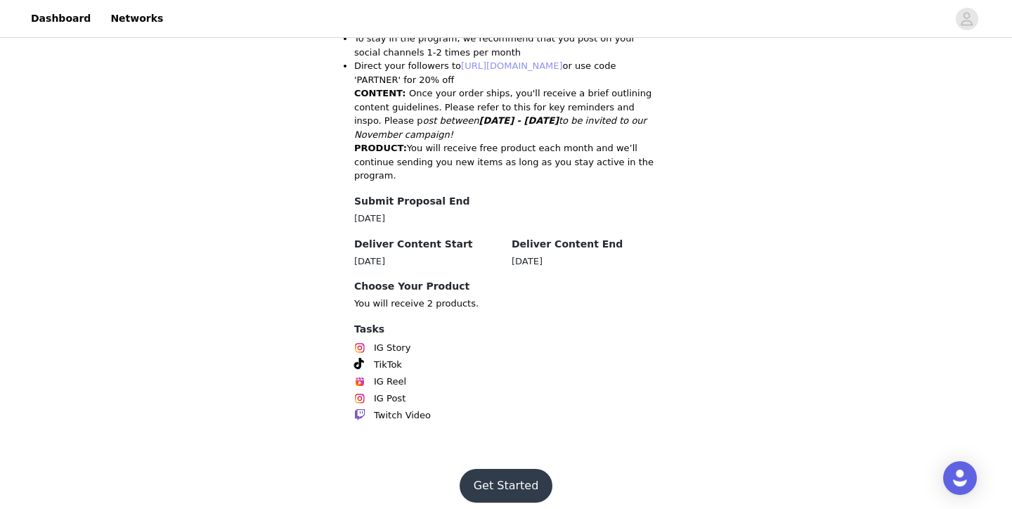
scroll to position [728, 0]
click at [508, 472] on button "Get Started" at bounding box center [507, 487] width 94 height 34
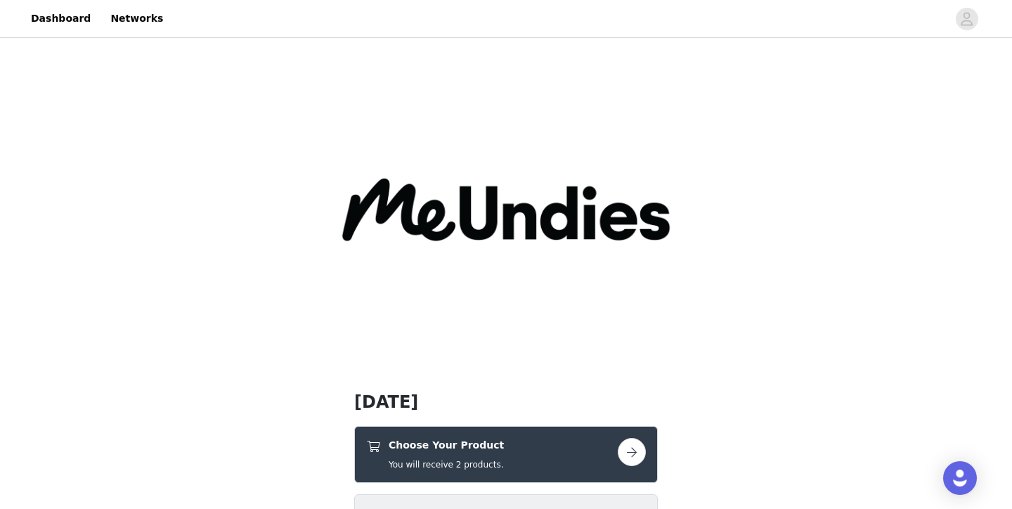
click at [628, 446] on button "button" at bounding box center [632, 452] width 28 height 28
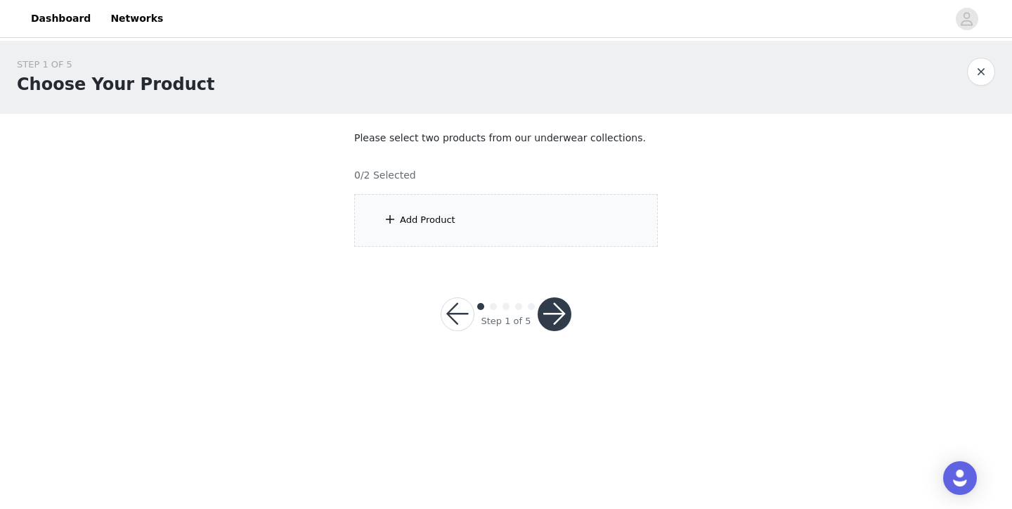
click at [464, 212] on div "Add Product" at bounding box center [506, 220] width 304 height 53
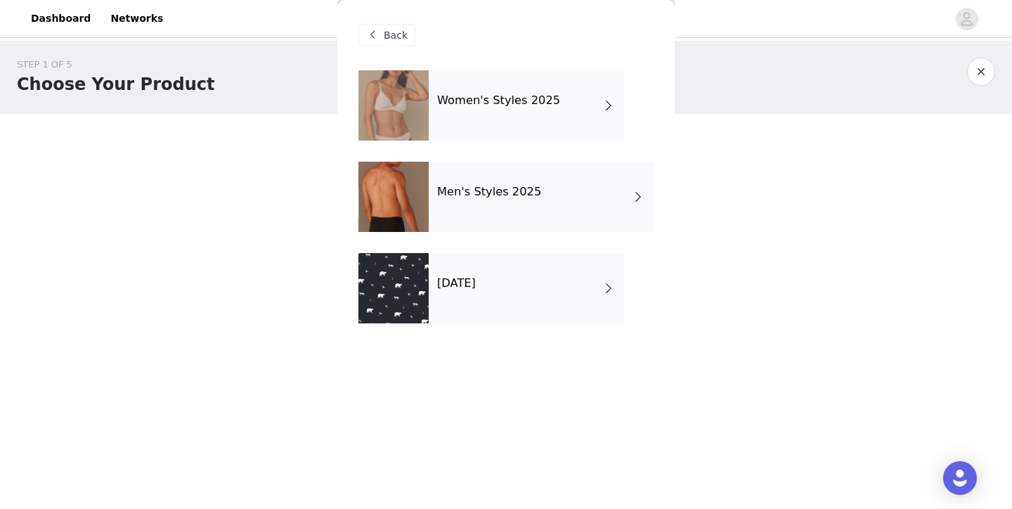
click at [489, 109] on div "Women's Styles 2025" at bounding box center [526, 105] width 195 height 70
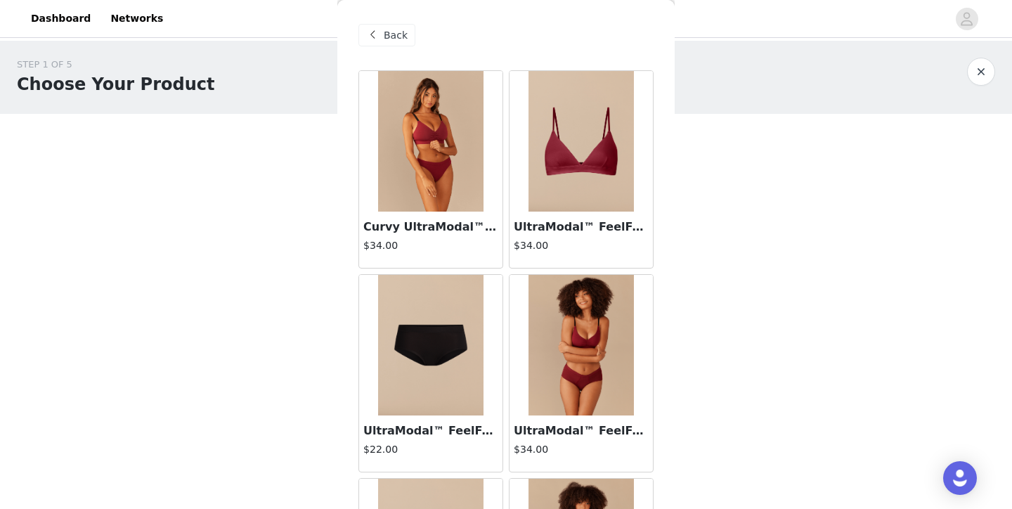
click at [463, 172] on img at bounding box center [430, 141] width 105 height 141
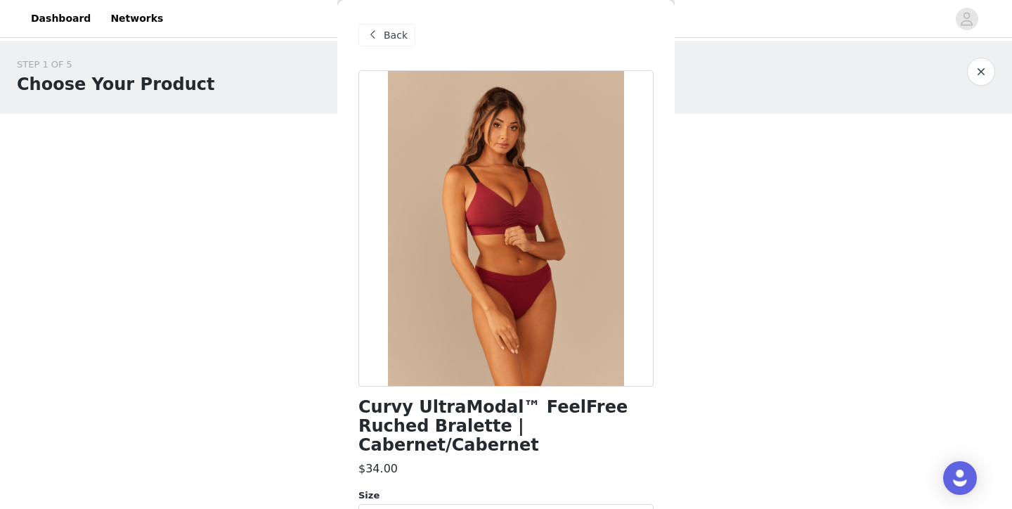
drag, startPoint x: 397, startPoint y: 31, endPoint x: 409, endPoint y: 31, distance: 12.7
click at [397, 31] on span "Back" at bounding box center [396, 35] width 24 height 15
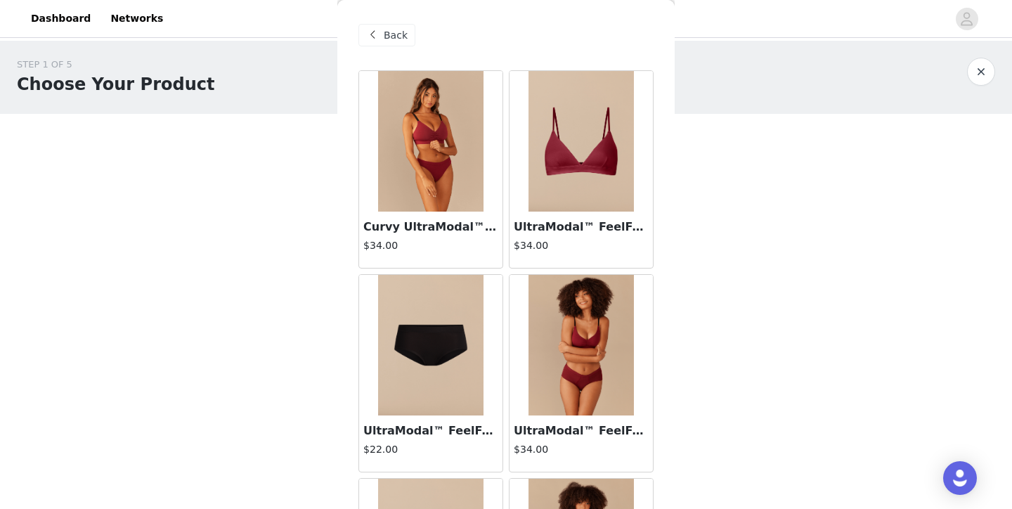
click at [570, 353] on img at bounding box center [581, 345] width 105 height 141
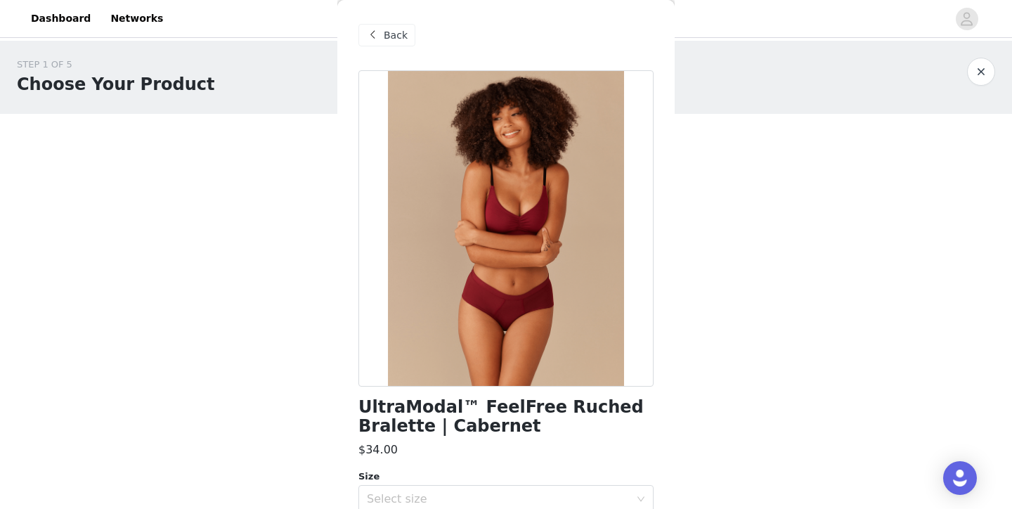
click at [385, 32] on span "Back" at bounding box center [396, 35] width 24 height 15
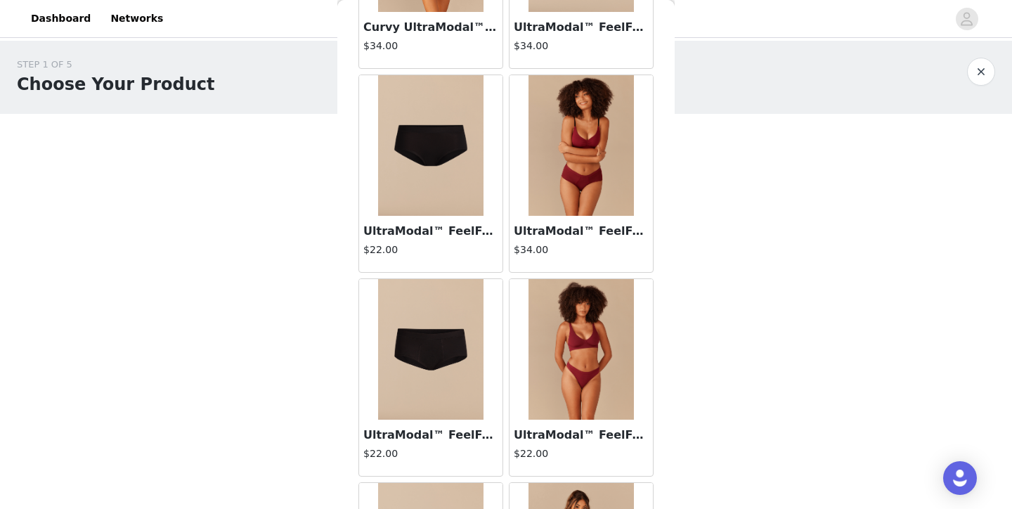
scroll to position [202, 0]
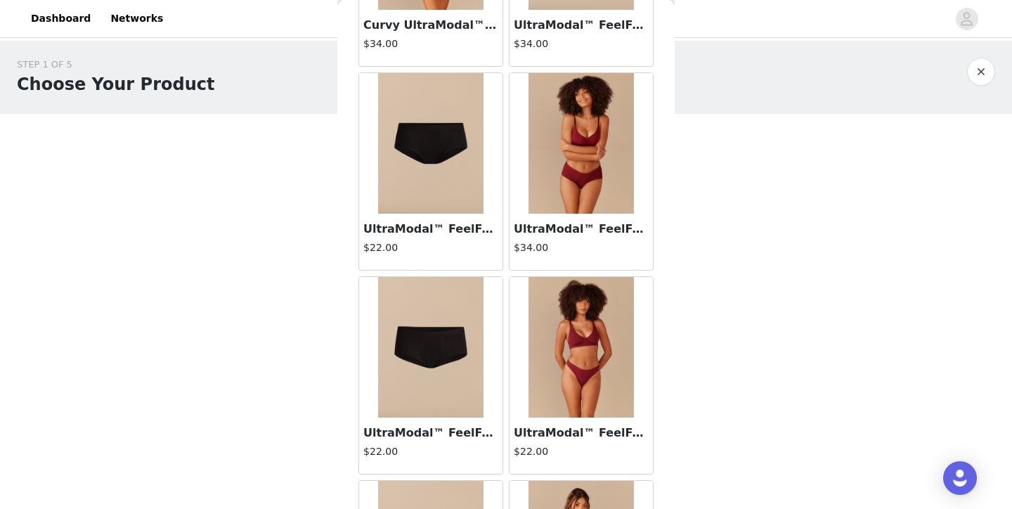
click at [574, 357] on img at bounding box center [581, 347] width 105 height 141
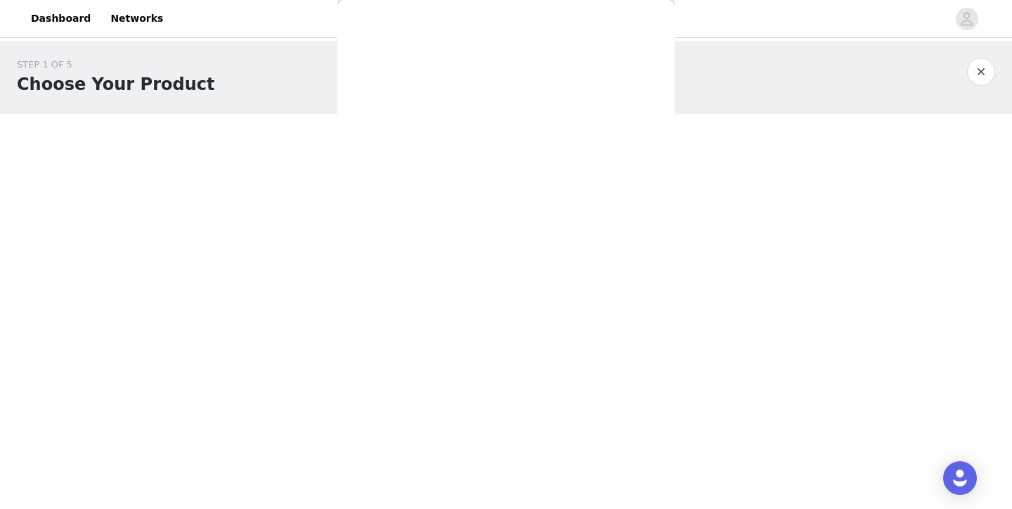
scroll to position [0, 0]
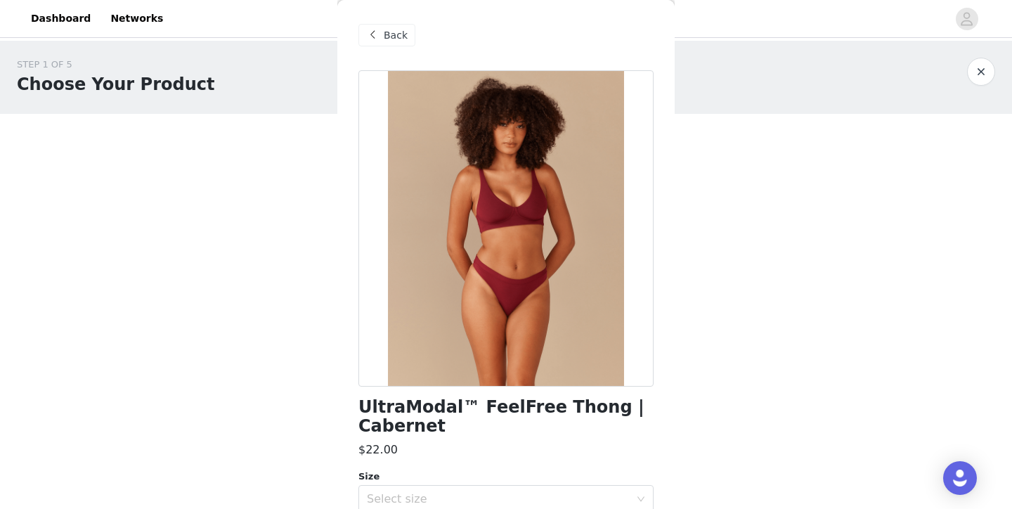
click at [399, 32] on span "Back" at bounding box center [396, 35] width 24 height 15
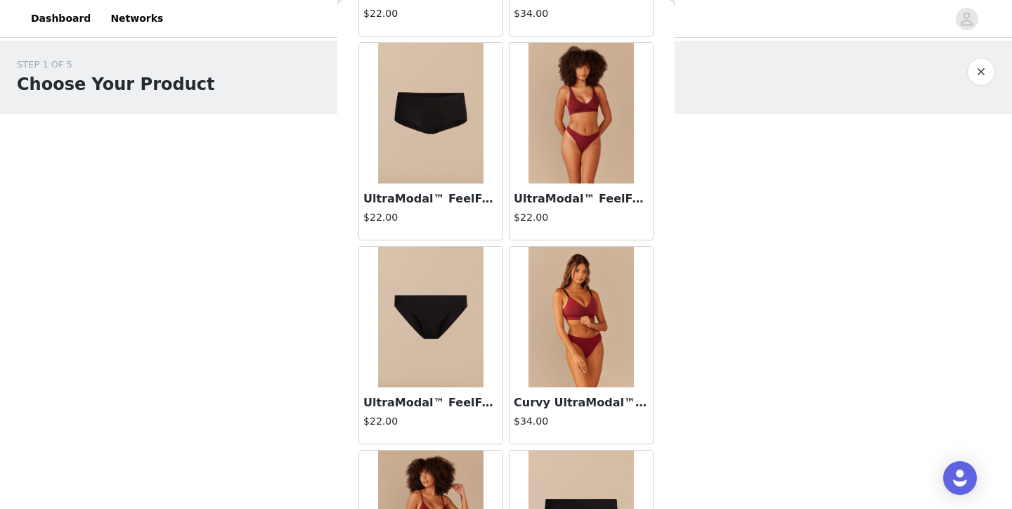
scroll to position [458, 0]
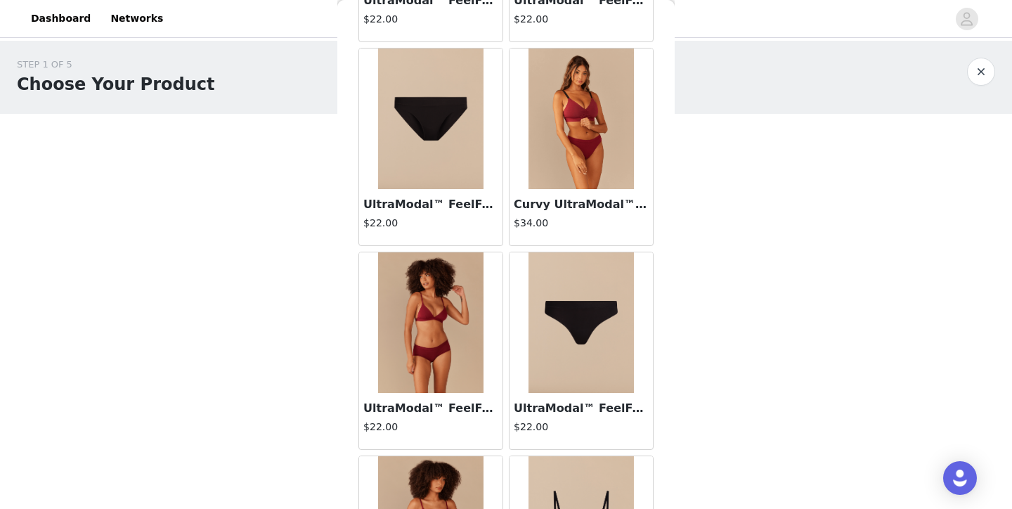
click at [443, 306] on img at bounding box center [430, 322] width 105 height 141
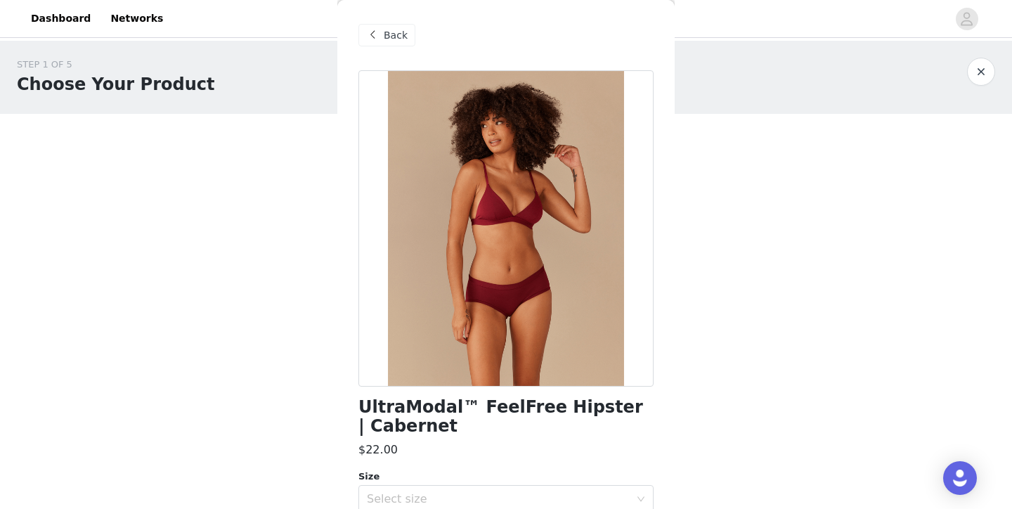
scroll to position [0, 0]
click at [393, 34] on span "Back" at bounding box center [396, 35] width 24 height 15
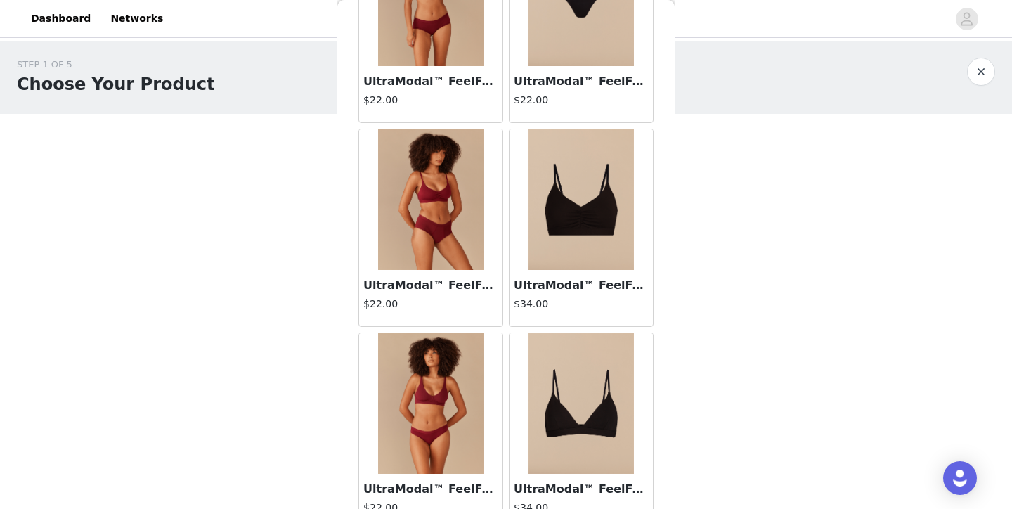
scroll to position [968, 0]
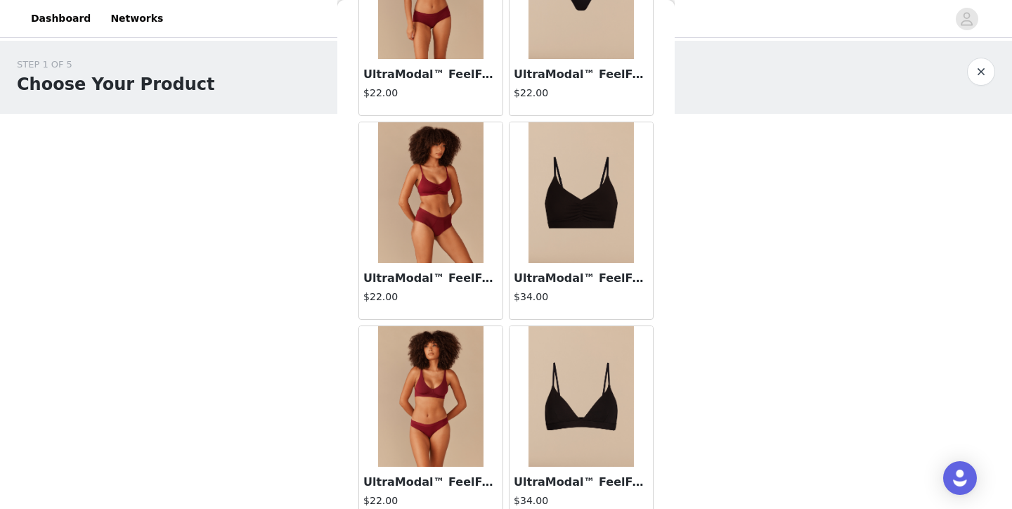
click at [437, 261] on img at bounding box center [430, 192] width 105 height 141
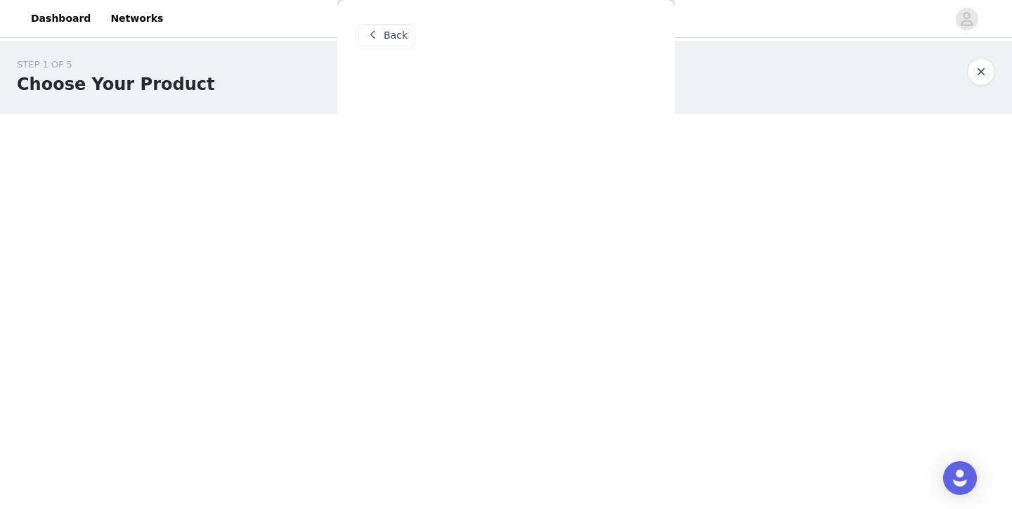
scroll to position [0, 0]
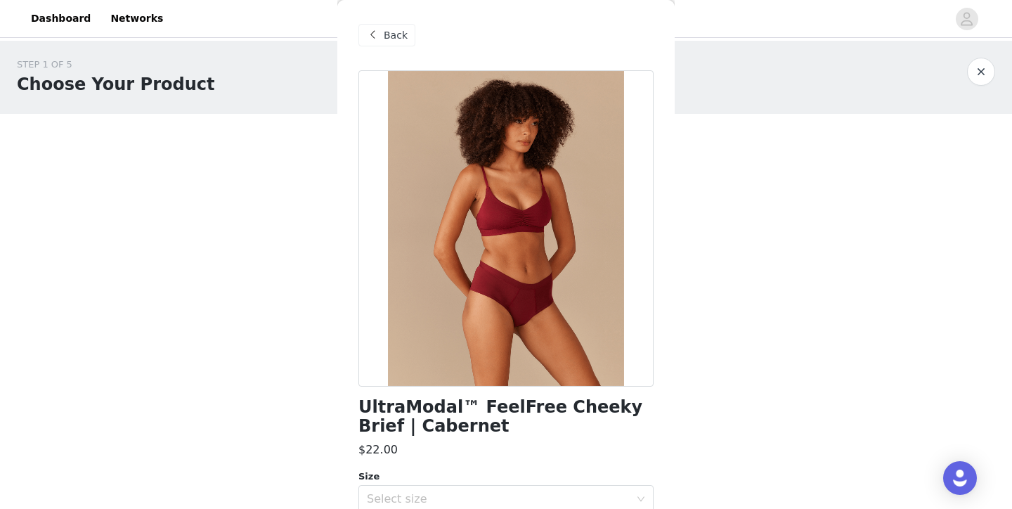
click at [394, 34] on span "Back" at bounding box center [396, 35] width 24 height 15
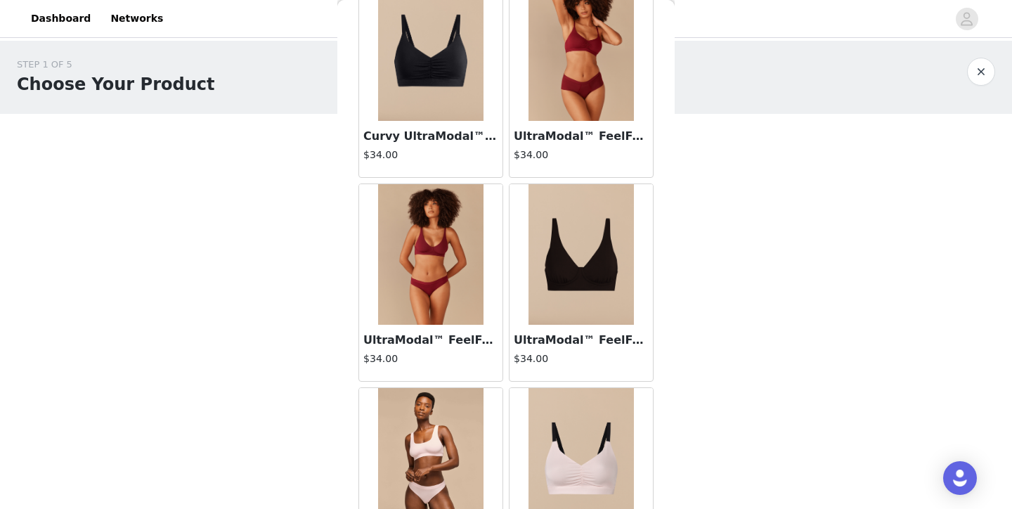
scroll to position [1558, 0]
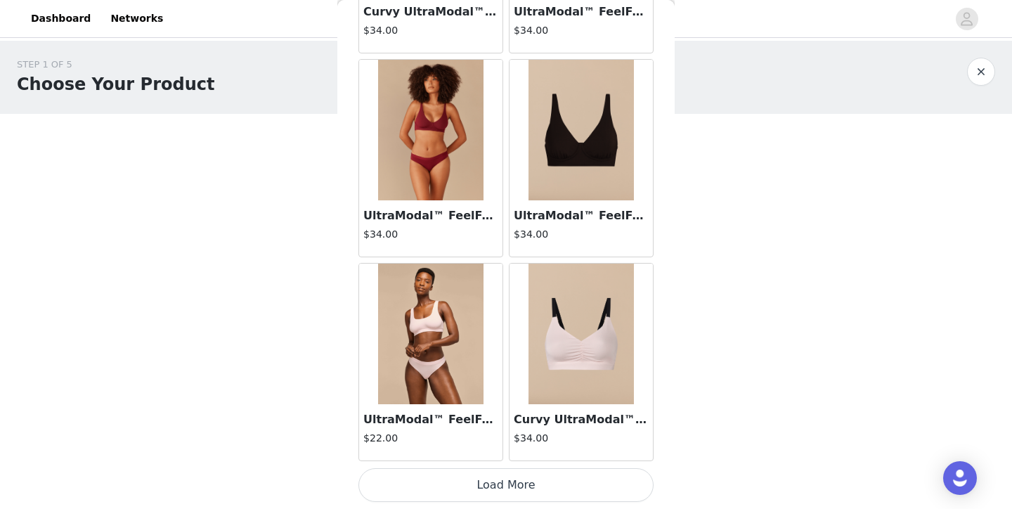
click at [456, 157] on img at bounding box center [430, 130] width 105 height 141
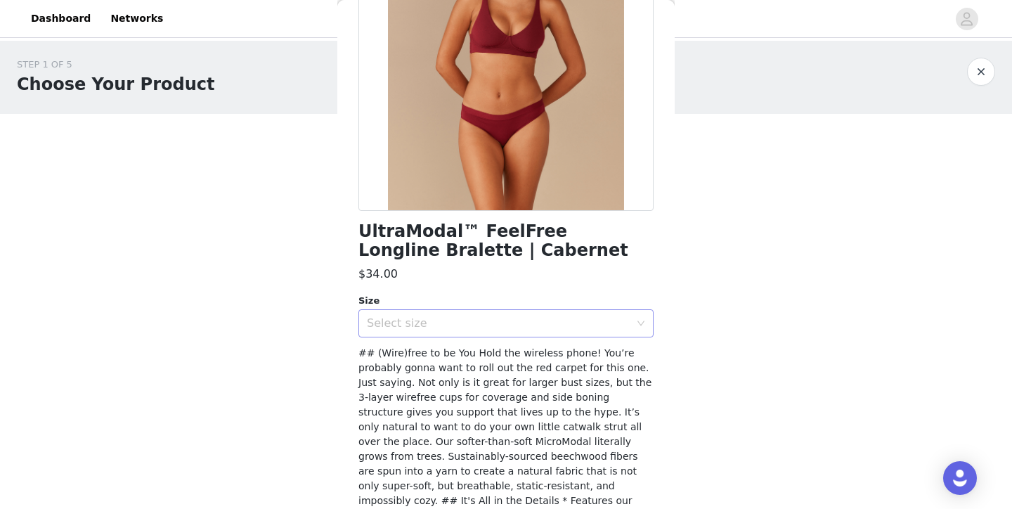
scroll to position [188, 0]
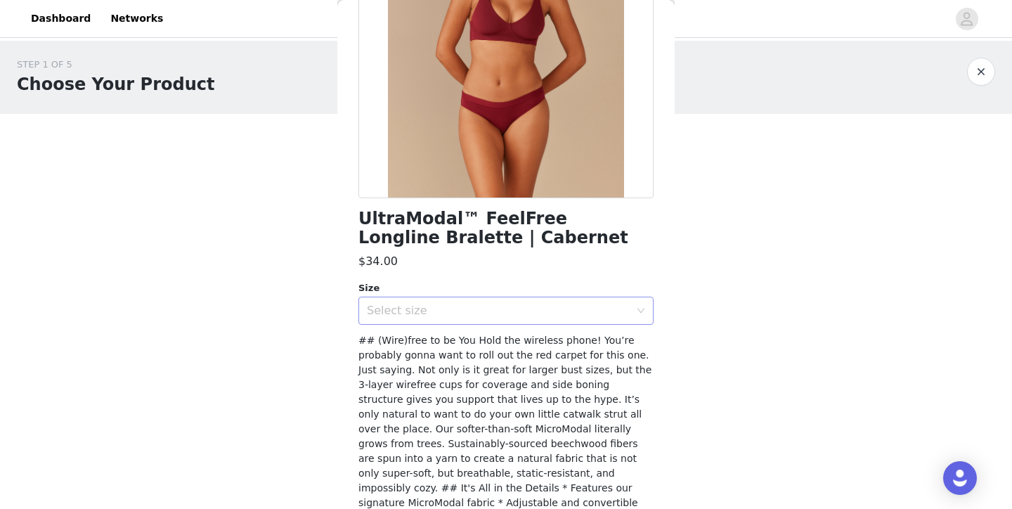
click at [501, 314] on div "Select size" at bounding box center [498, 311] width 263 height 14
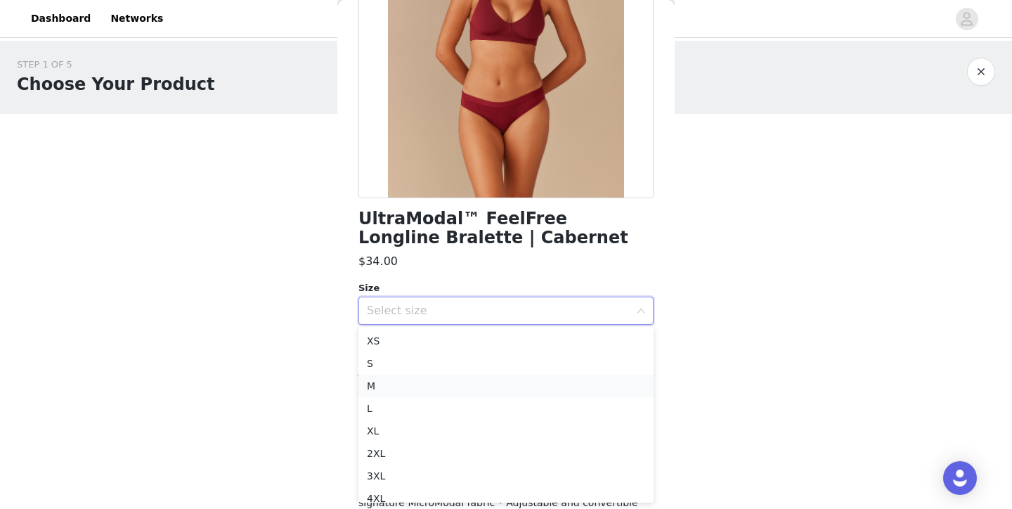
click at [492, 382] on li "M" at bounding box center [506, 386] width 295 height 22
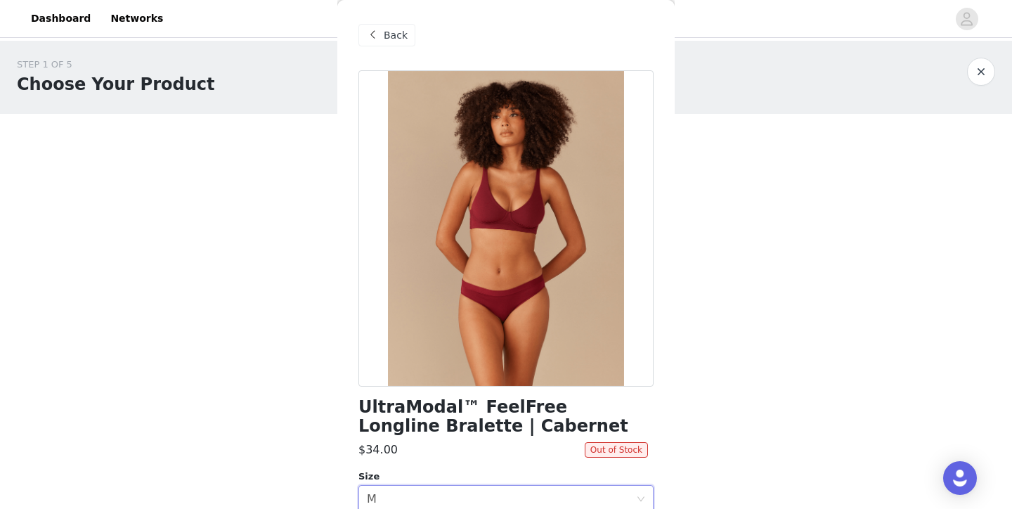
scroll to position [0, 0]
click at [392, 32] on span "Back" at bounding box center [396, 35] width 24 height 15
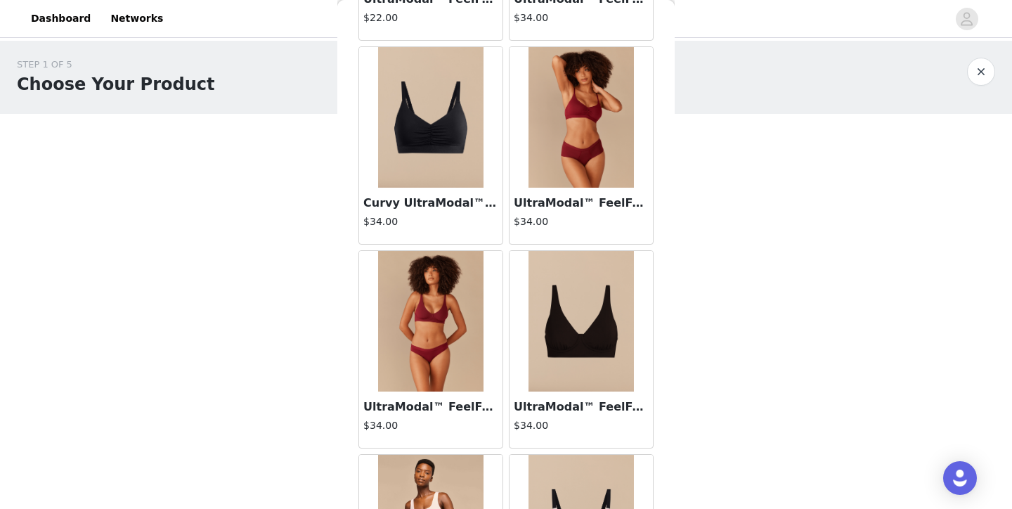
scroll to position [1451, 0]
click at [571, 110] on img at bounding box center [581, 117] width 105 height 141
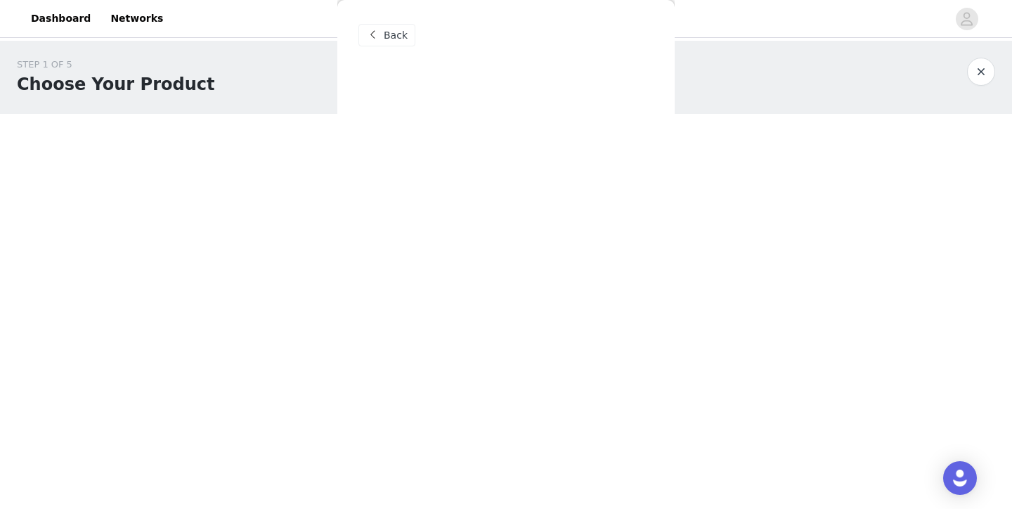
scroll to position [0, 0]
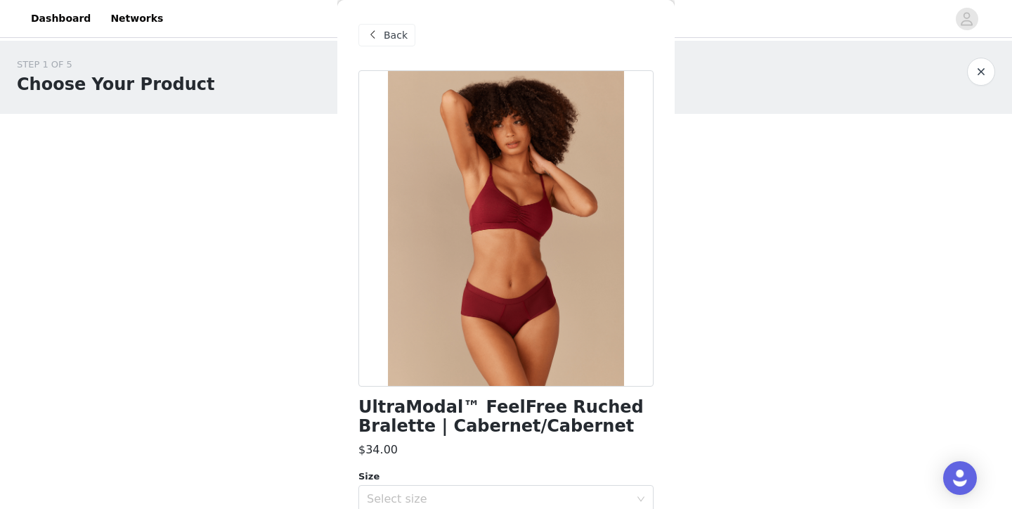
click at [383, 36] on div "Back" at bounding box center [387, 35] width 57 height 22
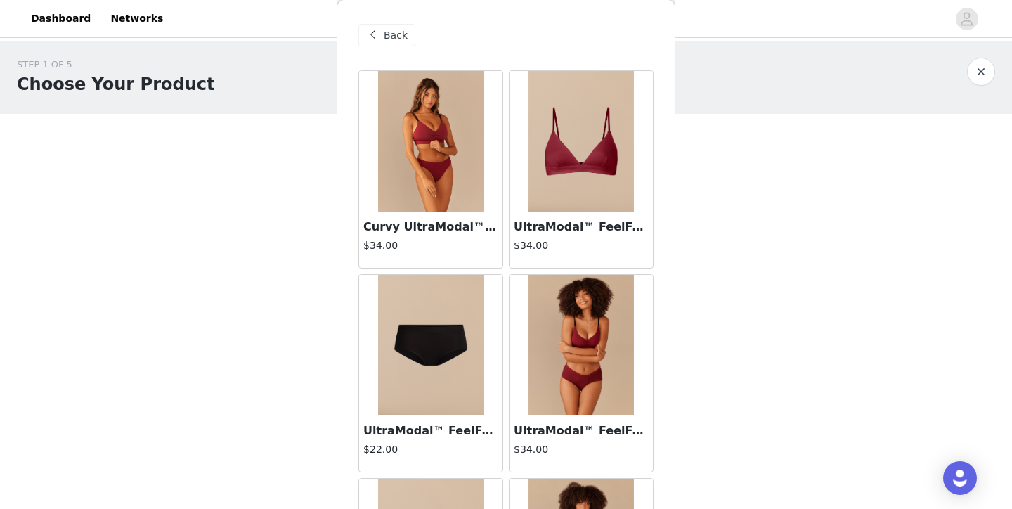
click at [574, 153] on img at bounding box center [581, 141] width 105 height 141
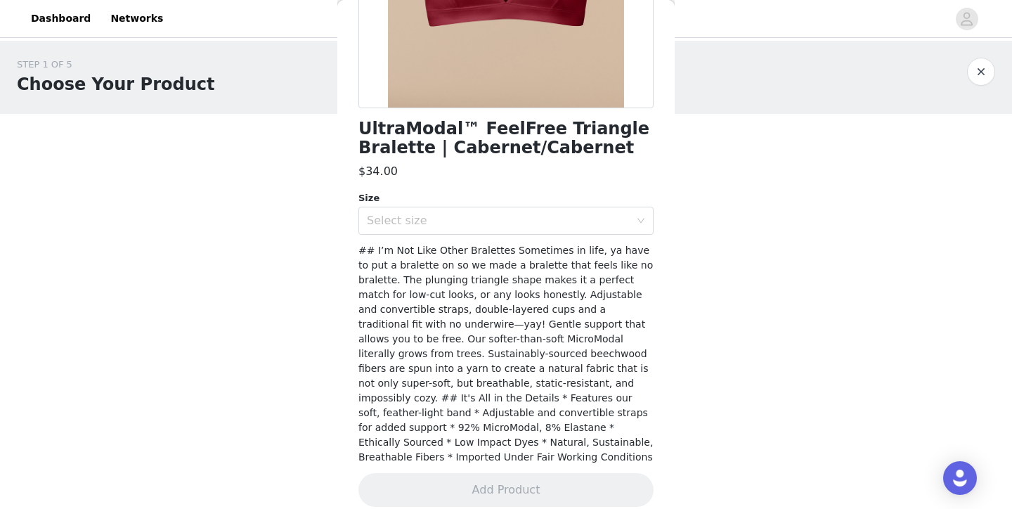
scroll to position [278, 0]
click at [463, 222] on div "Select size" at bounding box center [498, 221] width 263 height 14
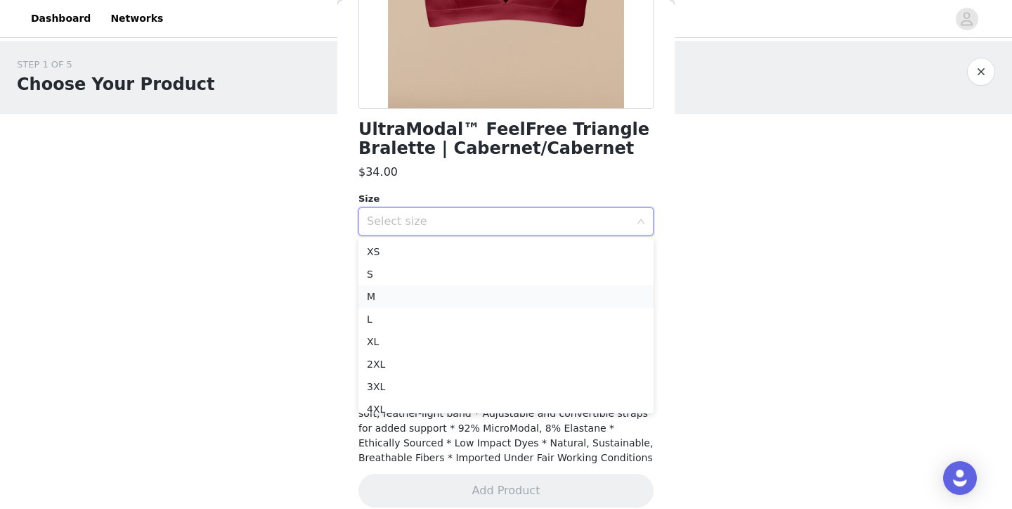
click at [464, 297] on li "M" at bounding box center [506, 296] width 295 height 22
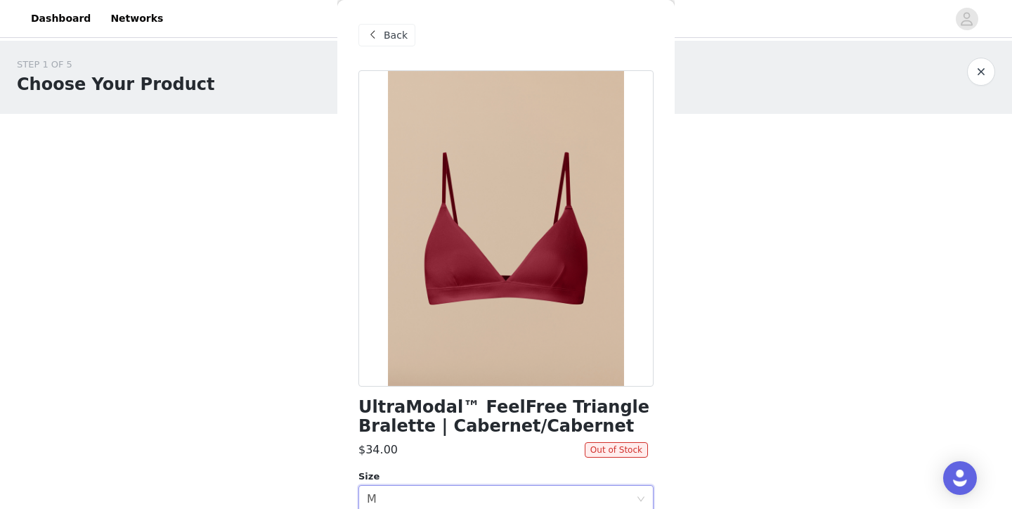
scroll to position [0, 0]
click at [396, 30] on span "Back" at bounding box center [396, 35] width 24 height 15
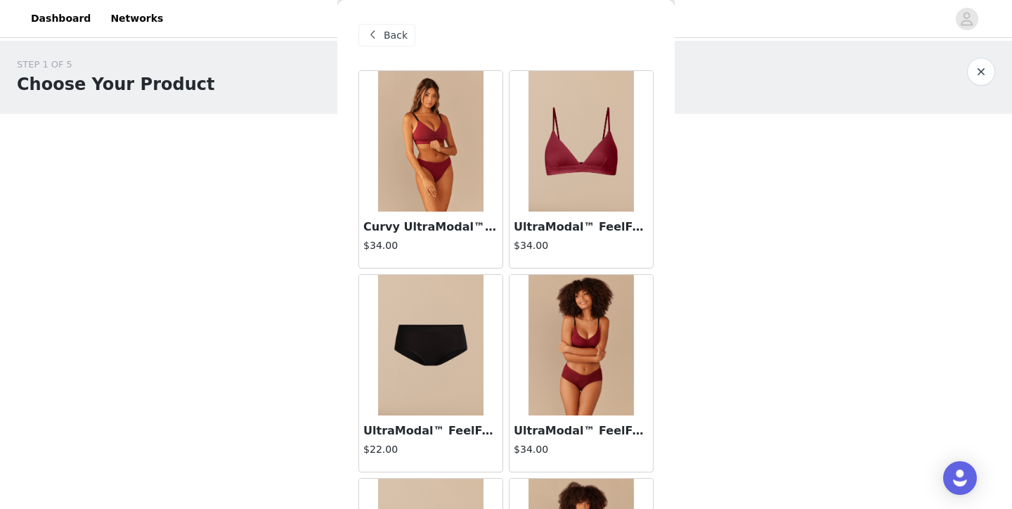
click at [608, 352] on img at bounding box center [581, 345] width 105 height 141
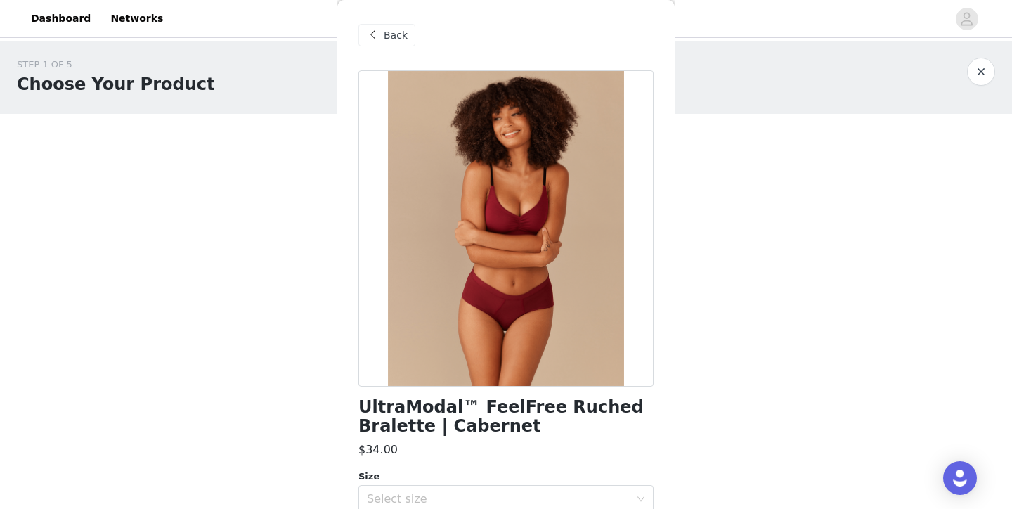
click at [392, 34] on span "Back" at bounding box center [396, 35] width 24 height 15
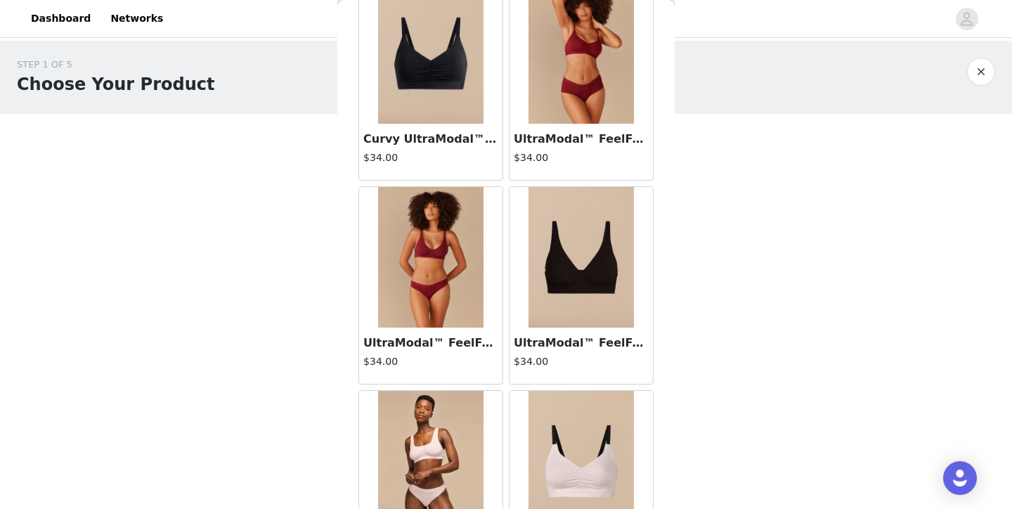
scroll to position [1512, 0]
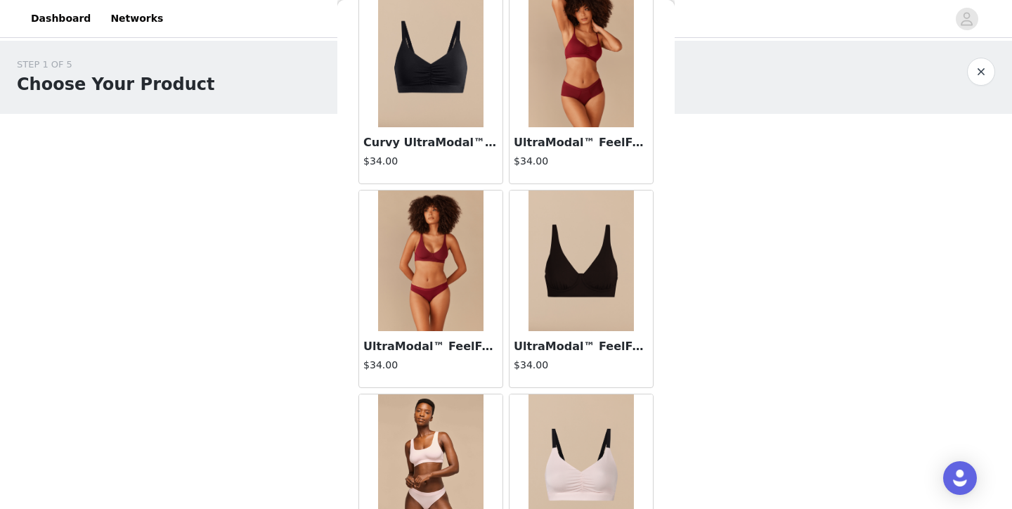
click at [582, 261] on img at bounding box center [581, 261] width 105 height 141
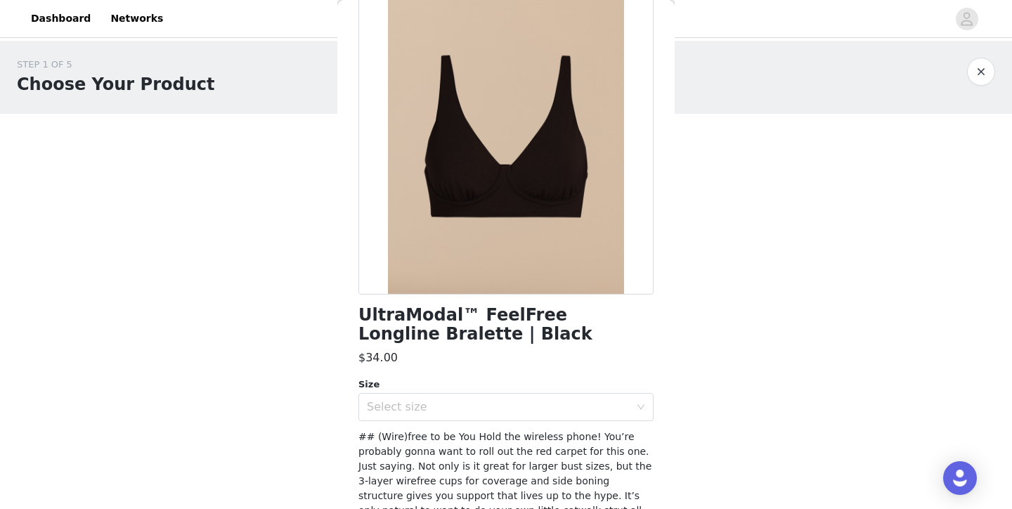
scroll to position [98, 0]
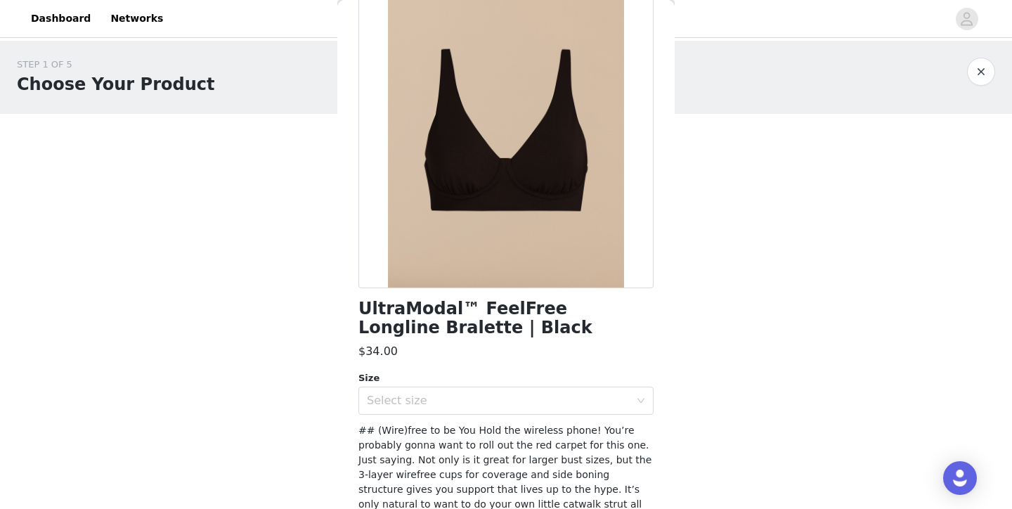
click at [548, 382] on div "Size" at bounding box center [506, 378] width 295 height 14
click at [543, 401] on div "Select size" at bounding box center [498, 401] width 263 height 14
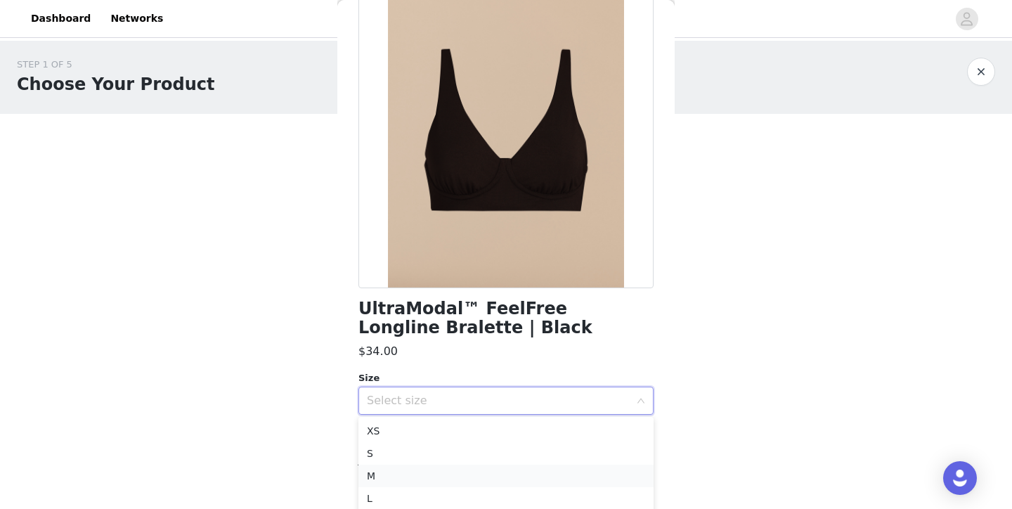
click at [529, 472] on li "M" at bounding box center [506, 476] width 295 height 22
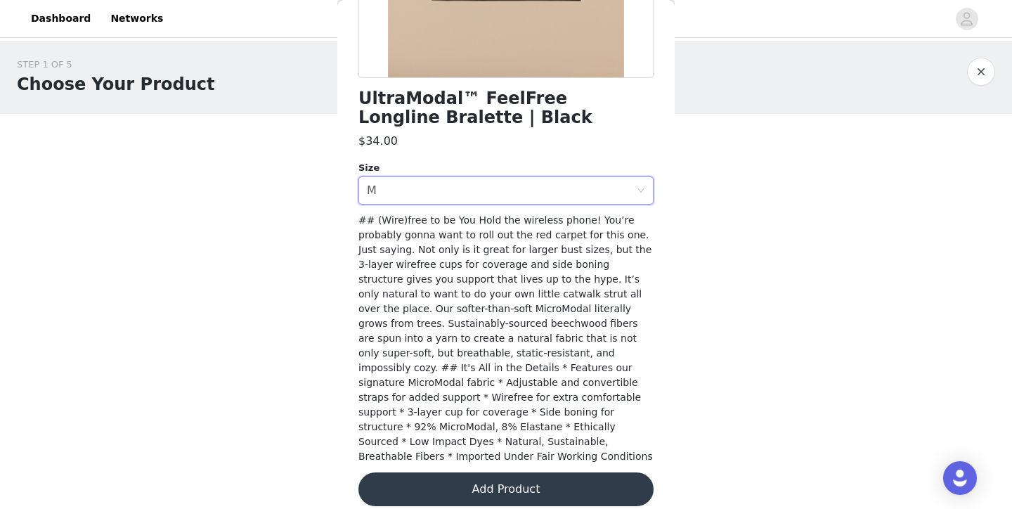
scroll to position [307, 0]
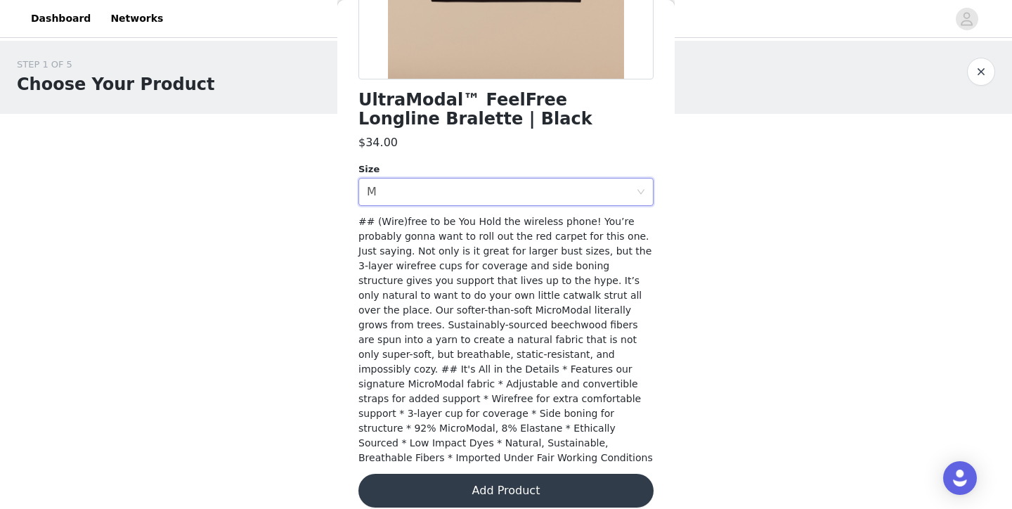
click at [529, 474] on button "Add Product" at bounding box center [506, 491] width 295 height 34
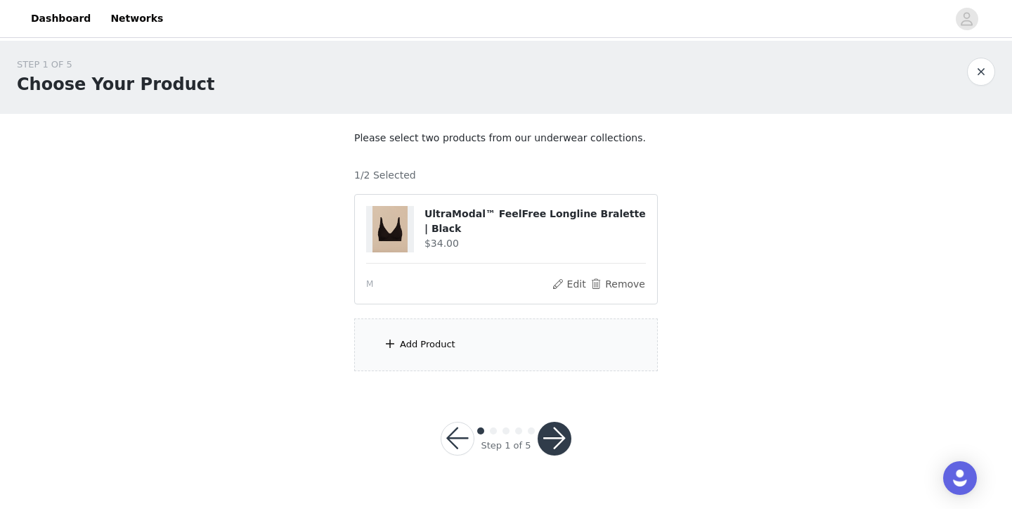
click at [520, 352] on div "Add Product" at bounding box center [506, 344] width 304 height 53
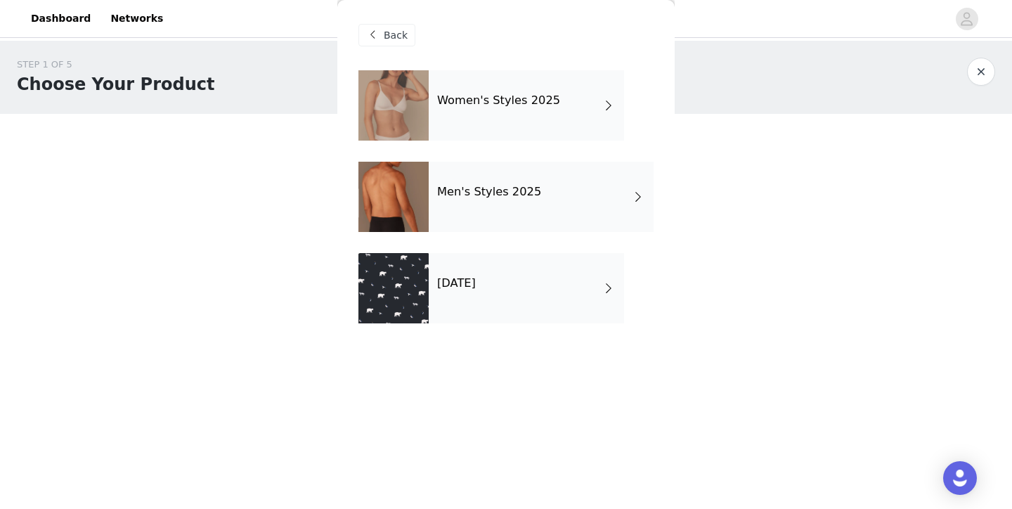
click at [555, 99] on div "Women's Styles 2025" at bounding box center [526, 105] width 195 height 70
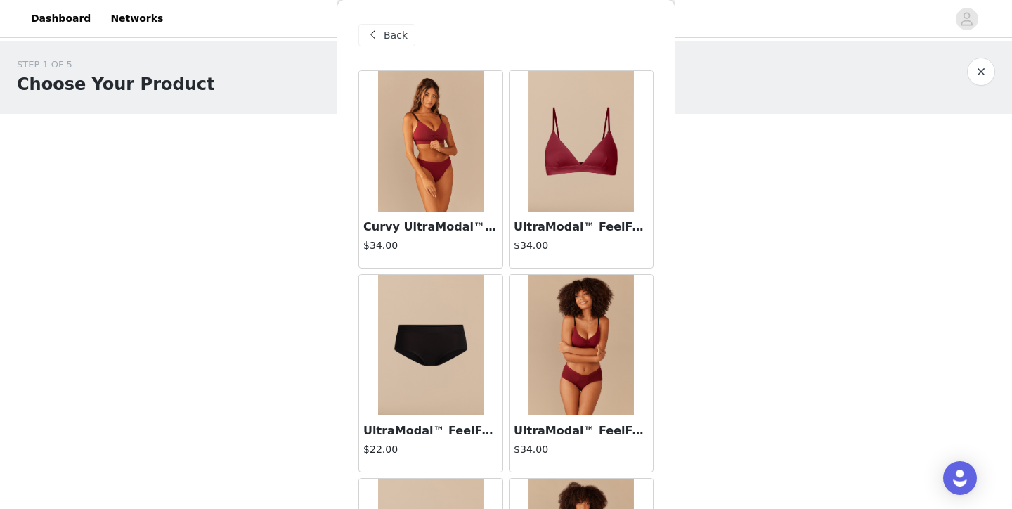
scroll to position [0, 0]
click at [462, 173] on img at bounding box center [430, 141] width 105 height 141
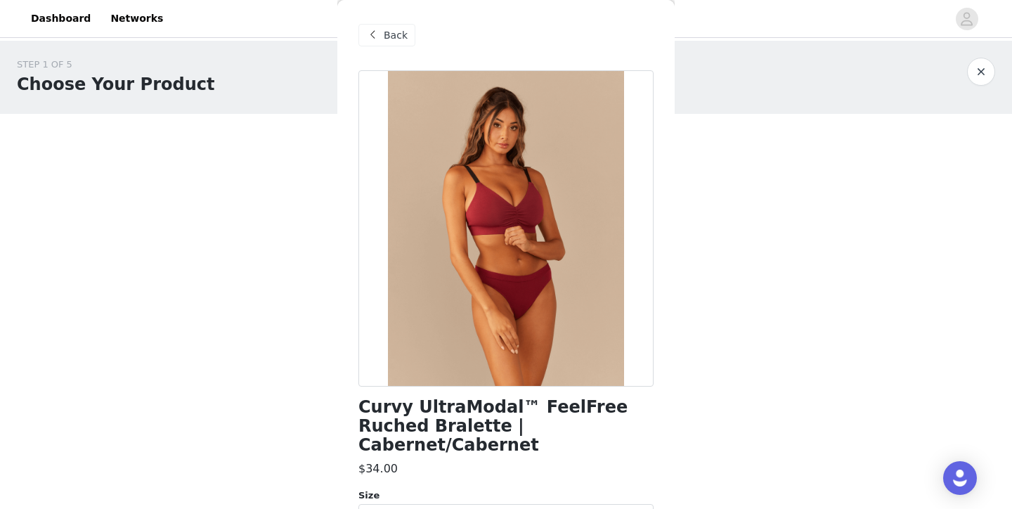
click at [401, 30] on span "Back" at bounding box center [396, 35] width 24 height 15
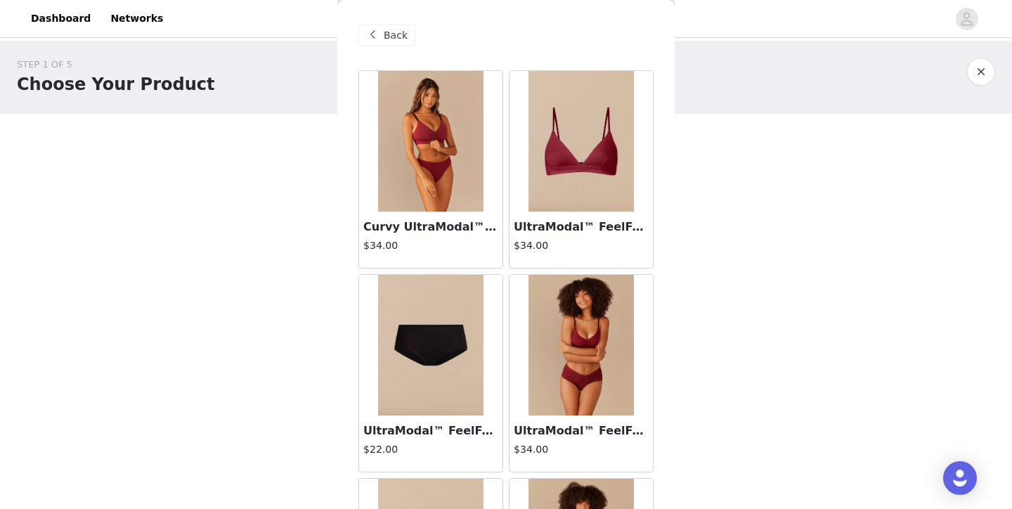
click at [591, 126] on img at bounding box center [581, 141] width 105 height 141
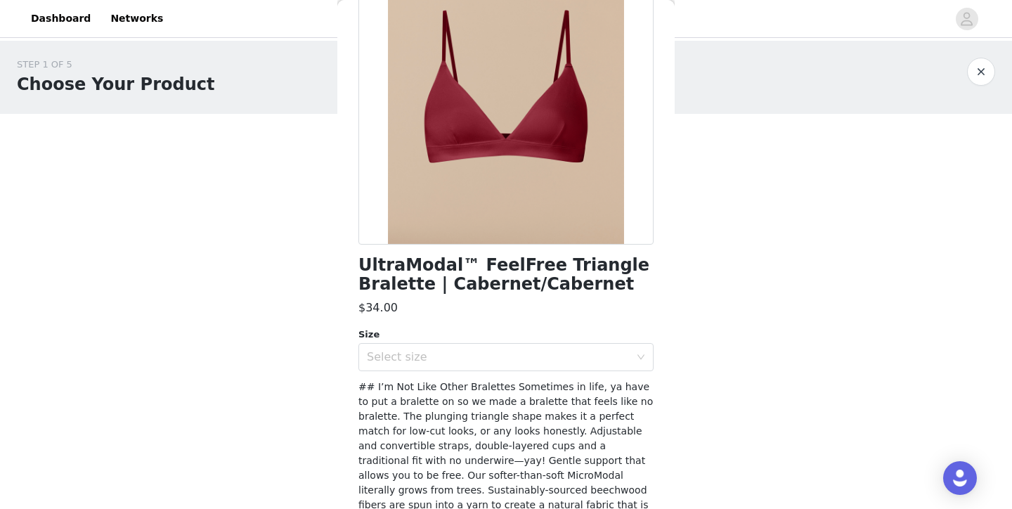
scroll to position [144, 0]
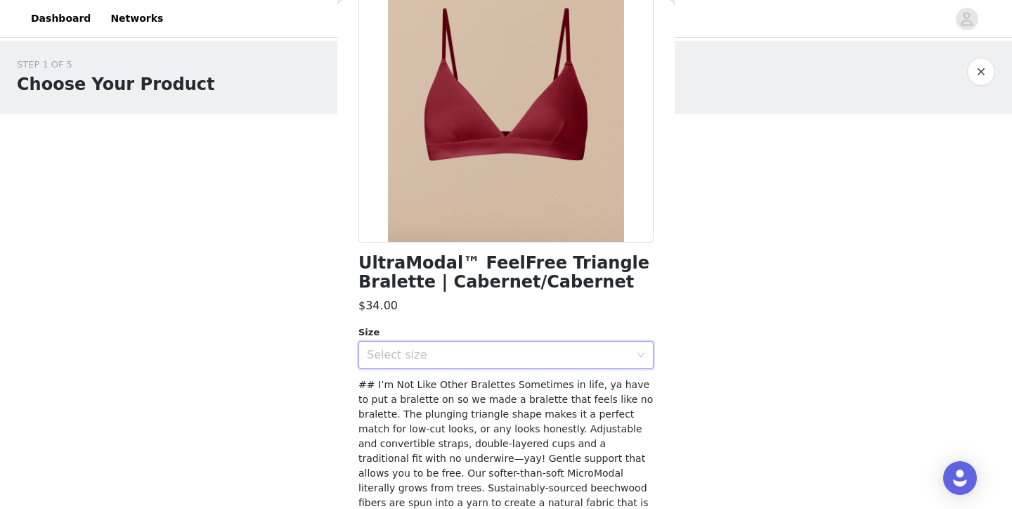
click at [530, 363] on div "Select size" at bounding box center [501, 355] width 269 height 27
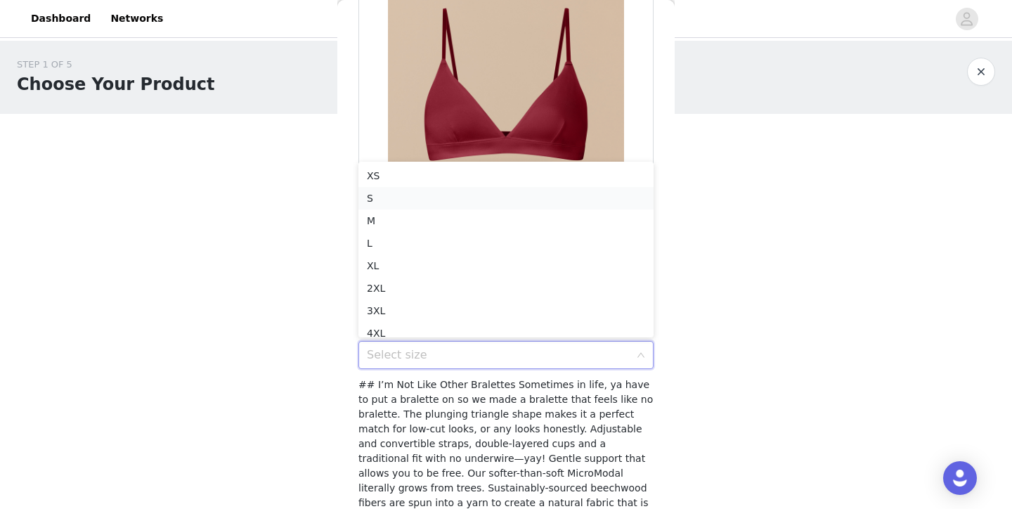
click at [517, 199] on li "S" at bounding box center [506, 198] width 295 height 22
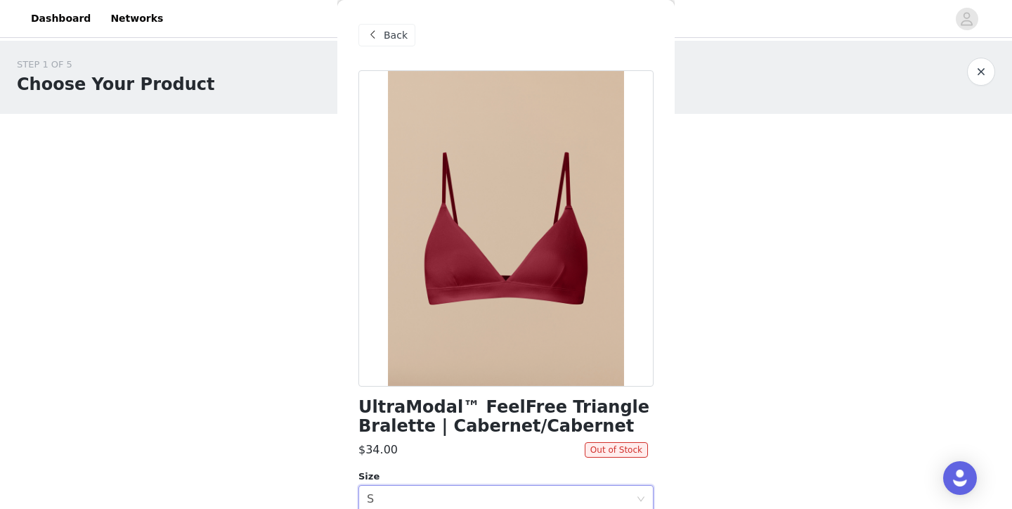
scroll to position [0, 0]
click at [392, 38] on span "Back" at bounding box center [396, 35] width 24 height 15
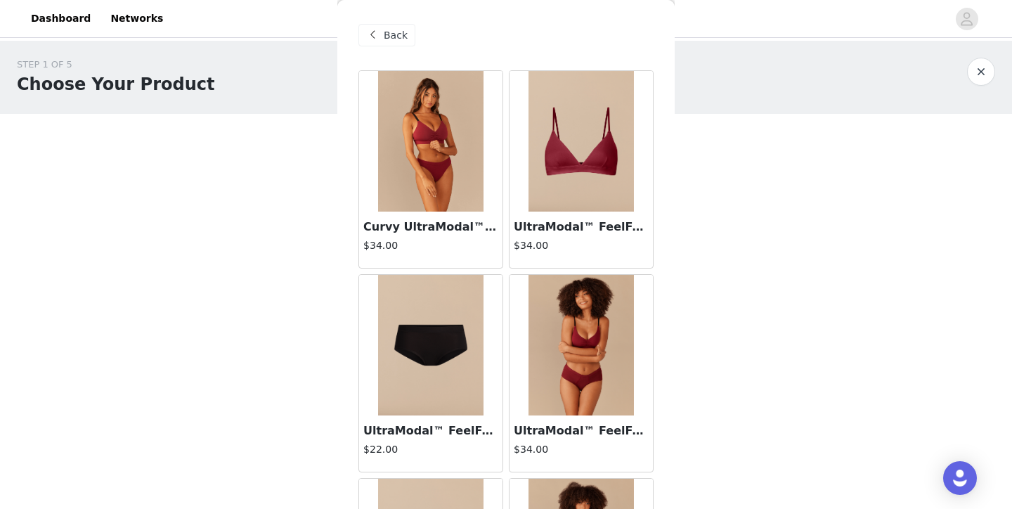
click at [603, 341] on img at bounding box center [581, 345] width 105 height 141
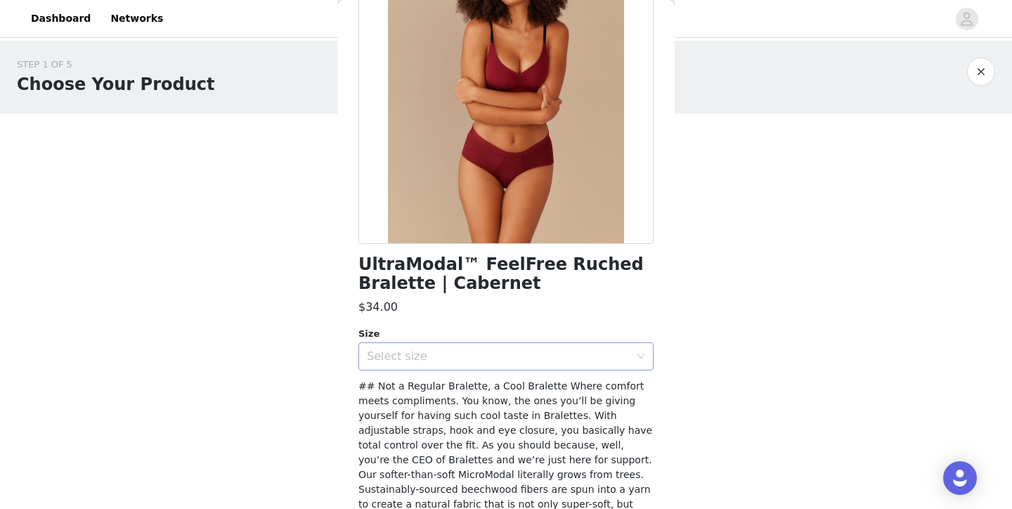
scroll to position [148, 0]
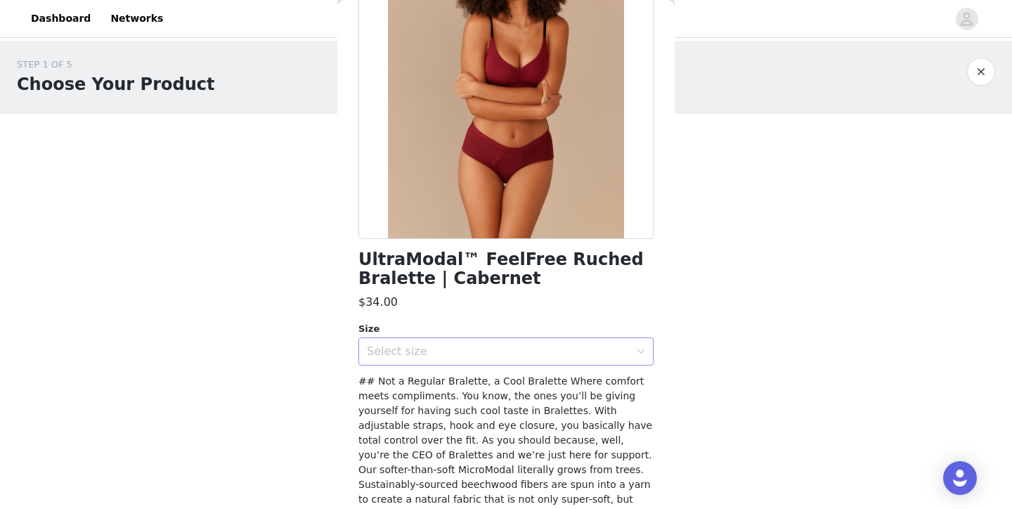
click at [581, 353] on div "Select size" at bounding box center [498, 352] width 263 height 14
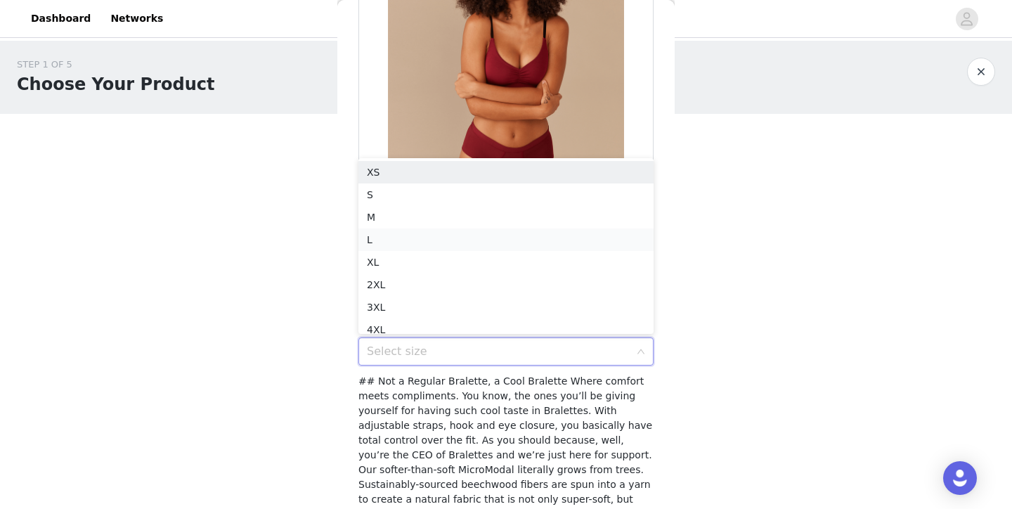
scroll to position [7, 0]
click at [561, 205] on li "M" at bounding box center [506, 210] width 295 height 22
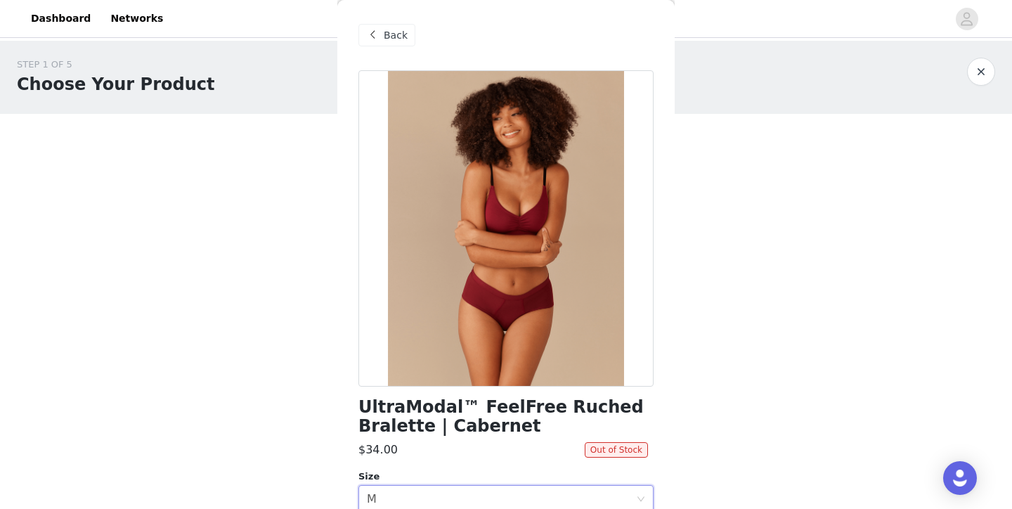
scroll to position [0, 0]
click at [372, 27] on span at bounding box center [372, 35] width 17 height 17
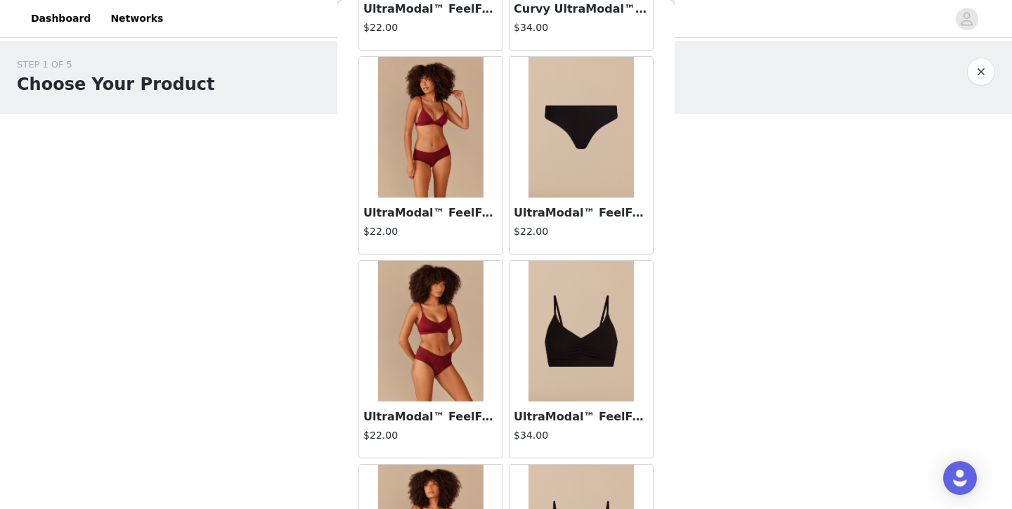
scroll to position [828, 0]
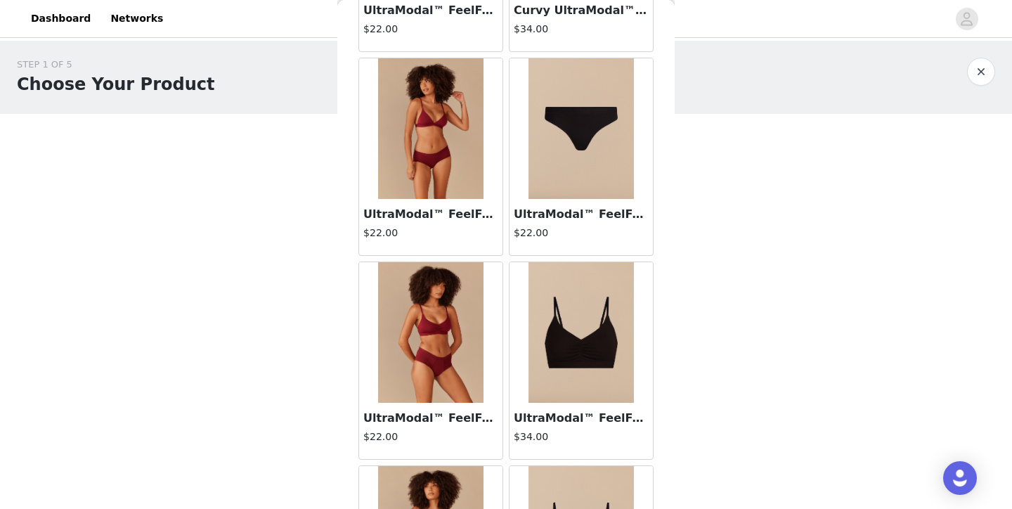
click at [593, 127] on img at bounding box center [581, 128] width 105 height 141
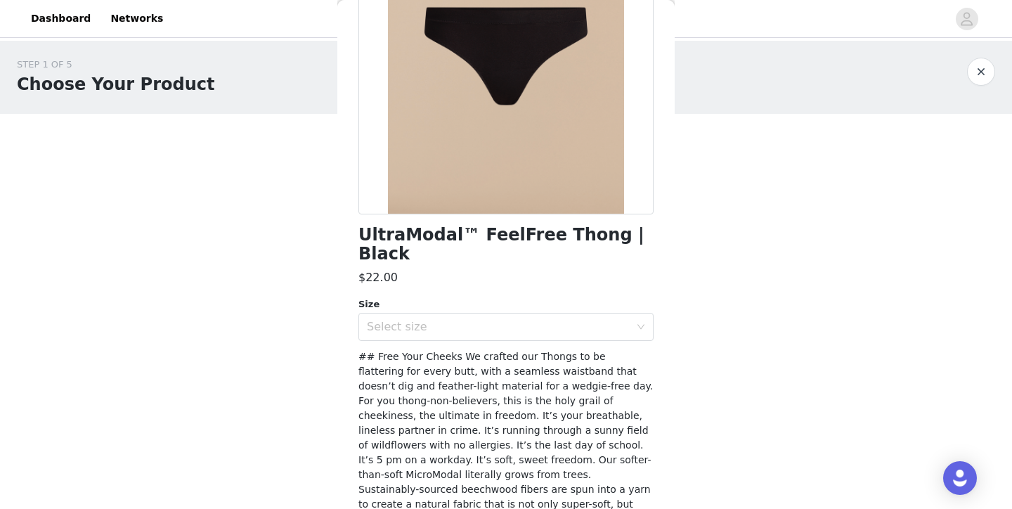
scroll to position [192, 0]
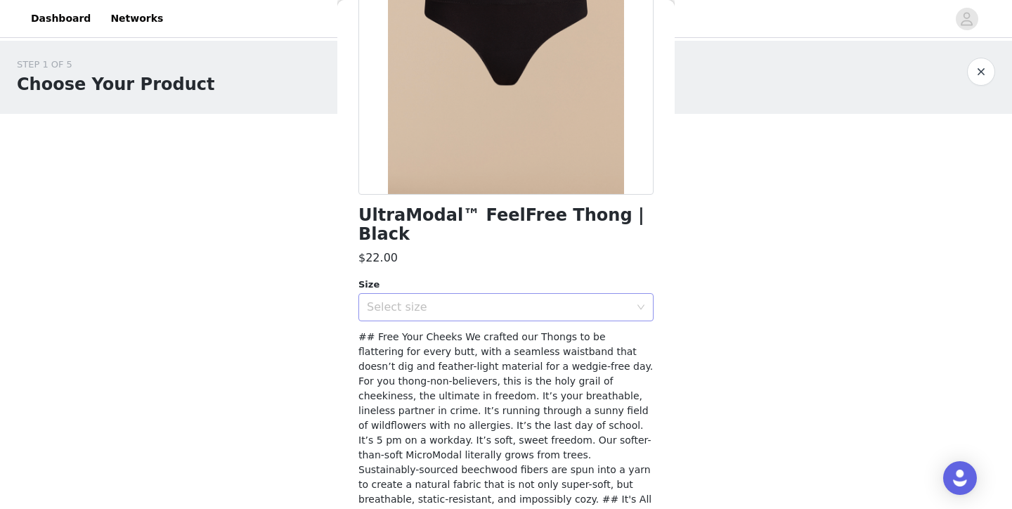
click at [589, 300] on div "Select size" at bounding box center [498, 307] width 263 height 14
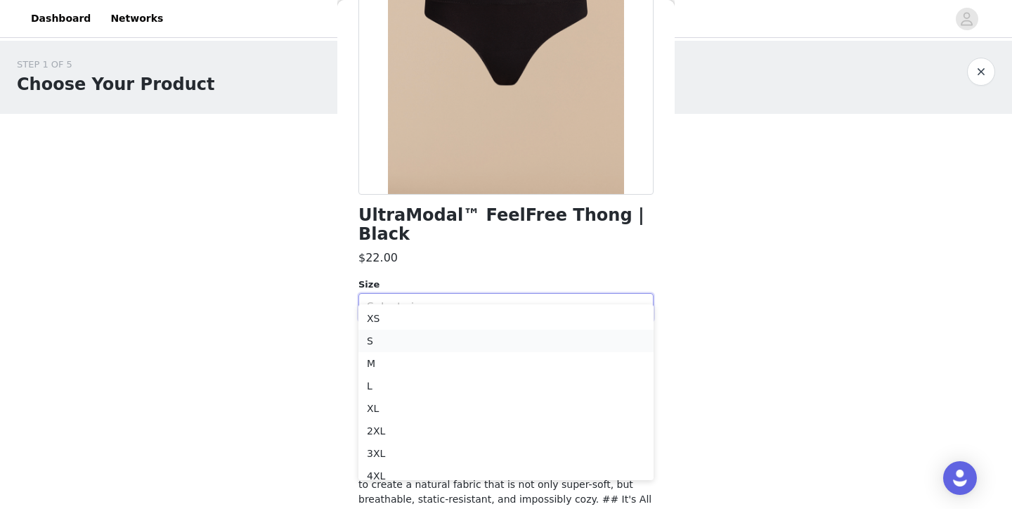
click at [572, 343] on li "S" at bounding box center [506, 341] width 295 height 22
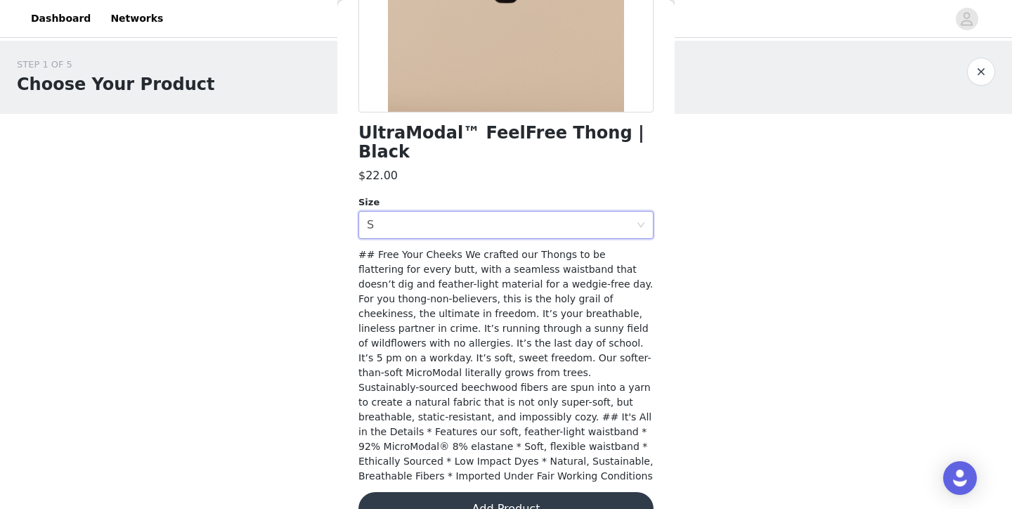
scroll to position [273, 0]
click at [466, 493] on button "Add Product" at bounding box center [506, 510] width 295 height 34
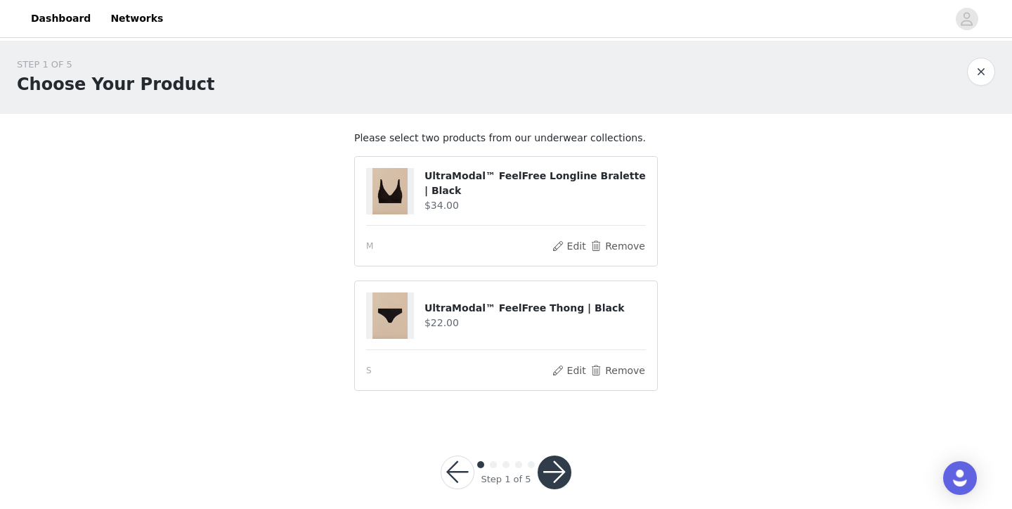
click at [551, 468] on button "button" at bounding box center [555, 473] width 34 height 34
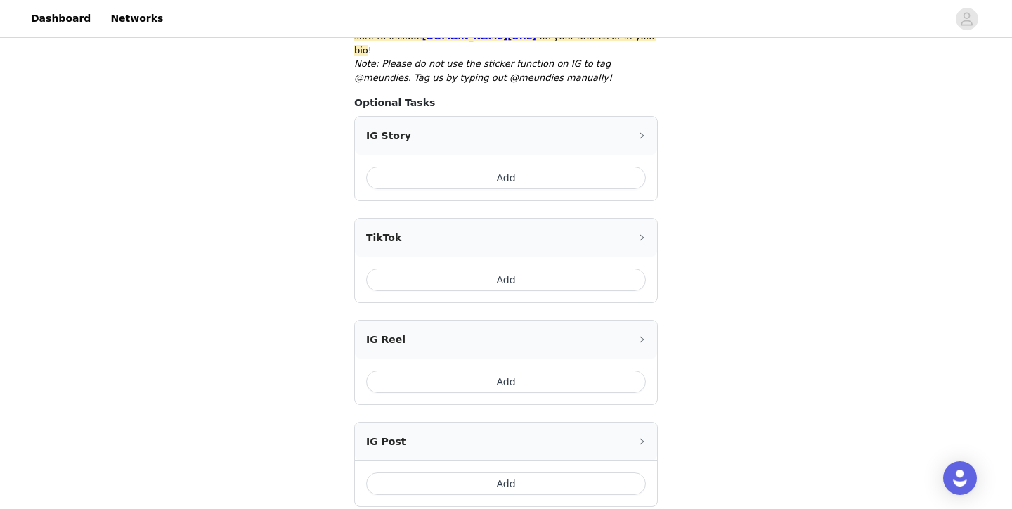
scroll to position [368, 0]
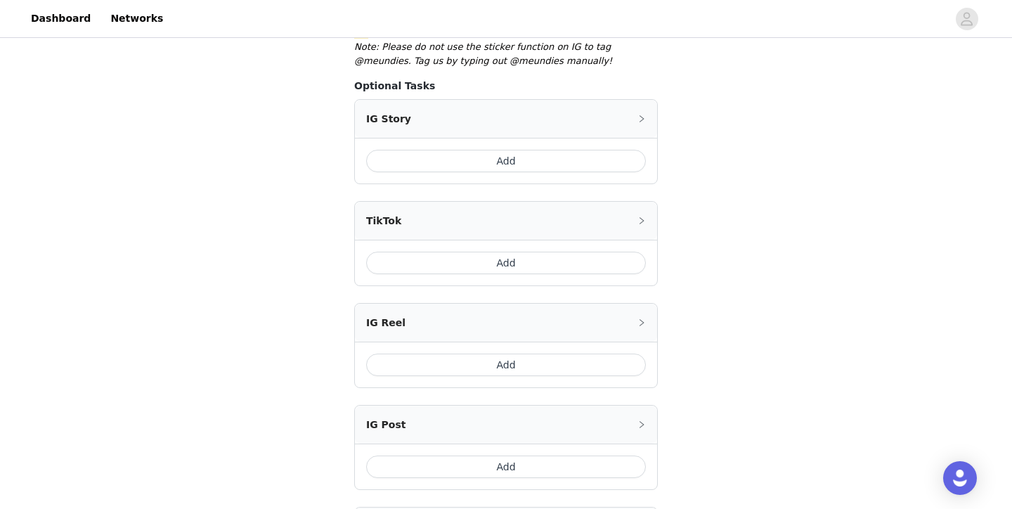
click at [512, 456] on button "Add" at bounding box center [506, 467] width 280 height 22
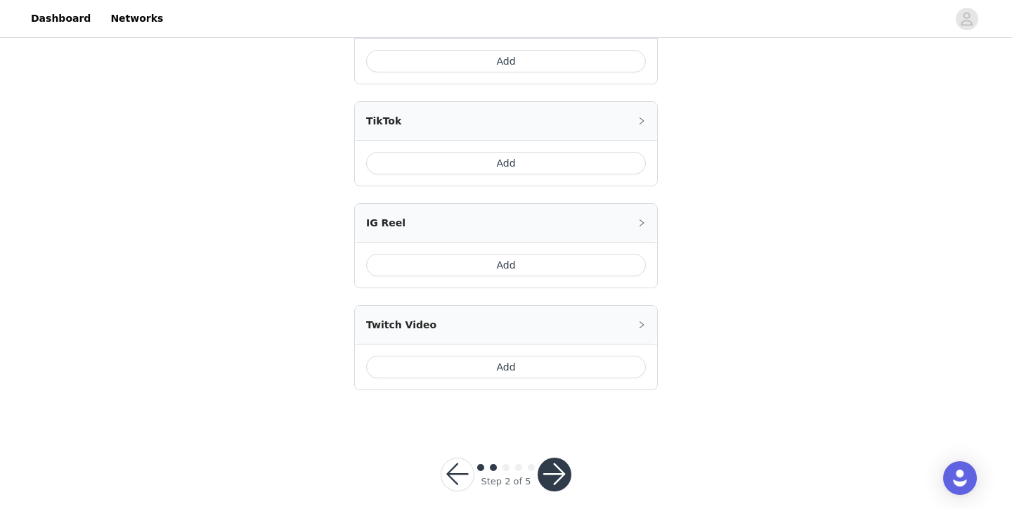
scroll to position [716, 0]
click at [547, 463] on button "button" at bounding box center [555, 475] width 34 height 34
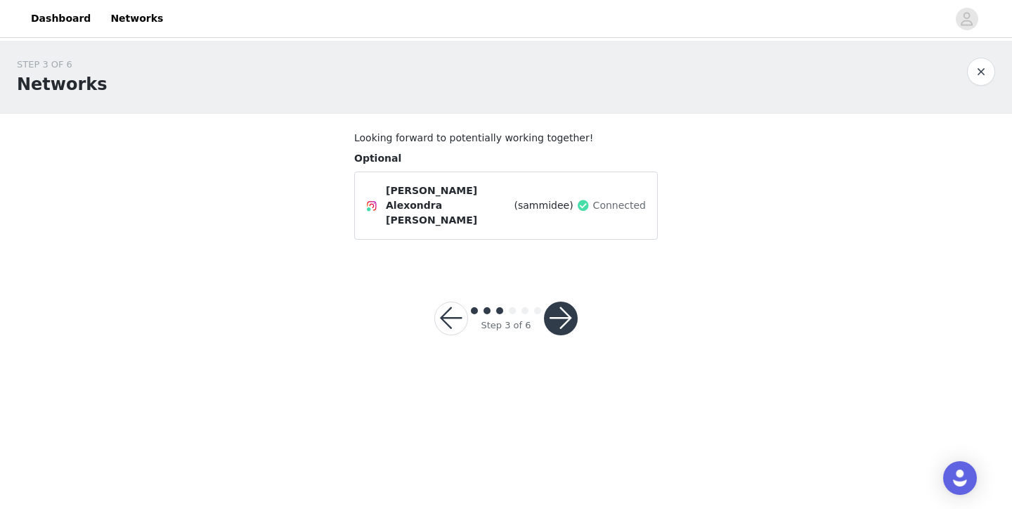
click at [562, 302] on button "button" at bounding box center [561, 319] width 34 height 34
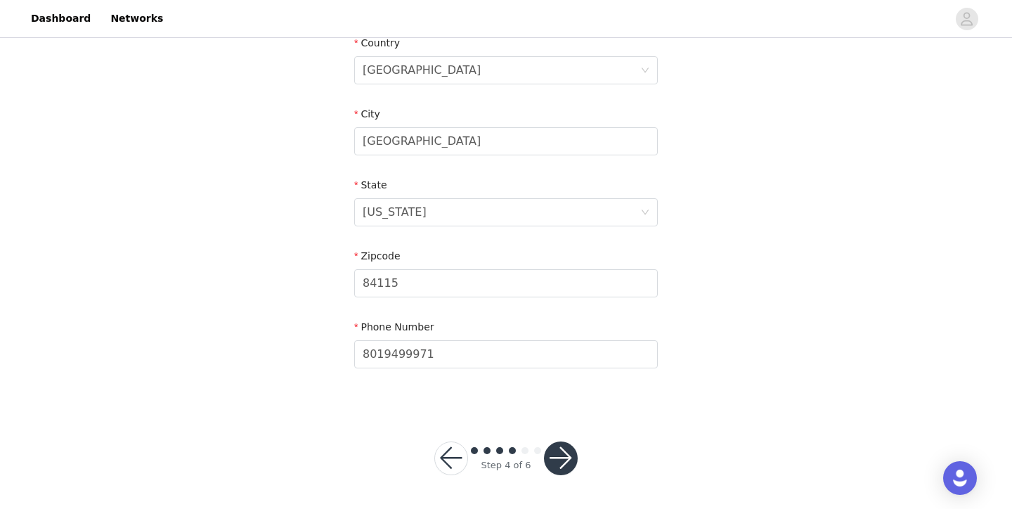
scroll to position [449, 0]
click at [558, 468] on button "button" at bounding box center [561, 459] width 34 height 34
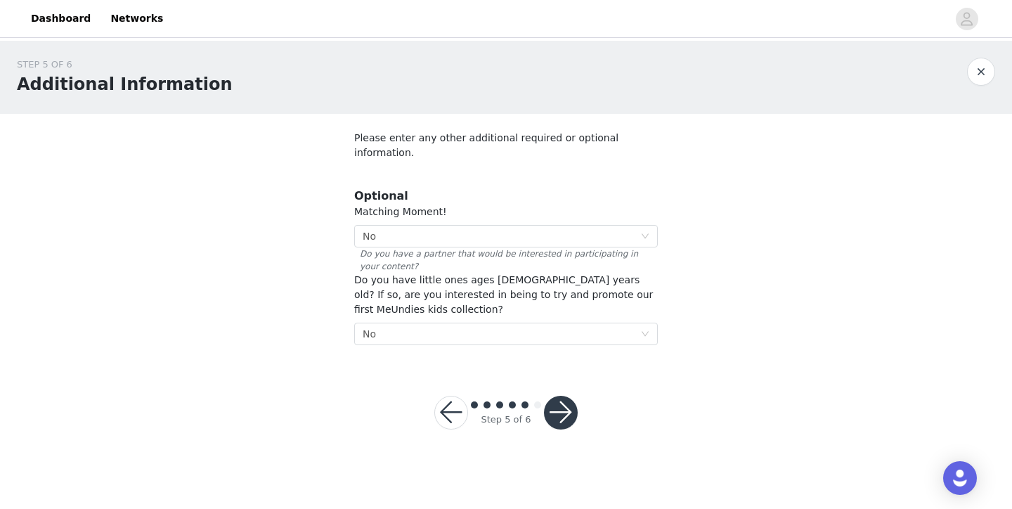
click at [562, 398] on button "button" at bounding box center [561, 413] width 34 height 34
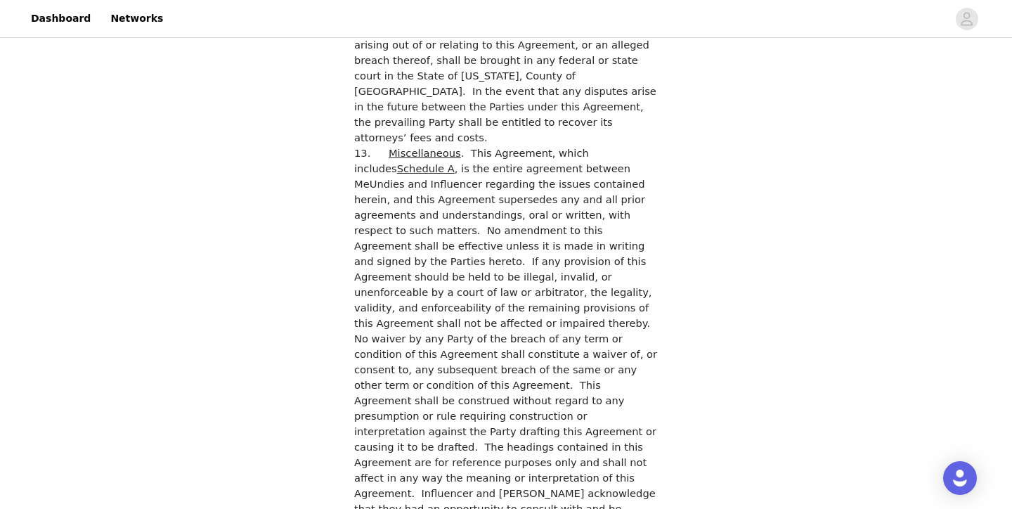
scroll to position [3861, 0]
checkbox input "true"
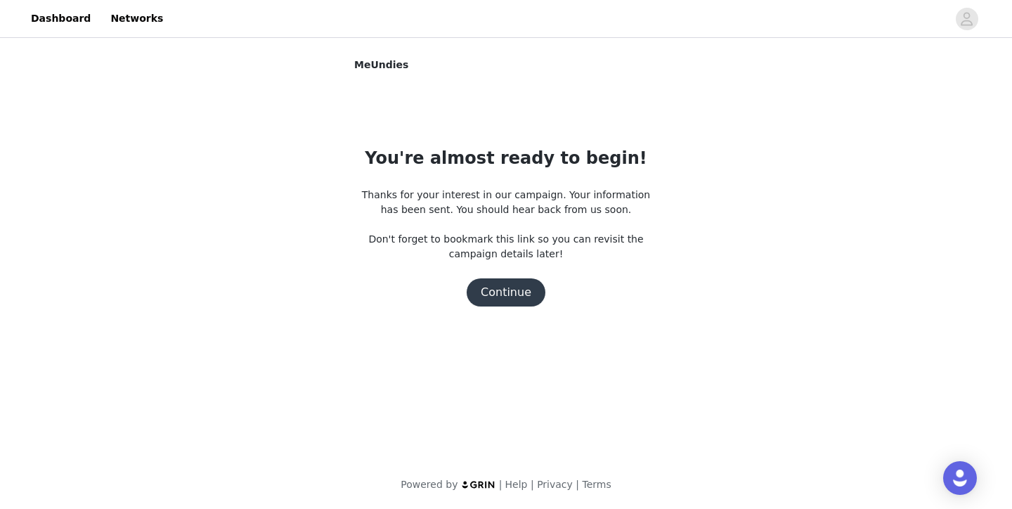
click at [504, 298] on button "Continue" at bounding box center [506, 292] width 79 height 28
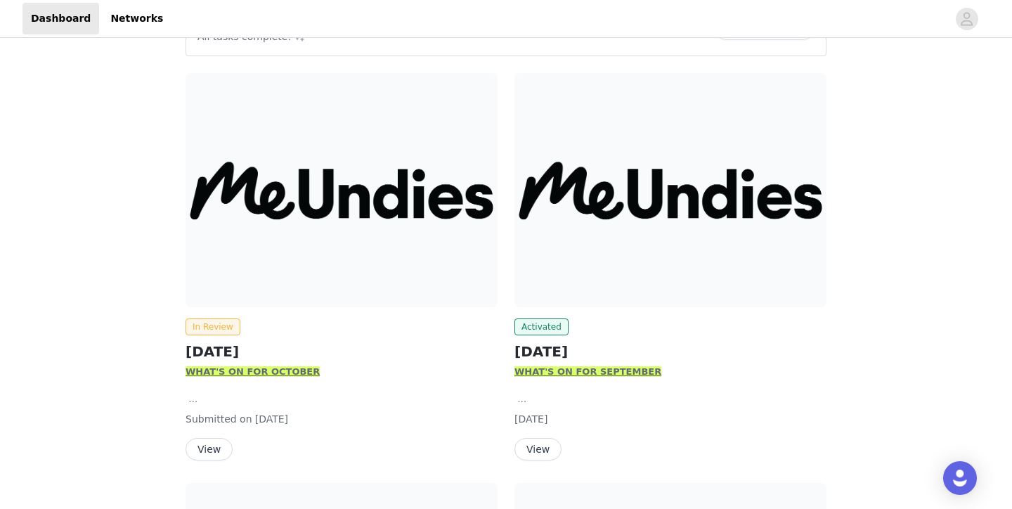
scroll to position [254, 0]
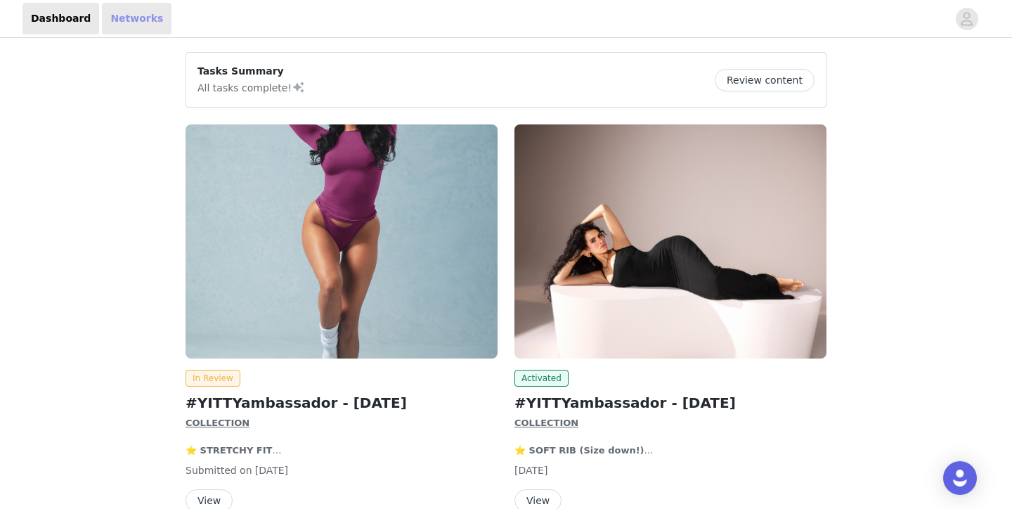
click at [139, 18] on link "Networks" at bounding box center [137, 19] width 70 height 32
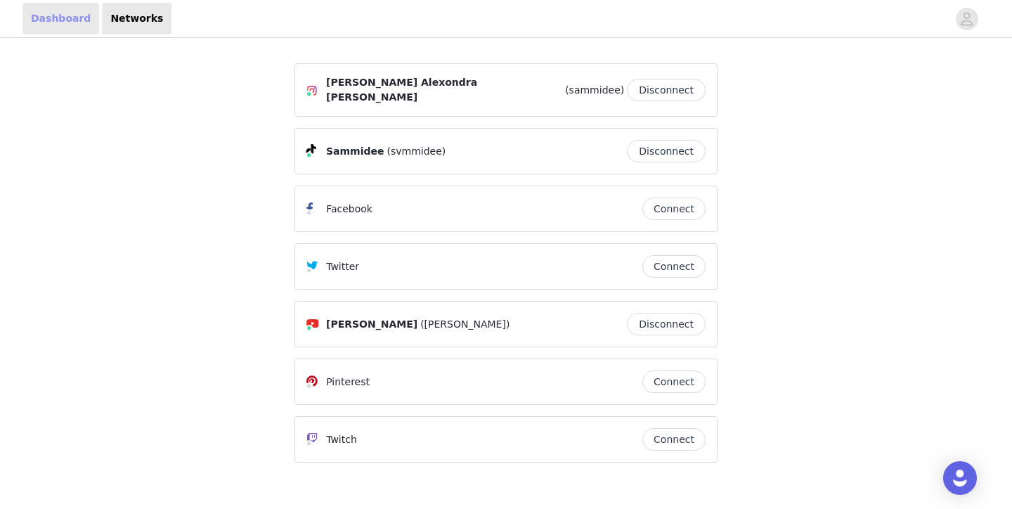
click at [61, 26] on link "Dashboard" at bounding box center [60, 19] width 77 height 32
